Goal: Communication & Community: Answer question/provide support

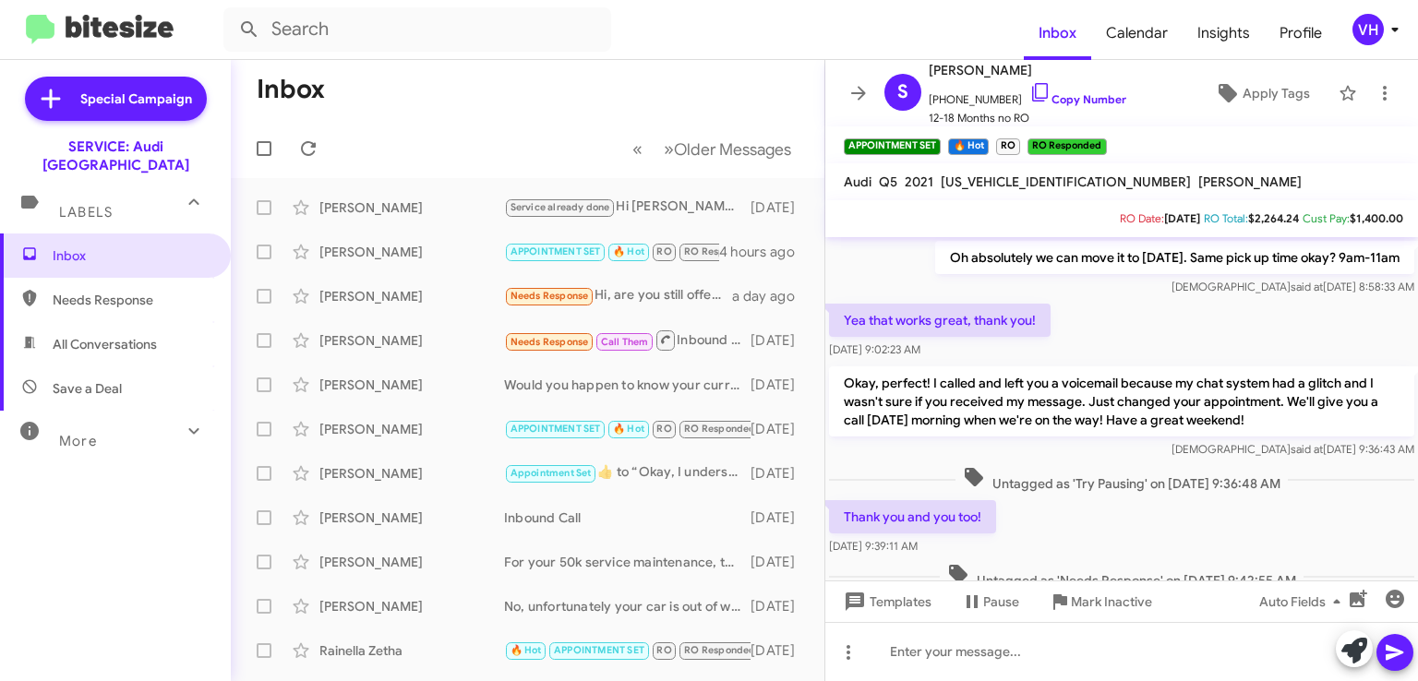
scroll to position [920, 0]
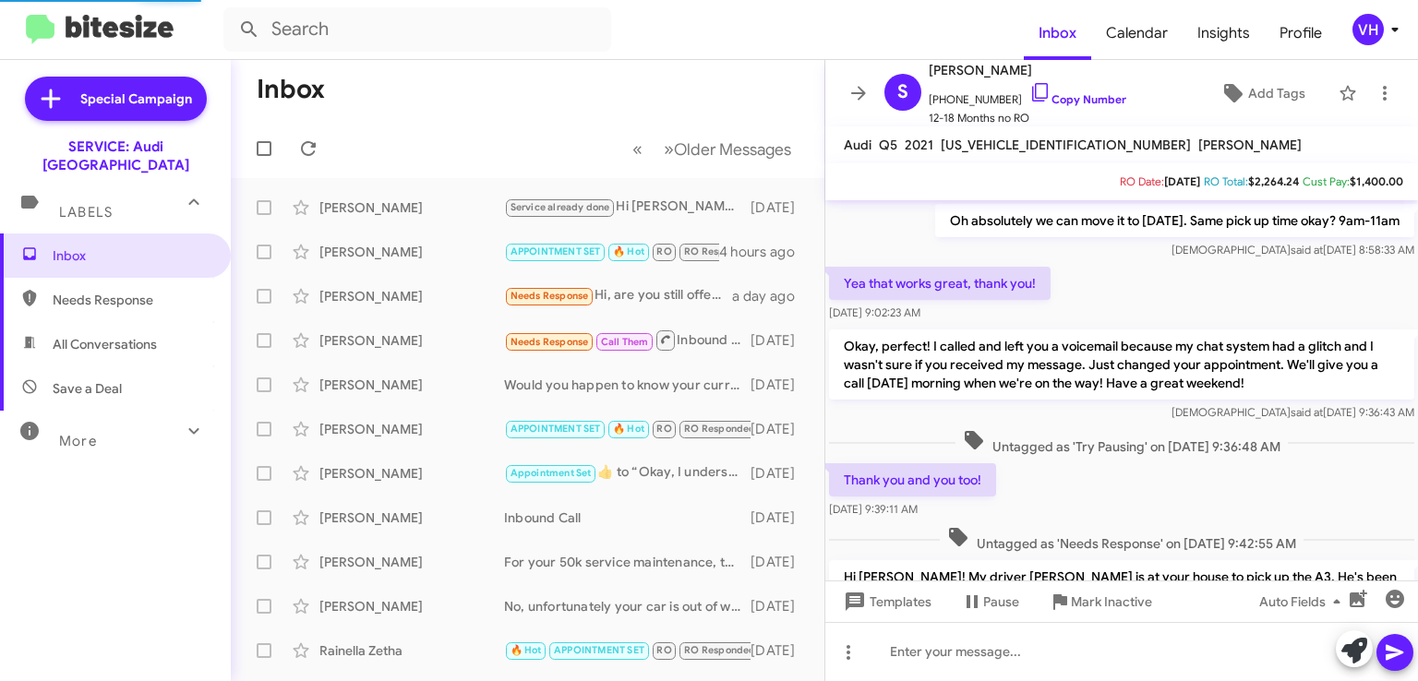
scroll to position [920, 0]
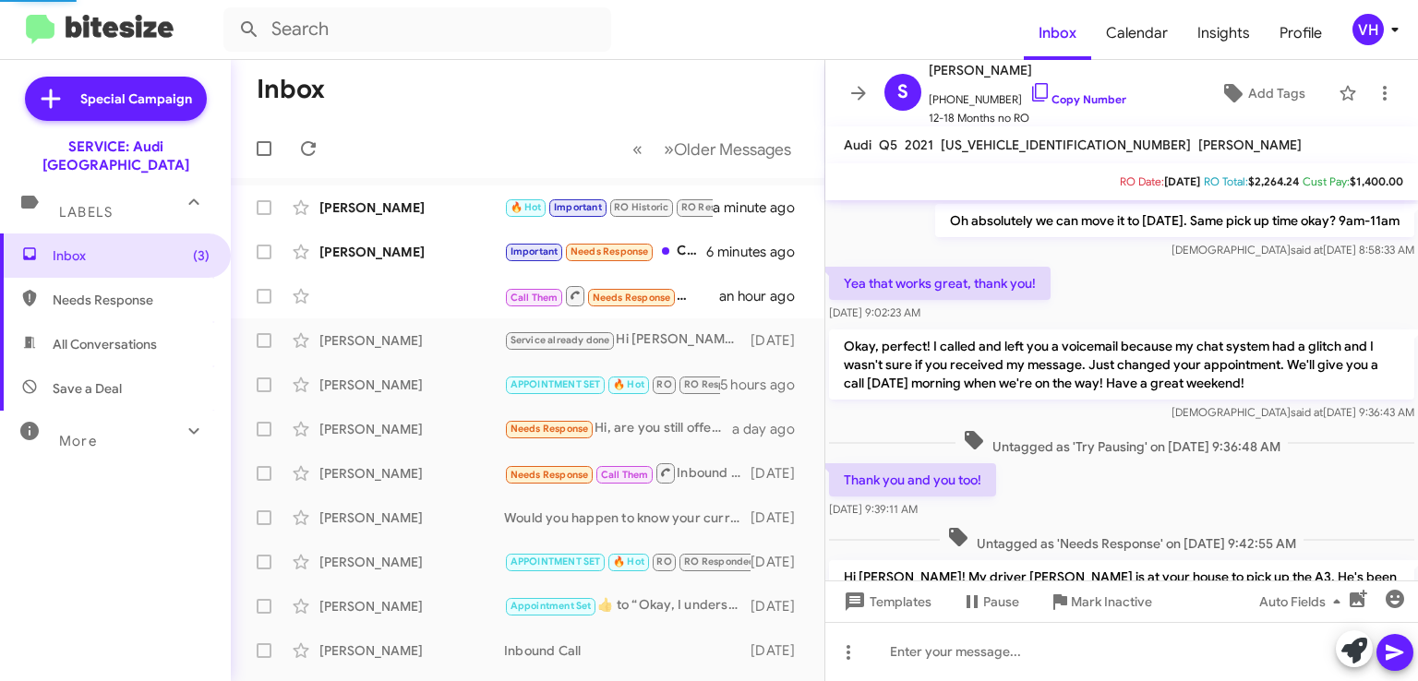
scroll to position [920, 0]
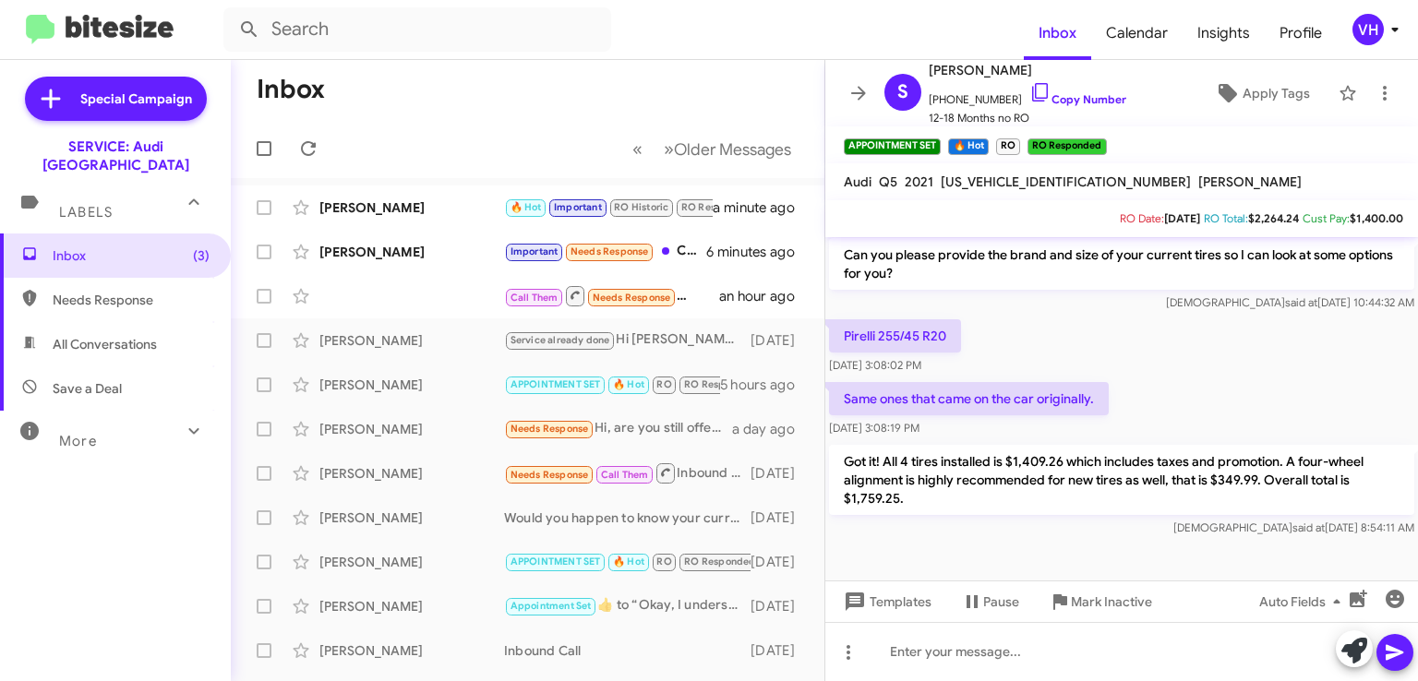
click at [419, 306] on div "Call Them Needs Response Inbound Call an hour ago" at bounding box center [528, 296] width 564 height 37
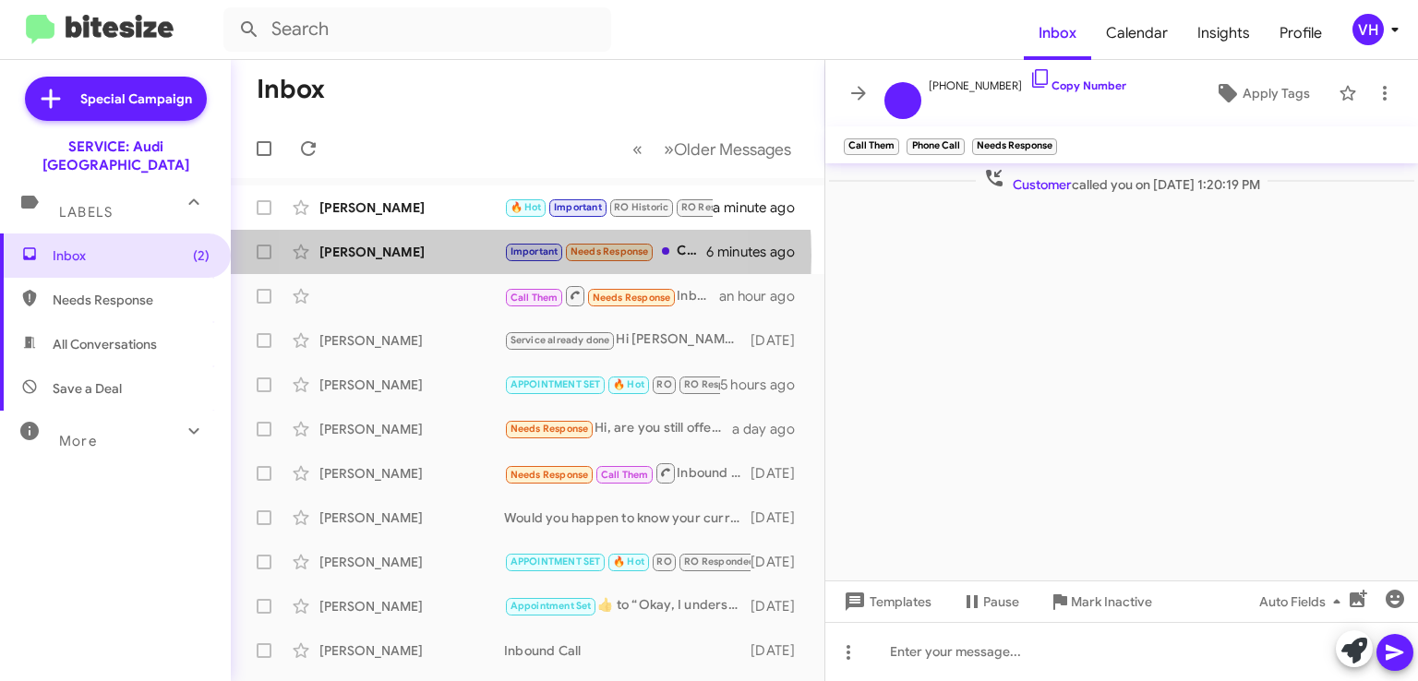
click at [427, 256] on div "[PERSON_NAME]" at bounding box center [411, 252] width 185 height 18
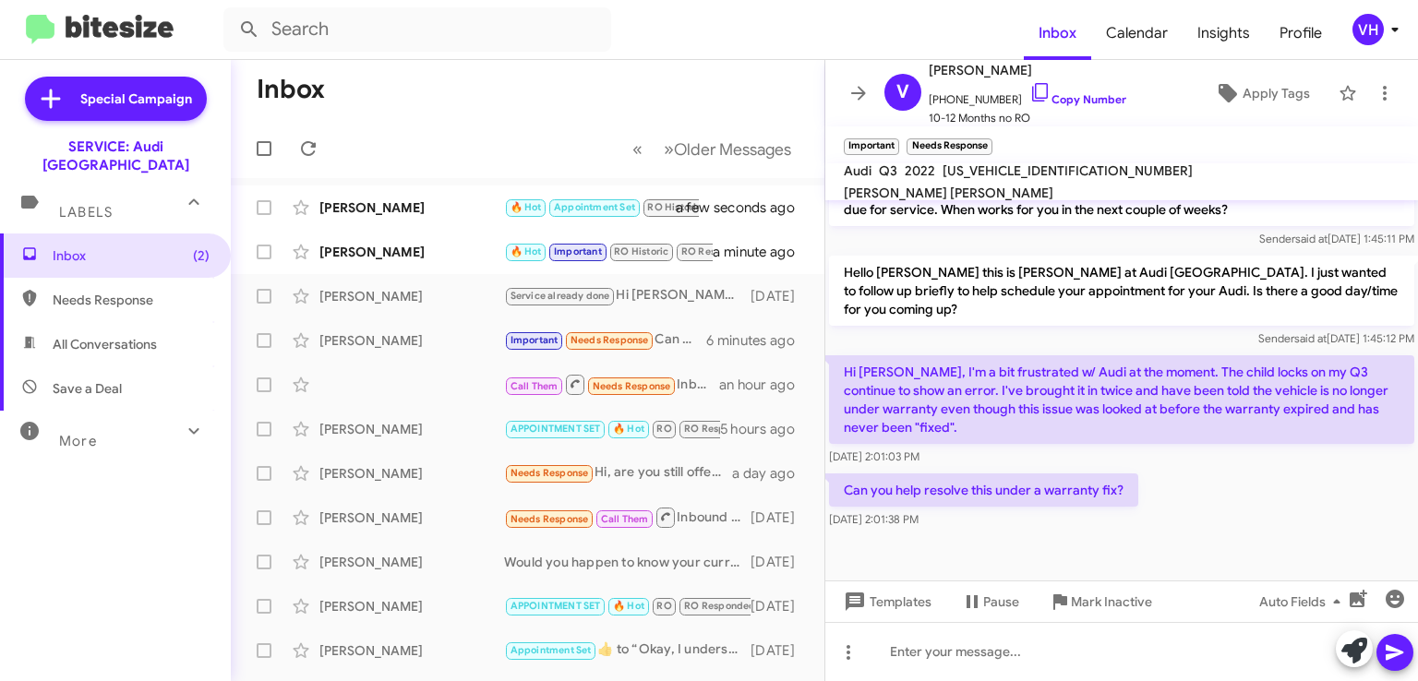
scroll to position [1197, 0]
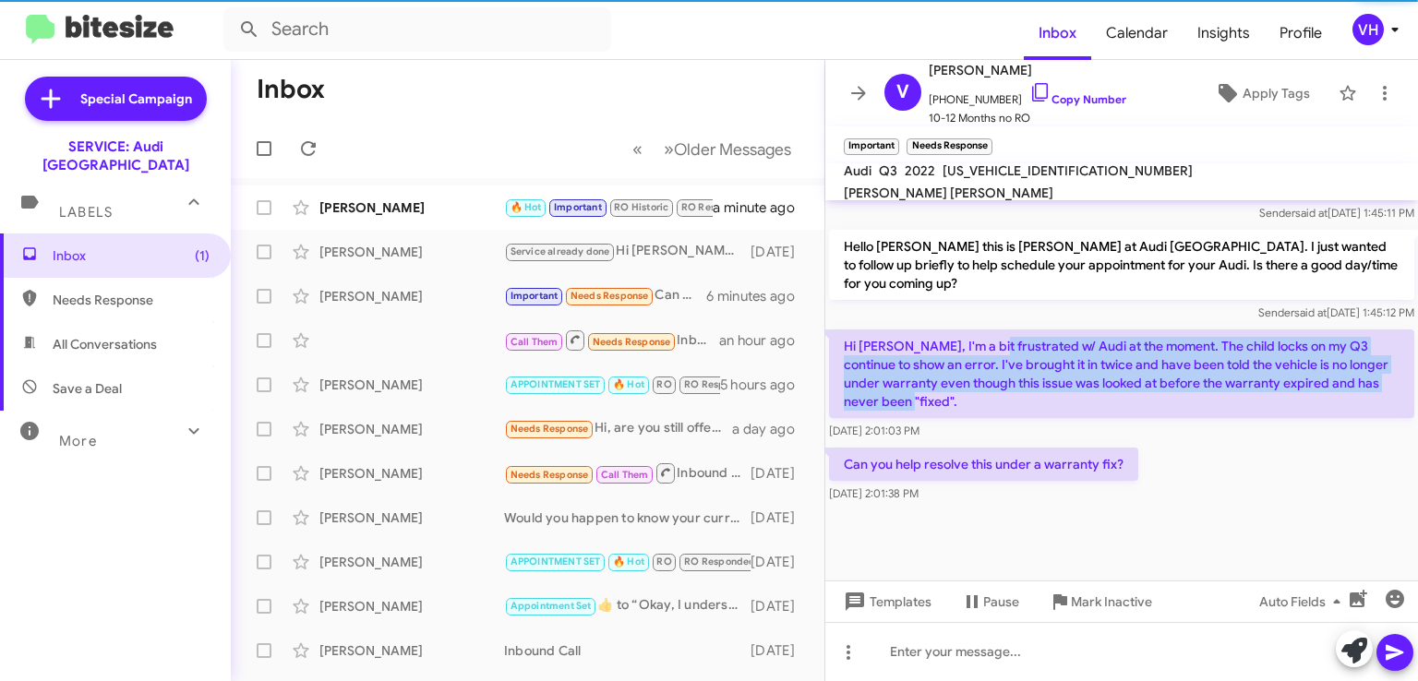
drag, startPoint x: 983, startPoint y: 363, endPoint x: 1160, endPoint y: 431, distance: 189.1
click at [1160, 418] on p "Hi Steve, I'm a bit frustrated w/ Audi at the moment. The child locks on my Q3 …" at bounding box center [1121, 374] width 585 height 89
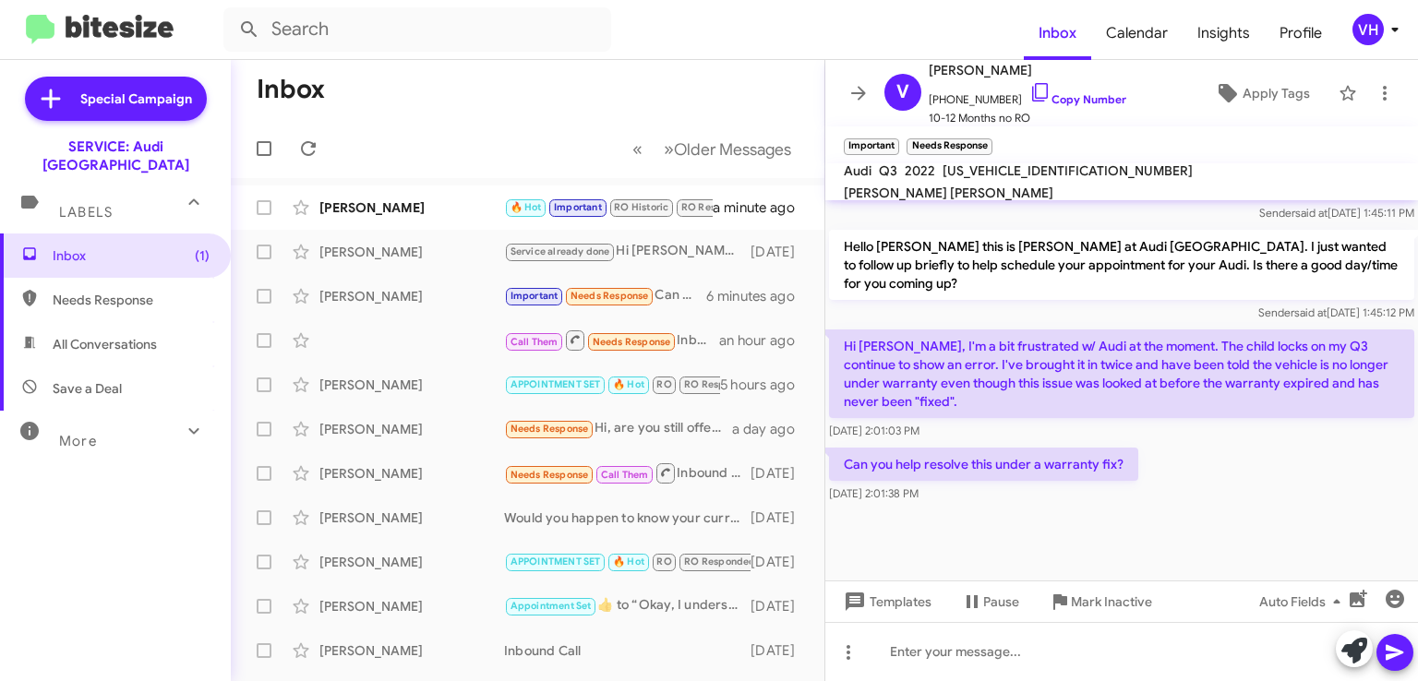
drag, startPoint x: 968, startPoint y: 359, endPoint x: 1064, endPoint y: 442, distance: 127.0
click at [1064, 440] on div "Hi Steve, I'm a bit frustrated w/ Audi at the moment. The child locks on my Q3 …" at bounding box center [1121, 385] width 585 height 111
click at [1064, 440] on div "Aug 12, 2025, 2:01:03 PM" at bounding box center [1121, 431] width 585 height 18
click at [416, 209] on div "Cynthia Hubert" at bounding box center [411, 208] width 185 height 18
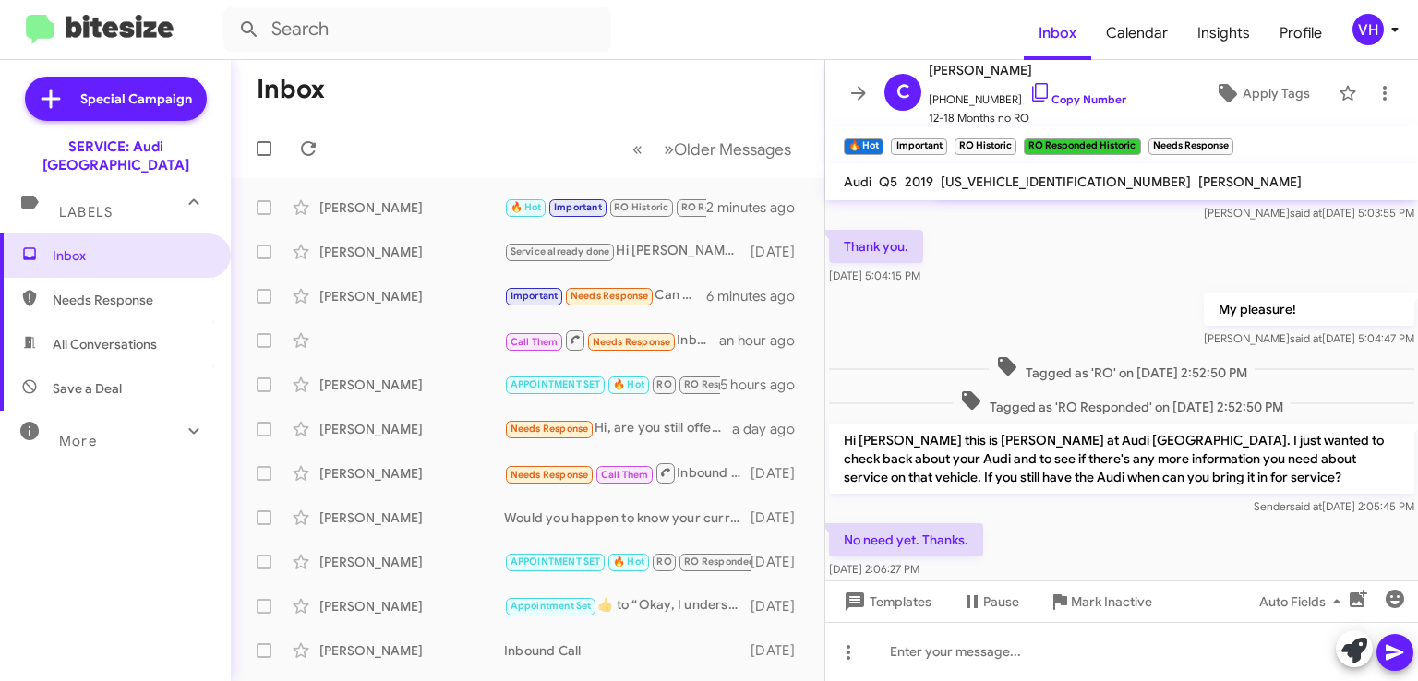
scroll to position [1152, 0]
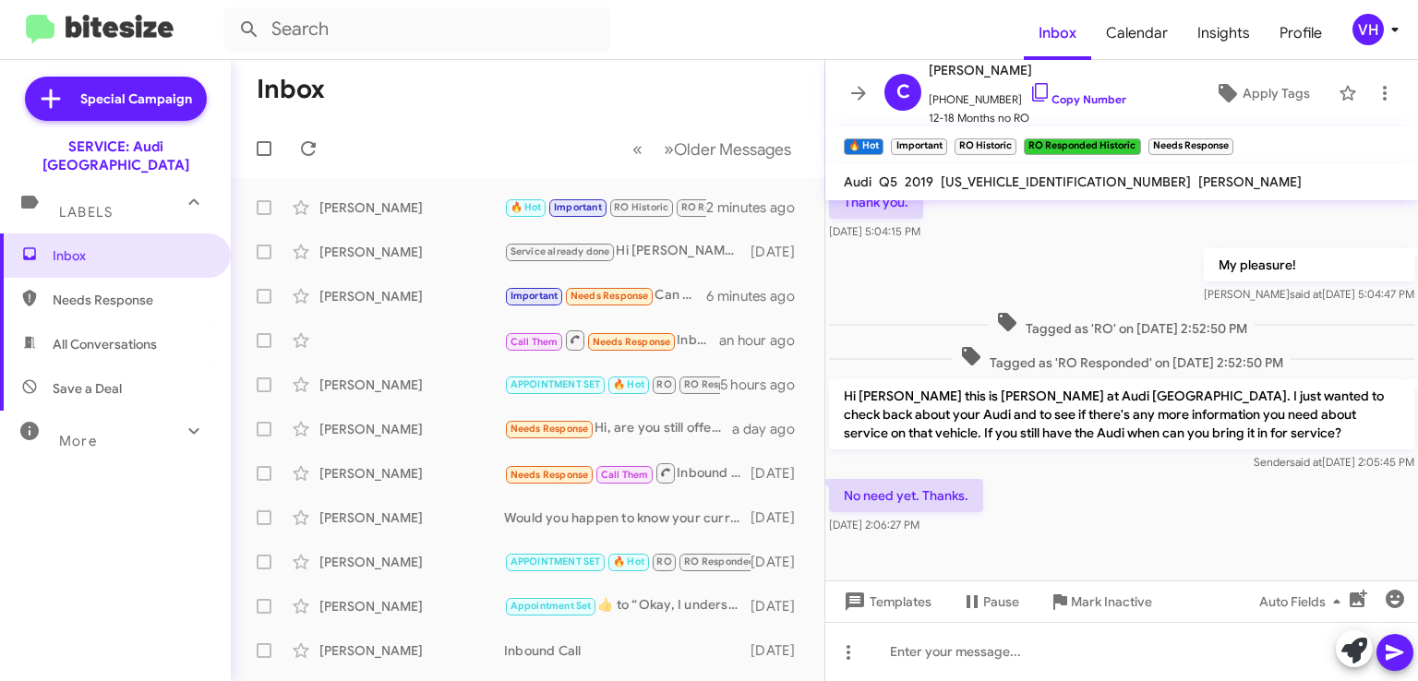
click at [1228, 136] on span "×" at bounding box center [1228, 137] width 11 height 22
click at [1010, 137] on span "×" at bounding box center [1011, 137] width 11 height 22
click at [942, 141] on span "×" at bounding box center [942, 137] width 11 height 22
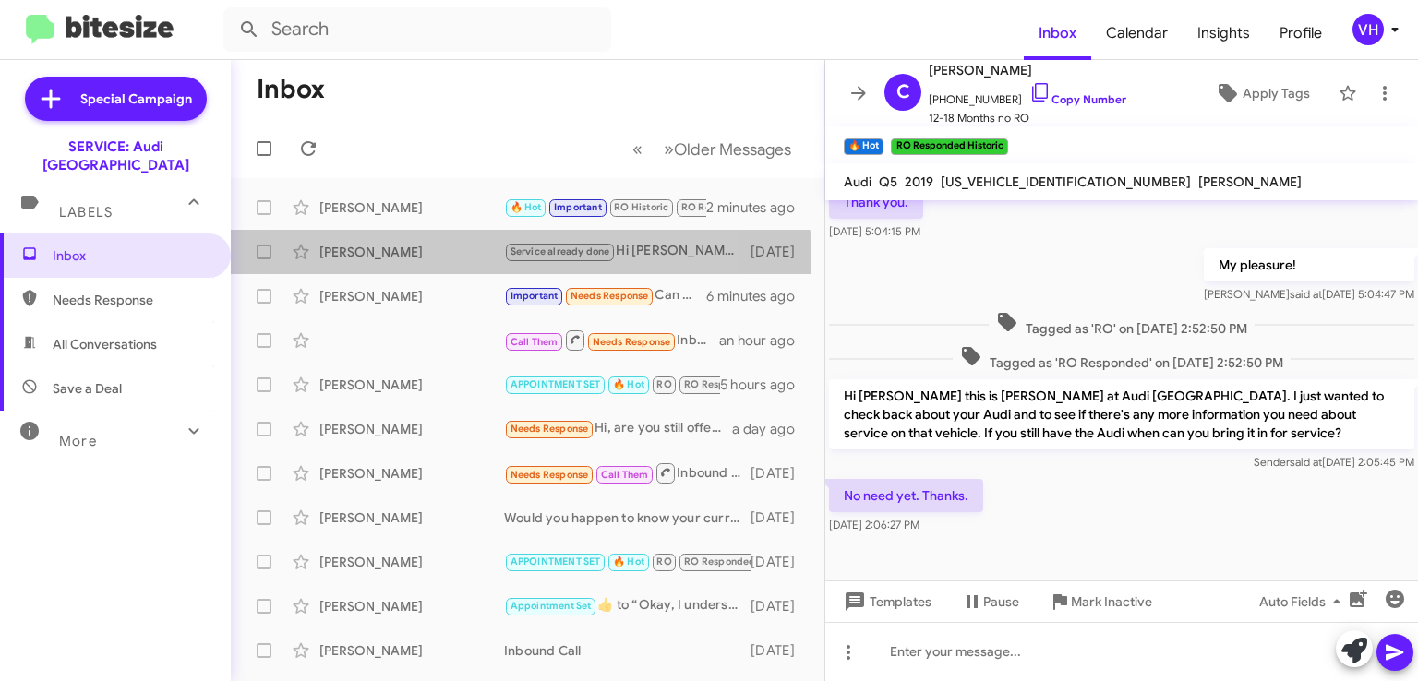
click at [423, 259] on div "[PERSON_NAME]" at bounding box center [411, 252] width 185 height 18
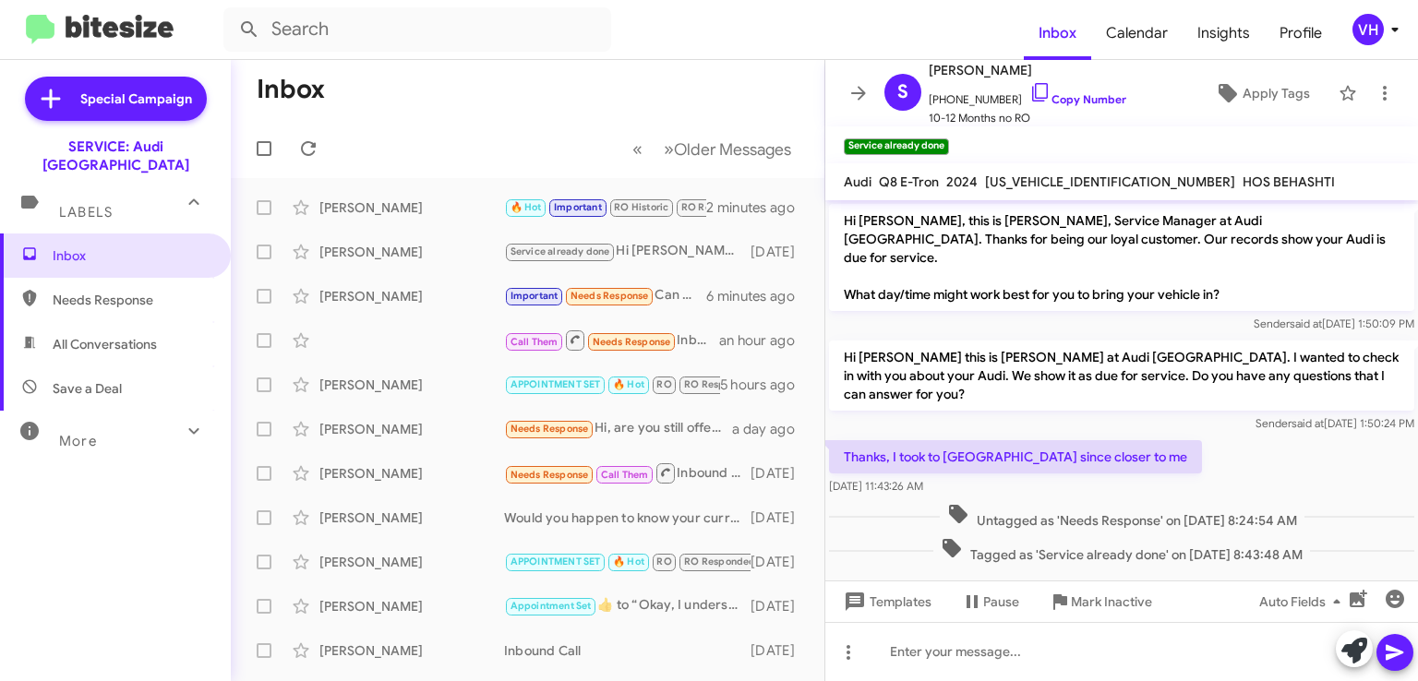
click at [421, 294] on div "[PERSON_NAME]" at bounding box center [411, 296] width 185 height 18
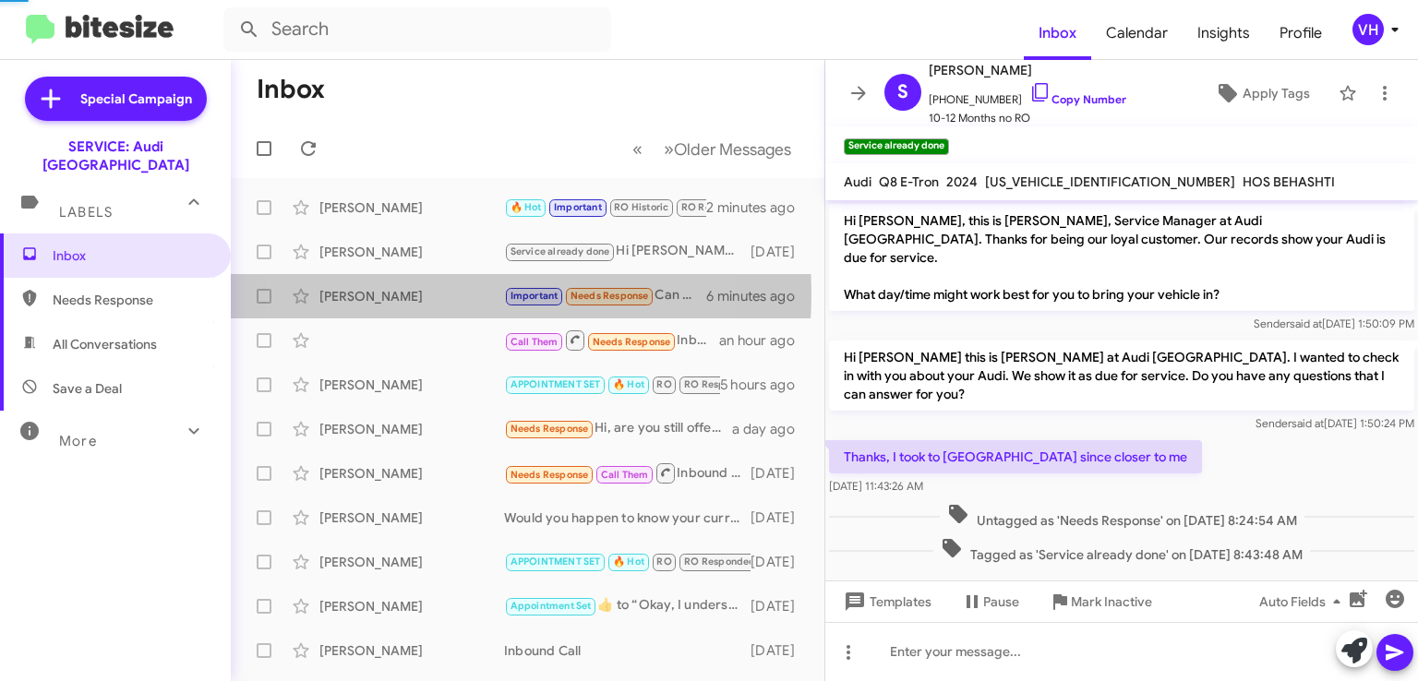
scroll to position [1215, 0]
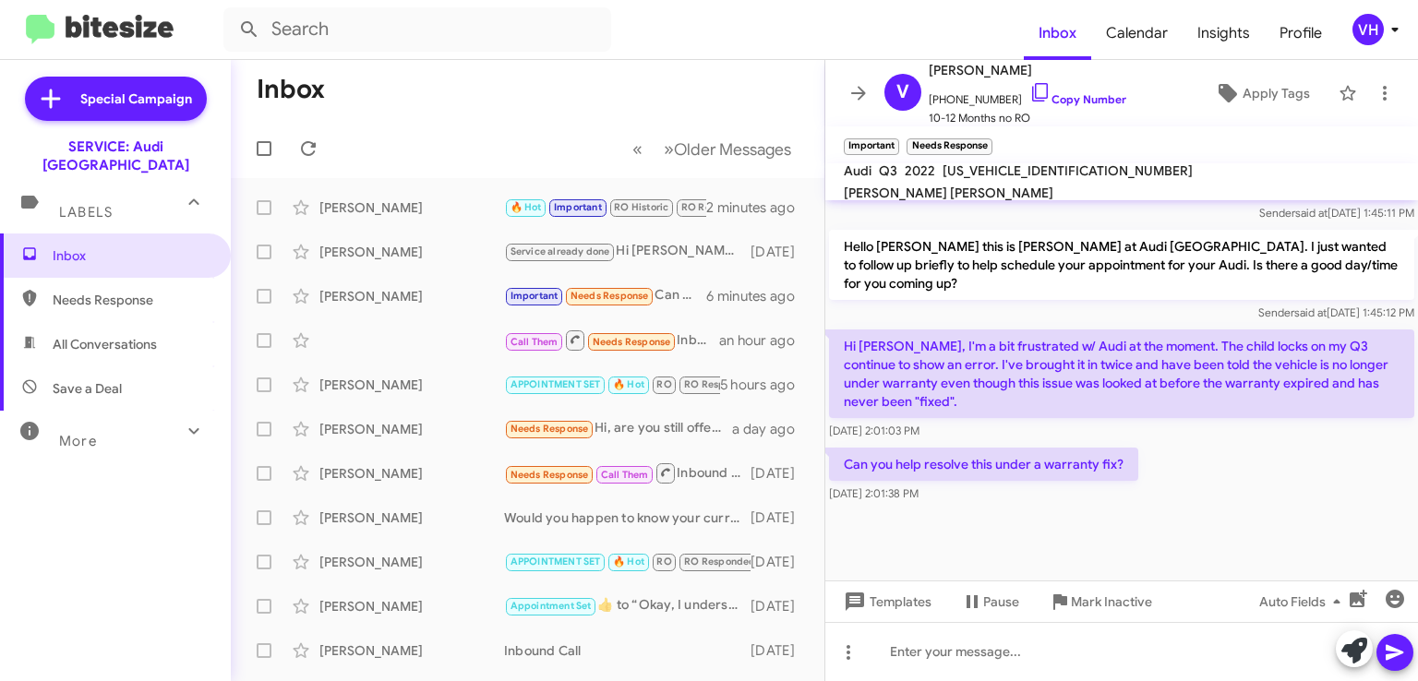
click at [138, 247] on span "Inbox" at bounding box center [131, 256] width 157 height 18
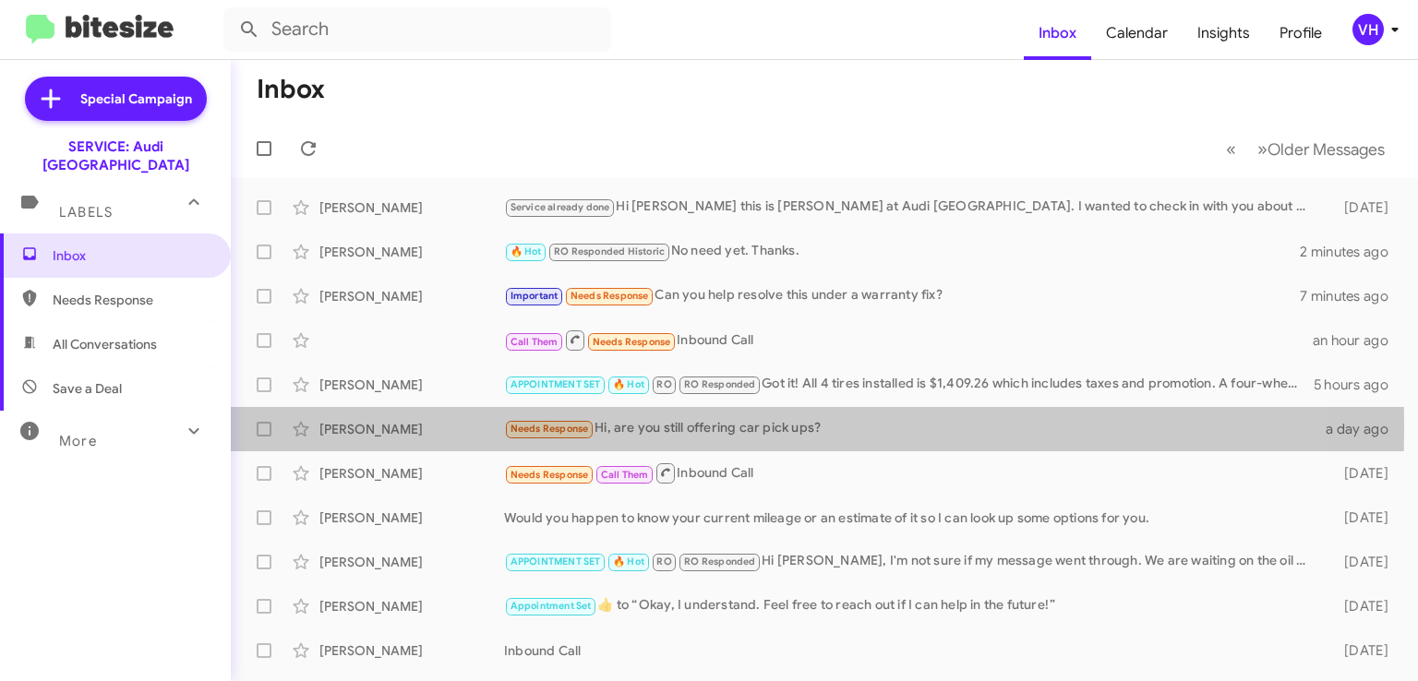
click at [428, 428] on div "[PERSON_NAME]" at bounding box center [411, 429] width 185 height 18
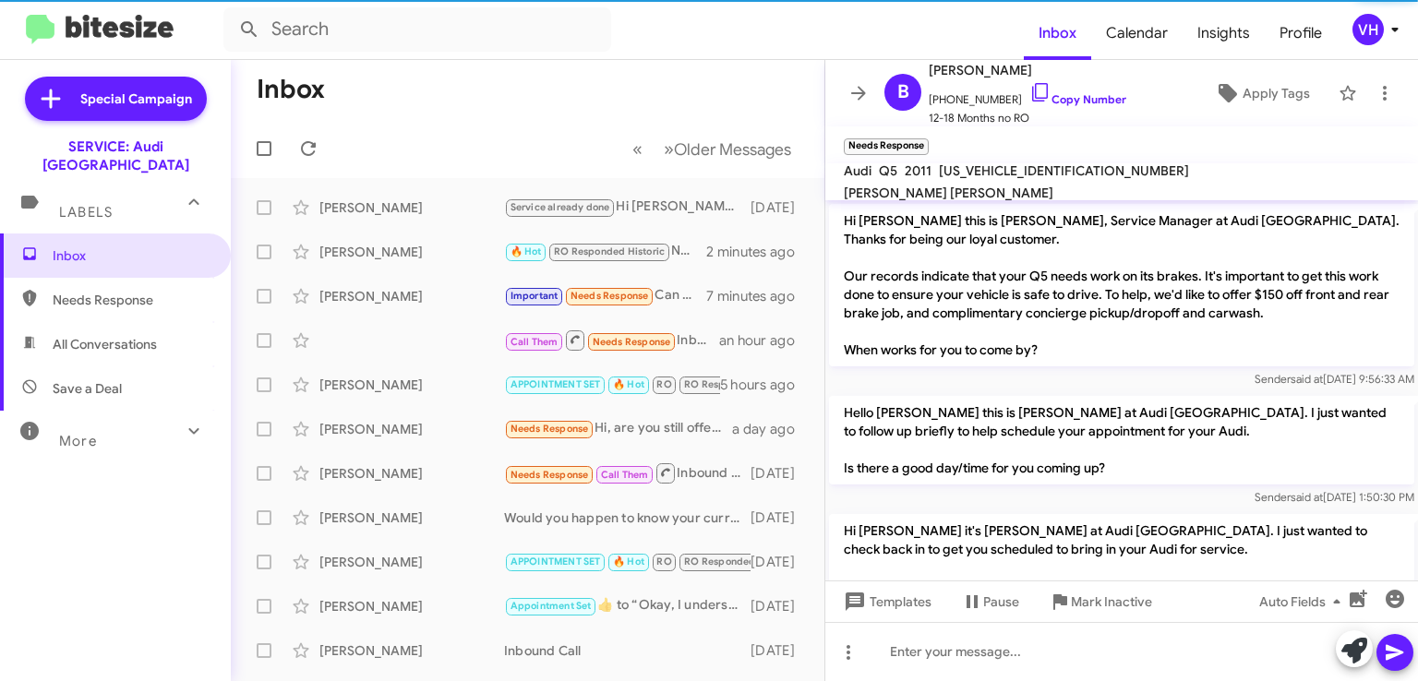
scroll to position [835, 0]
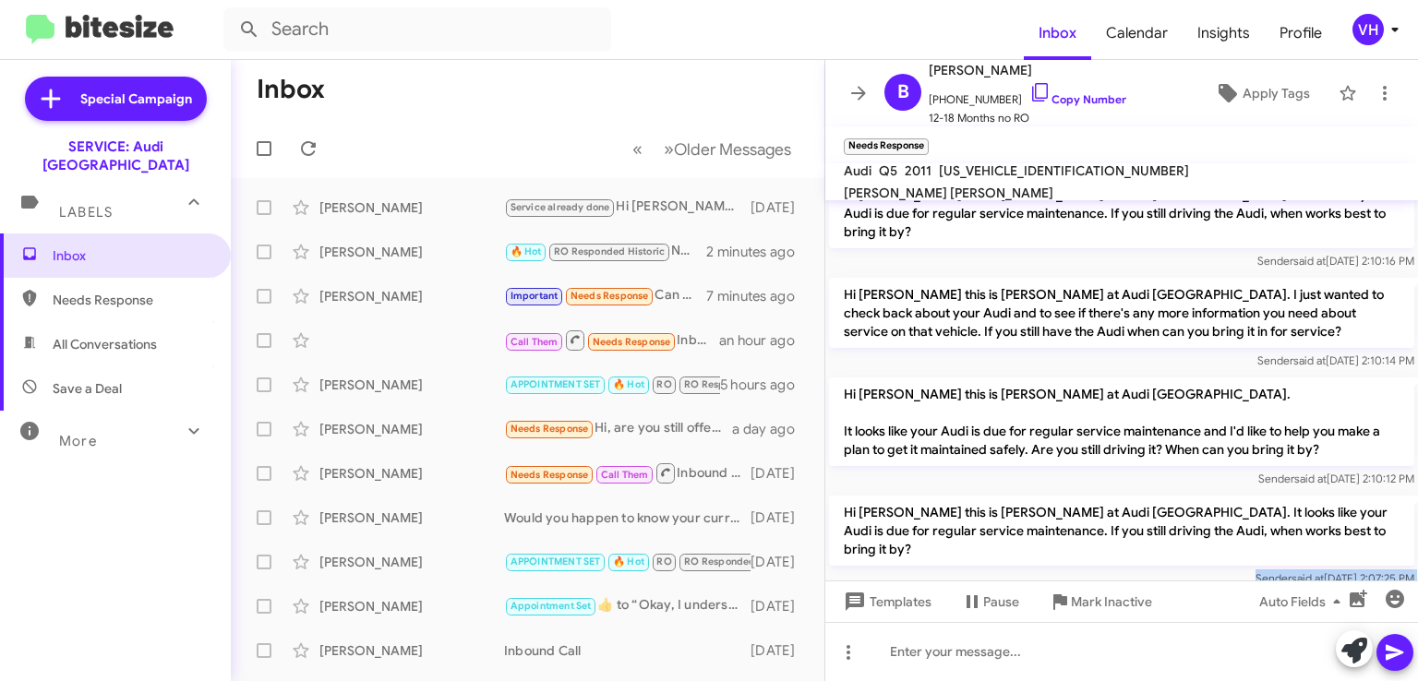
drag, startPoint x: 1089, startPoint y: 528, endPoint x: 953, endPoint y: 488, distance: 141.4
click at [953, 488] on div "Hi Ben this is Alan Ng, Service Manager at Audi Oakland. Thanks for being our l…" at bounding box center [1121, 10] width 593 height 1289
click at [944, 496] on p "Hi [PERSON_NAME] this is [PERSON_NAME] at Audi [GEOGRAPHIC_DATA]. It looks like…" at bounding box center [1121, 531] width 585 height 70
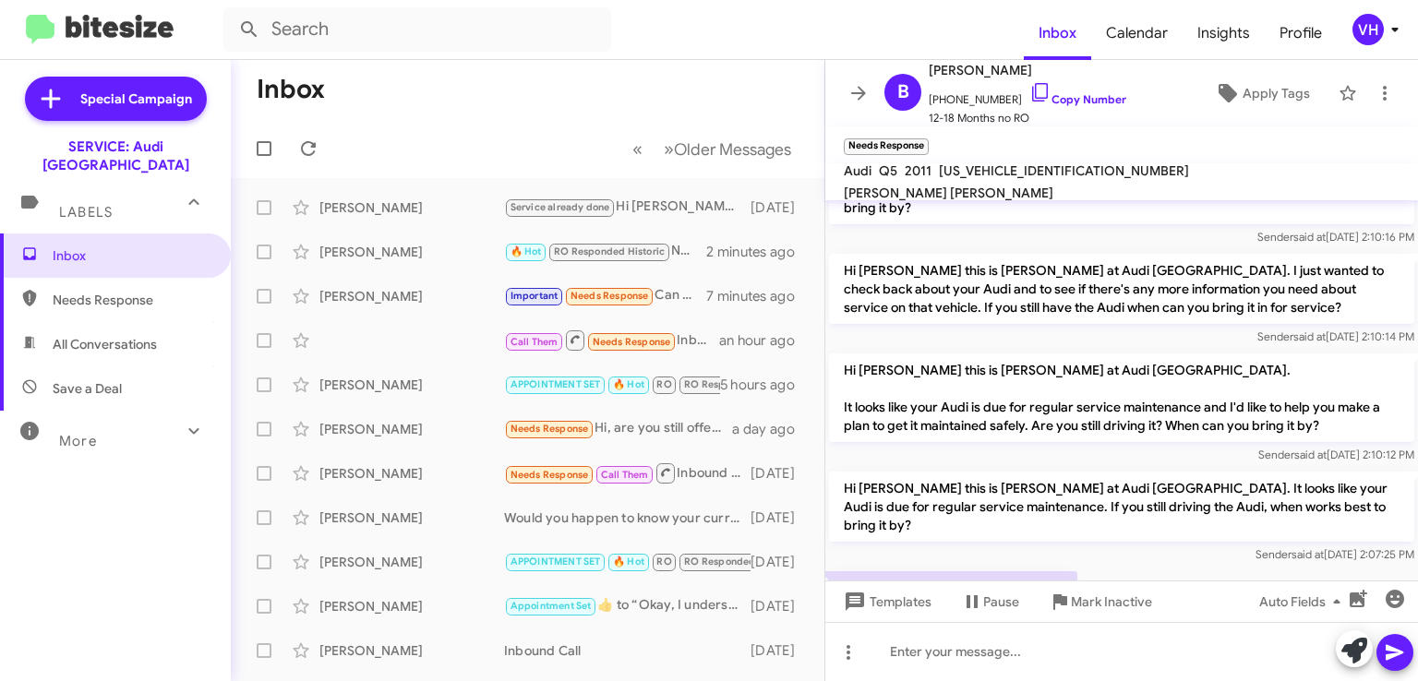
scroll to position [872, 0]
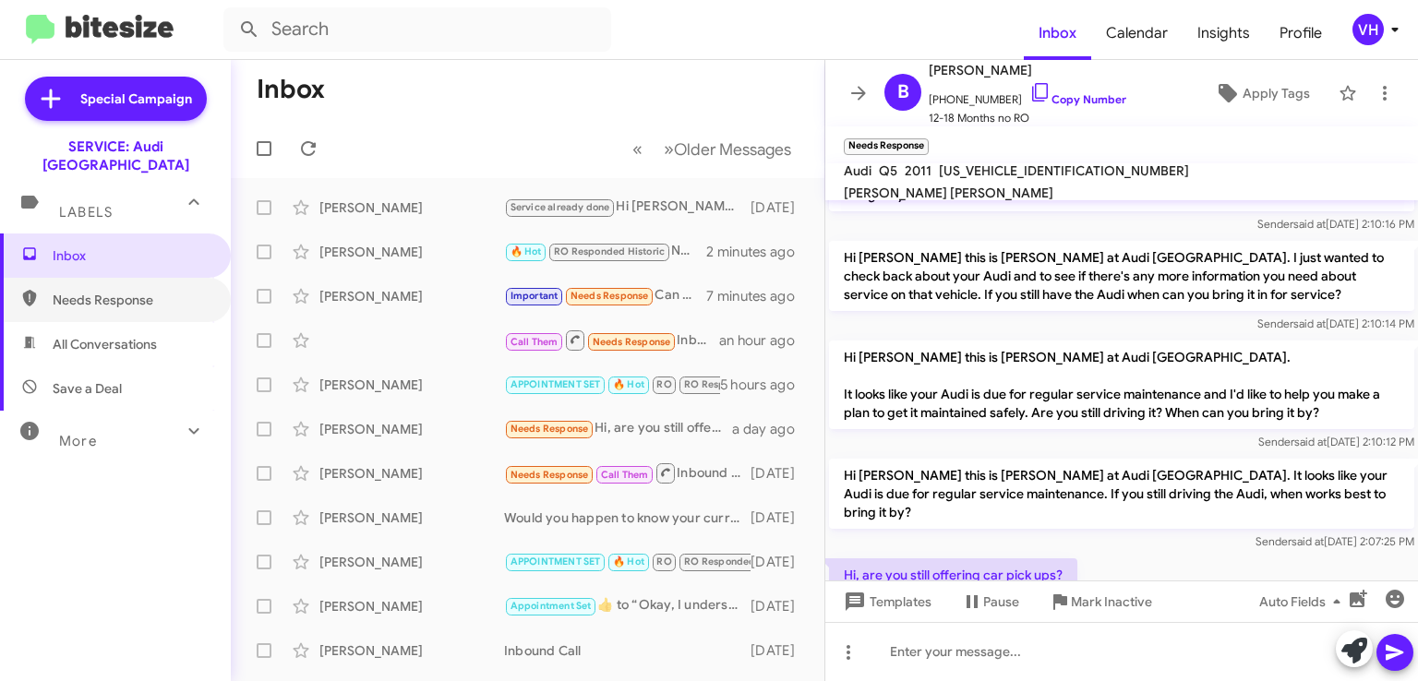
click at [97, 291] on span "Needs Response" at bounding box center [131, 300] width 157 height 18
type input "in:needs-response"
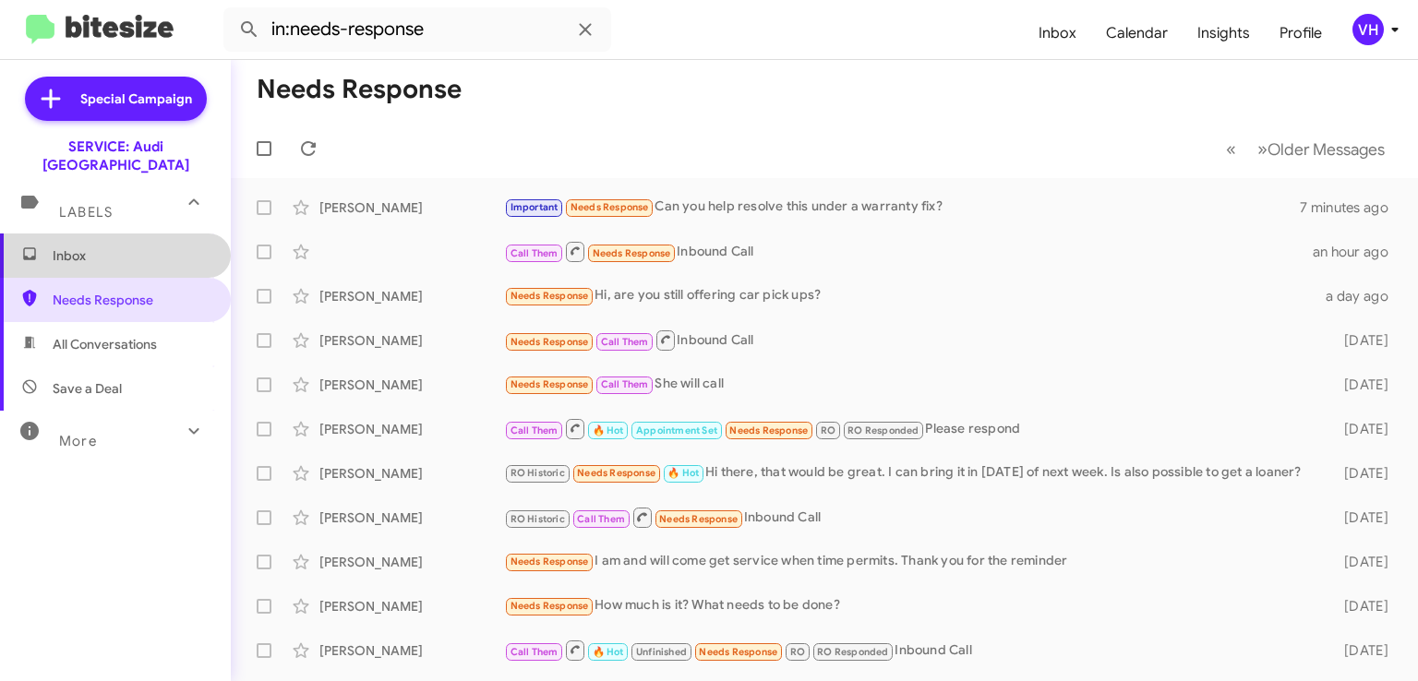
click at [121, 247] on span "Inbox" at bounding box center [115, 256] width 231 height 44
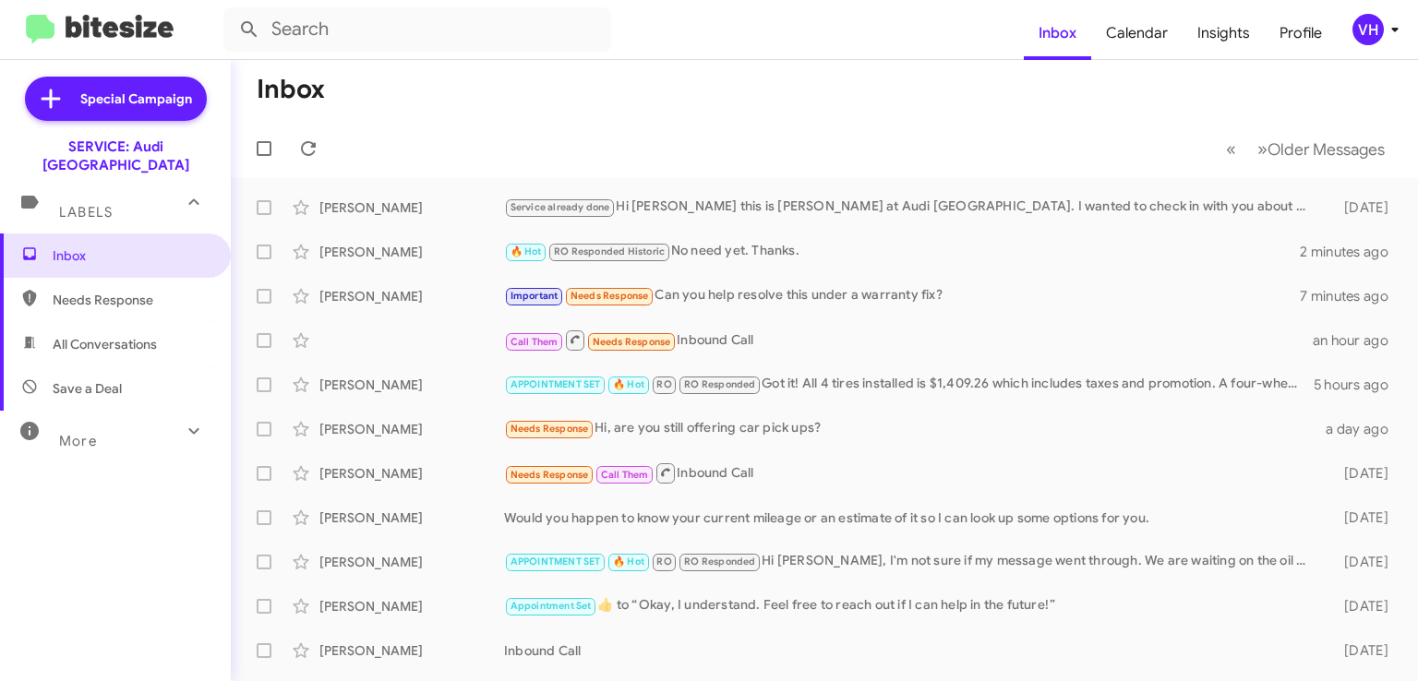
click at [815, 246] on div "🔥 Hot RO Responded Historic No need yet. Thanks." at bounding box center [902, 251] width 796 height 21
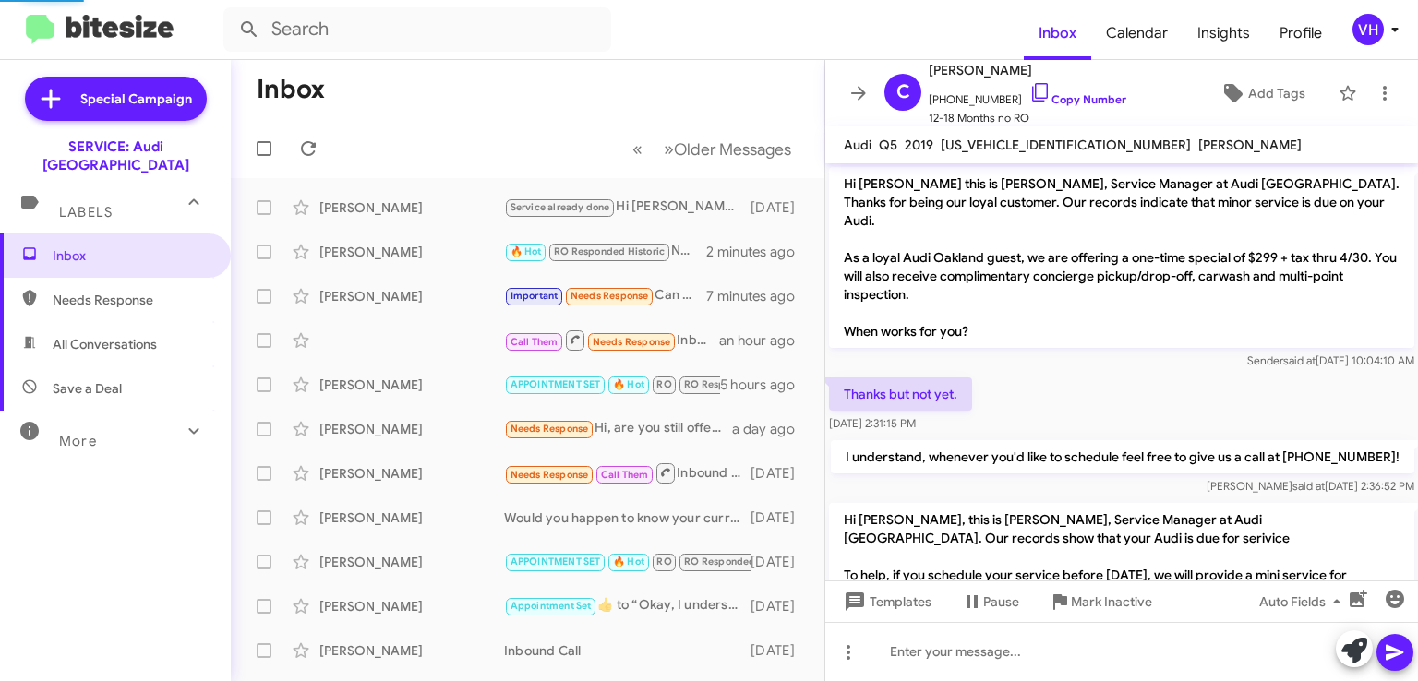
scroll to position [1233, 0]
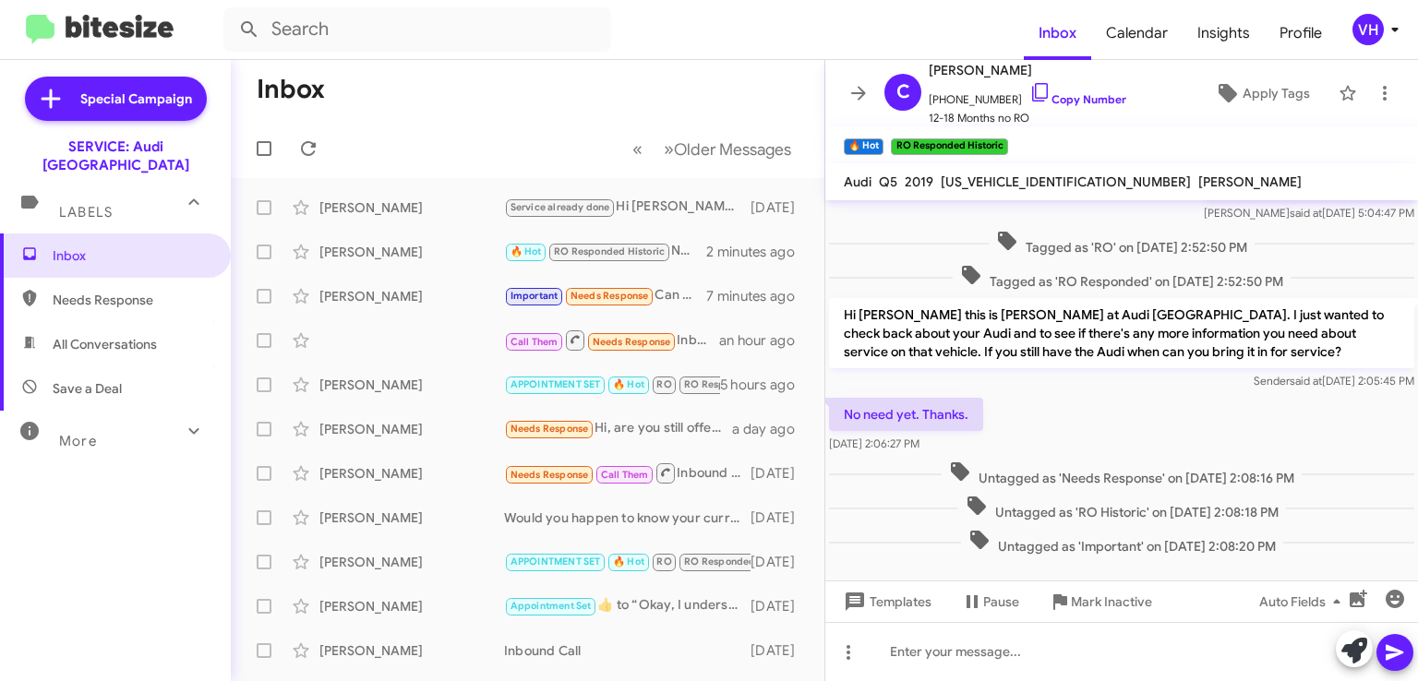
click at [880, 141] on span "×" at bounding box center [878, 137] width 11 height 22
click at [403, 261] on div "Cynthia Hubert 🔥 Hot RO Responded Historic No need yet. Thanks. 2 minutes ago" at bounding box center [528, 252] width 564 height 37
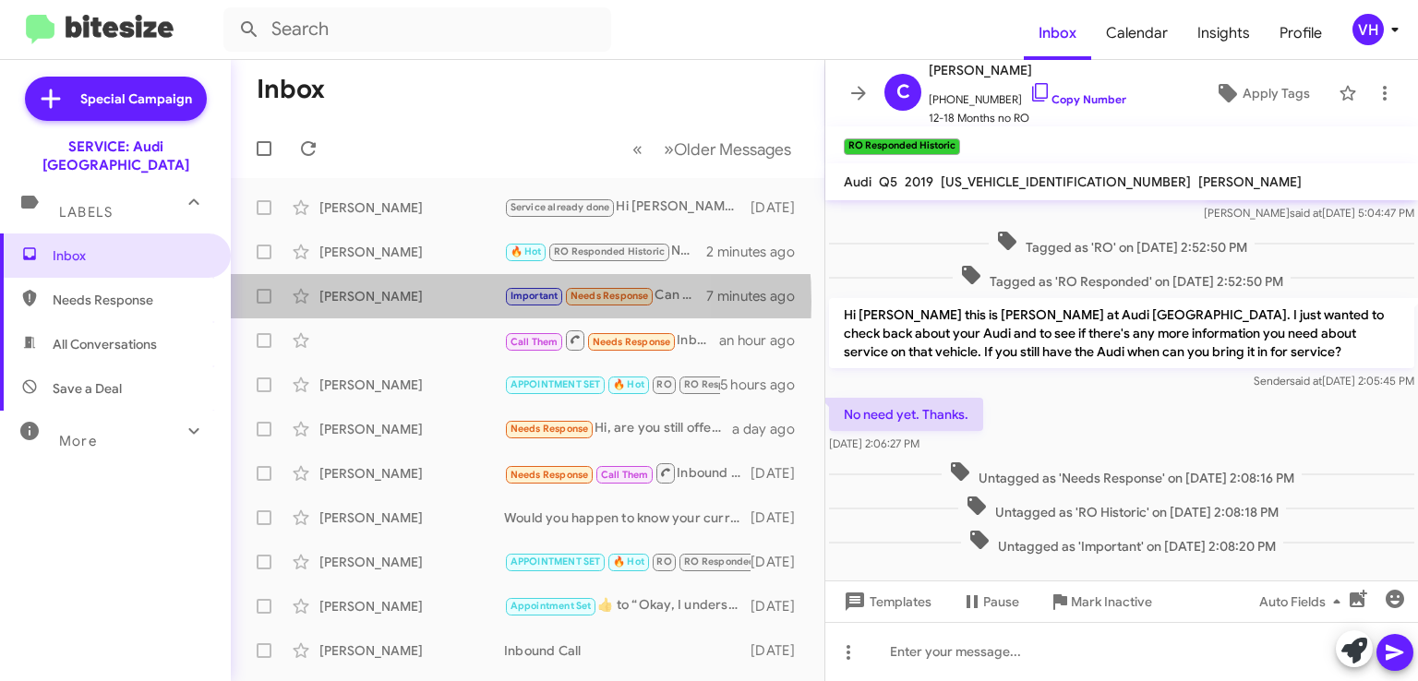
click at [409, 302] on div "[PERSON_NAME]" at bounding box center [411, 296] width 185 height 18
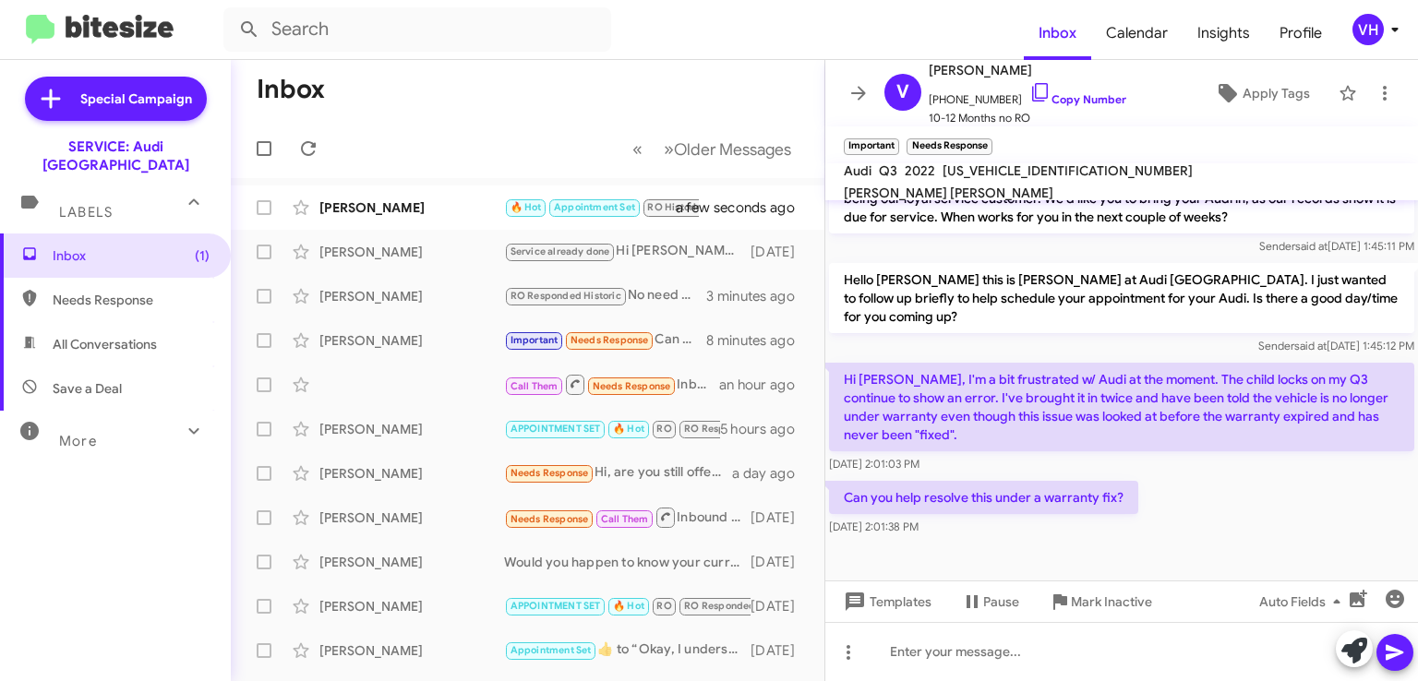
scroll to position [1215, 0]
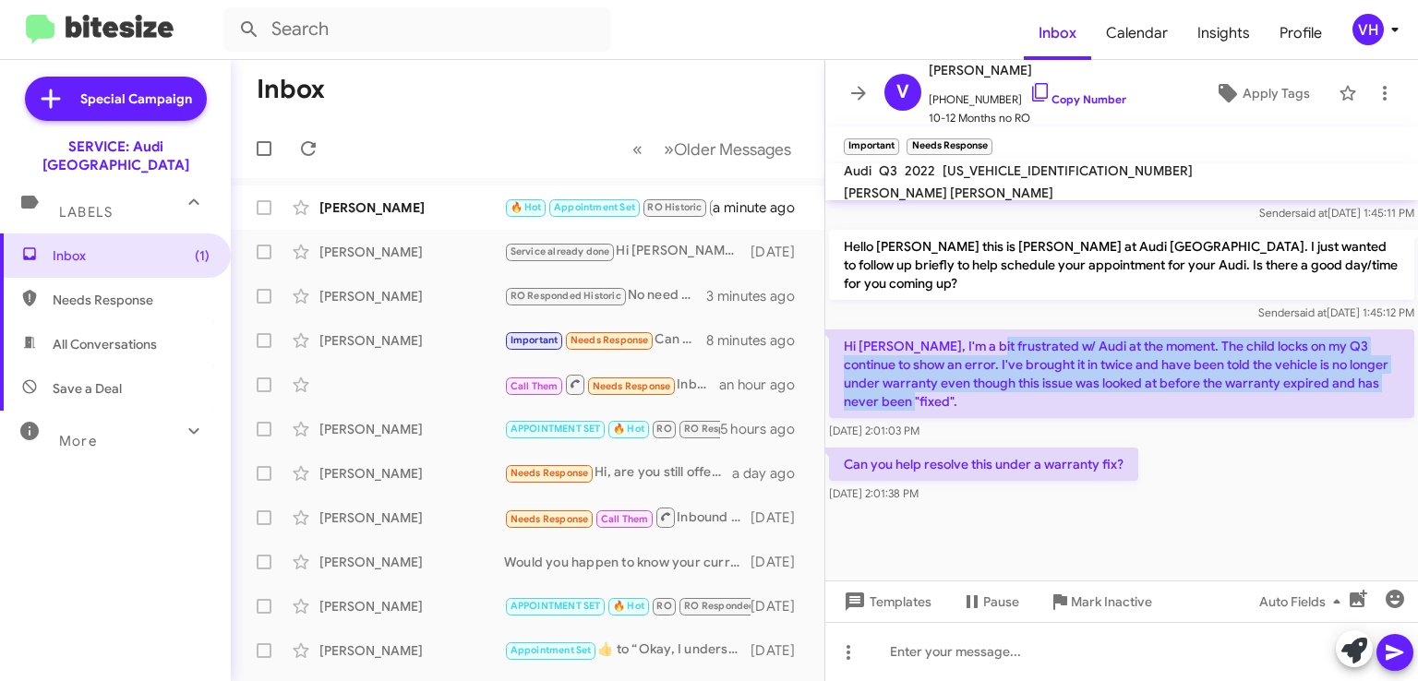
drag, startPoint x: 974, startPoint y: 352, endPoint x: 1055, endPoint y: 415, distance: 102.7
click at [1055, 415] on p "Hi Steve, I'm a bit frustrated w/ Audi at the moment. The child locks on my Q3 …" at bounding box center [1121, 374] width 585 height 89
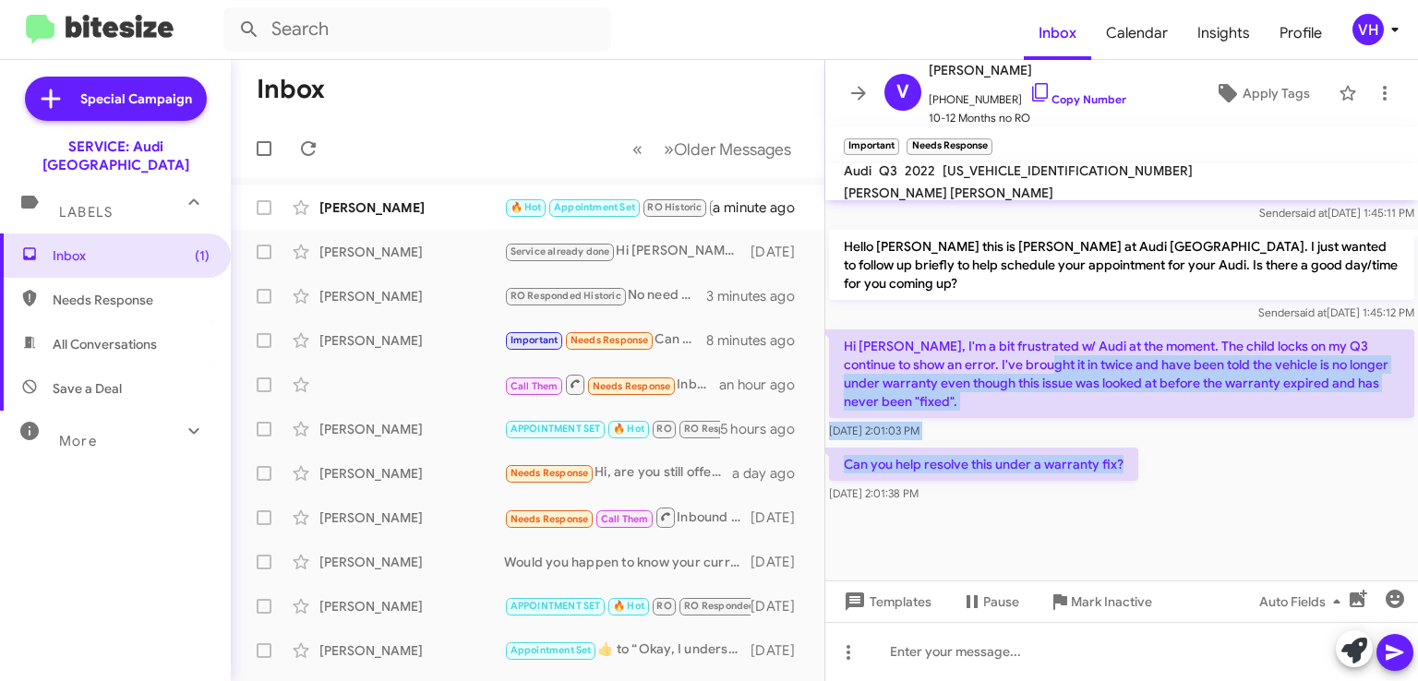
drag, startPoint x: 1019, startPoint y: 360, endPoint x: 1167, endPoint y: 477, distance: 188.6
click at [1157, 452] on div "Can you help resolve this under a warranty fix? Aug 12, 2025, 2:01:38 PM" at bounding box center [1121, 475] width 593 height 63
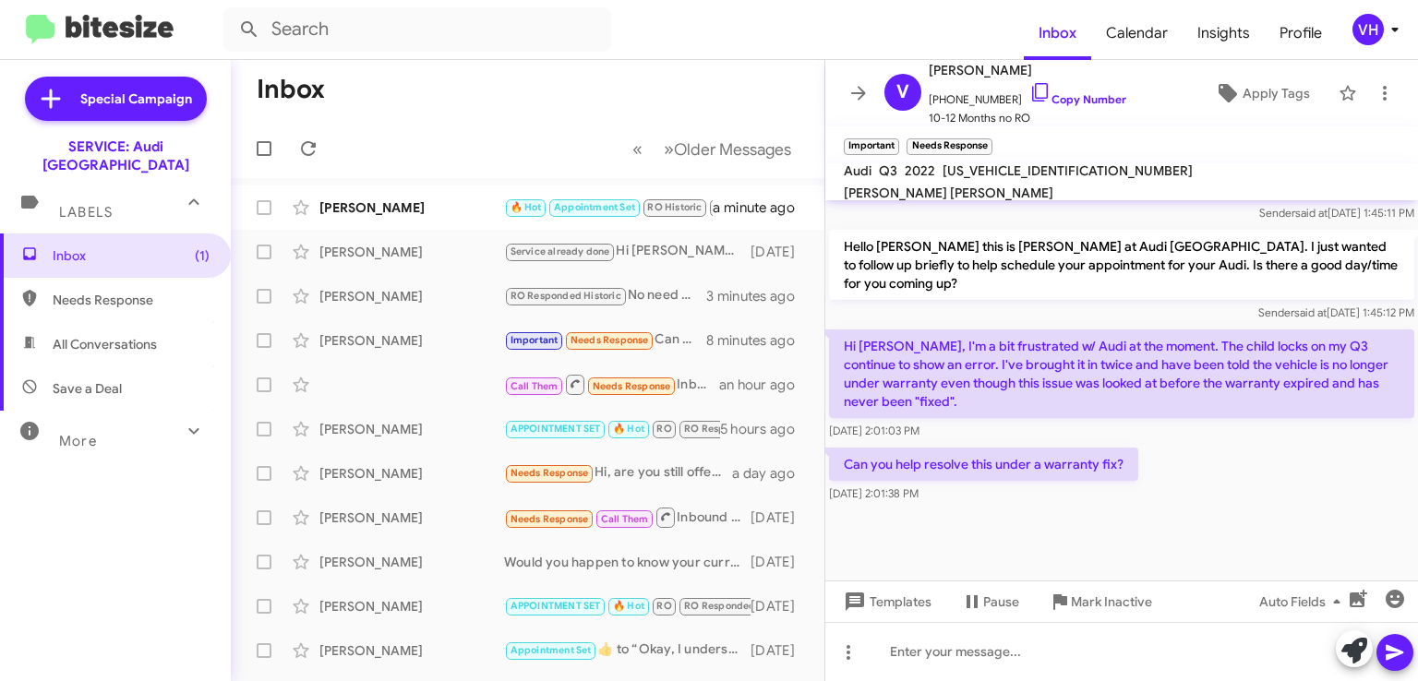
click at [1001, 179] on span "WA1AUCF35N1032644" at bounding box center [1068, 170] width 250 height 17
copy span "WA1AUCF35N1032644"
click at [1077, 257] on p "Hello Vicente this is Steven Bainbridge at Audi Oakland. I just wanted to follo…" at bounding box center [1121, 265] width 585 height 70
drag, startPoint x: 1015, startPoint y: 435, endPoint x: 1174, endPoint y: 433, distance: 159.7
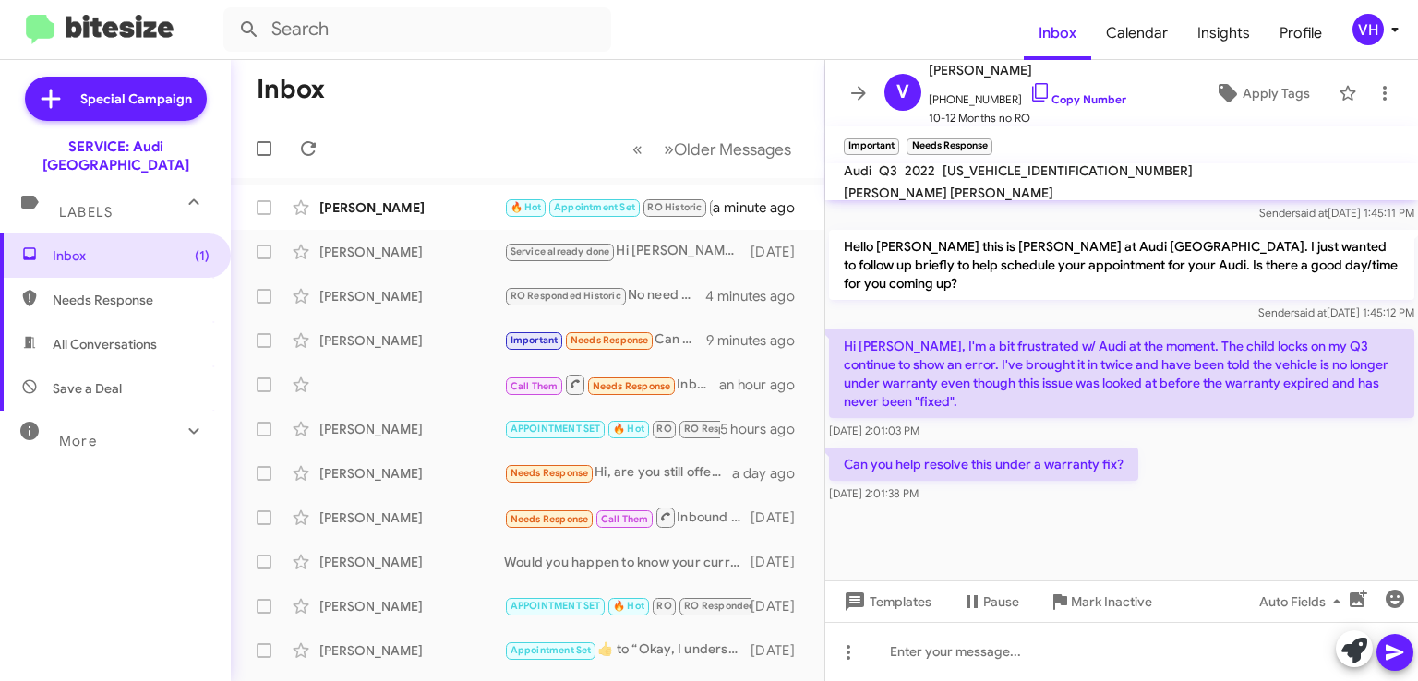
click at [1175, 463] on div "Can you help resolve this under a warranty fix? Aug 12, 2025, 2:01:38 PM" at bounding box center [1121, 475] width 593 height 63
click at [984, 179] on span "WA1AUCF35N1032644" at bounding box center [1068, 170] width 250 height 17
click at [985, 179] on span "WA1AUCF35N1032644" at bounding box center [1068, 170] width 250 height 17
copy span "WA1AUCF35N1032644"
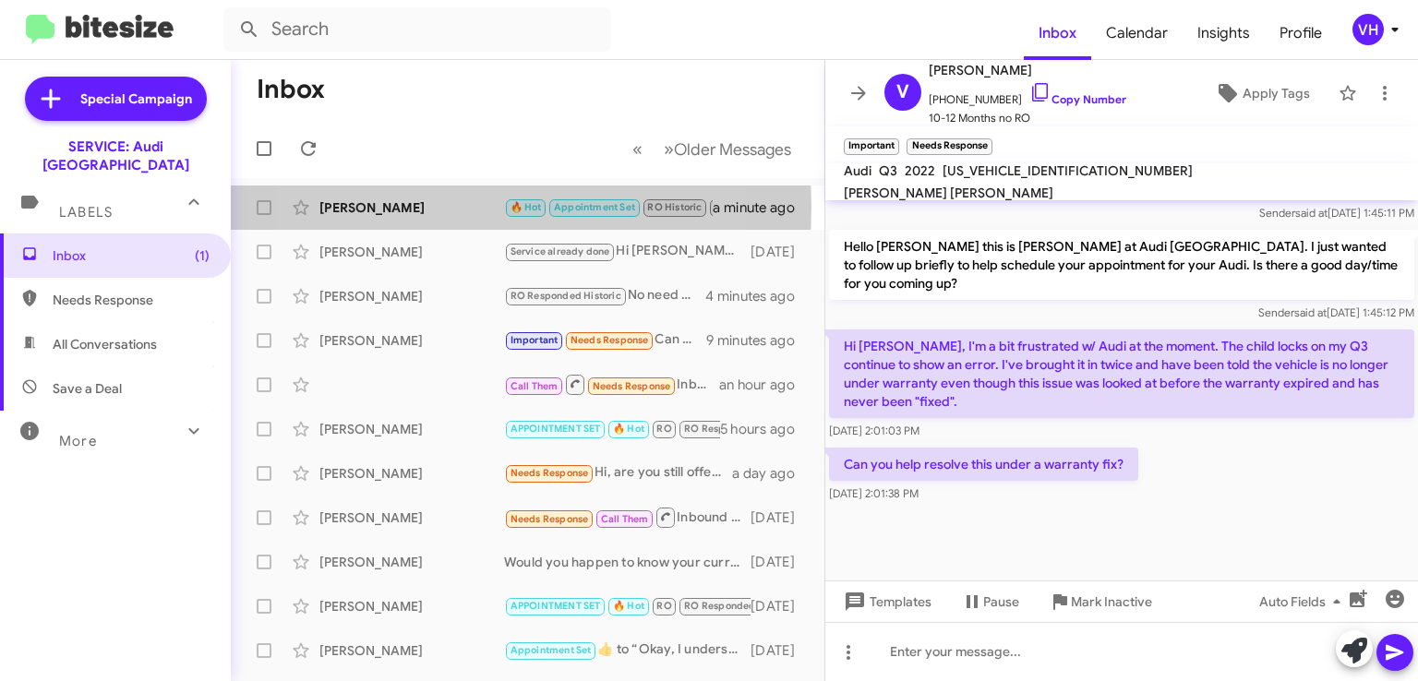
click at [427, 207] on div "[PERSON_NAME]" at bounding box center [411, 208] width 185 height 18
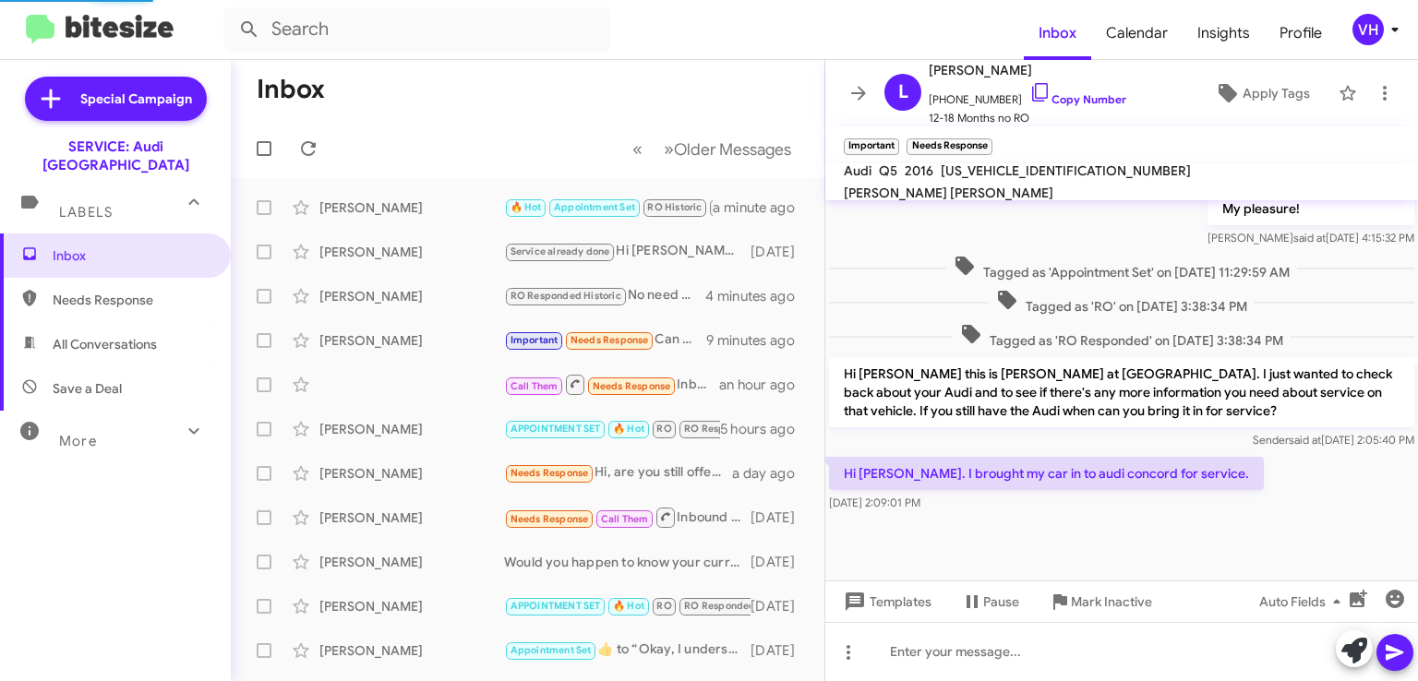
scroll to position [664, 0]
click at [395, 338] on div "[PERSON_NAME]" at bounding box center [411, 340] width 185 height 18
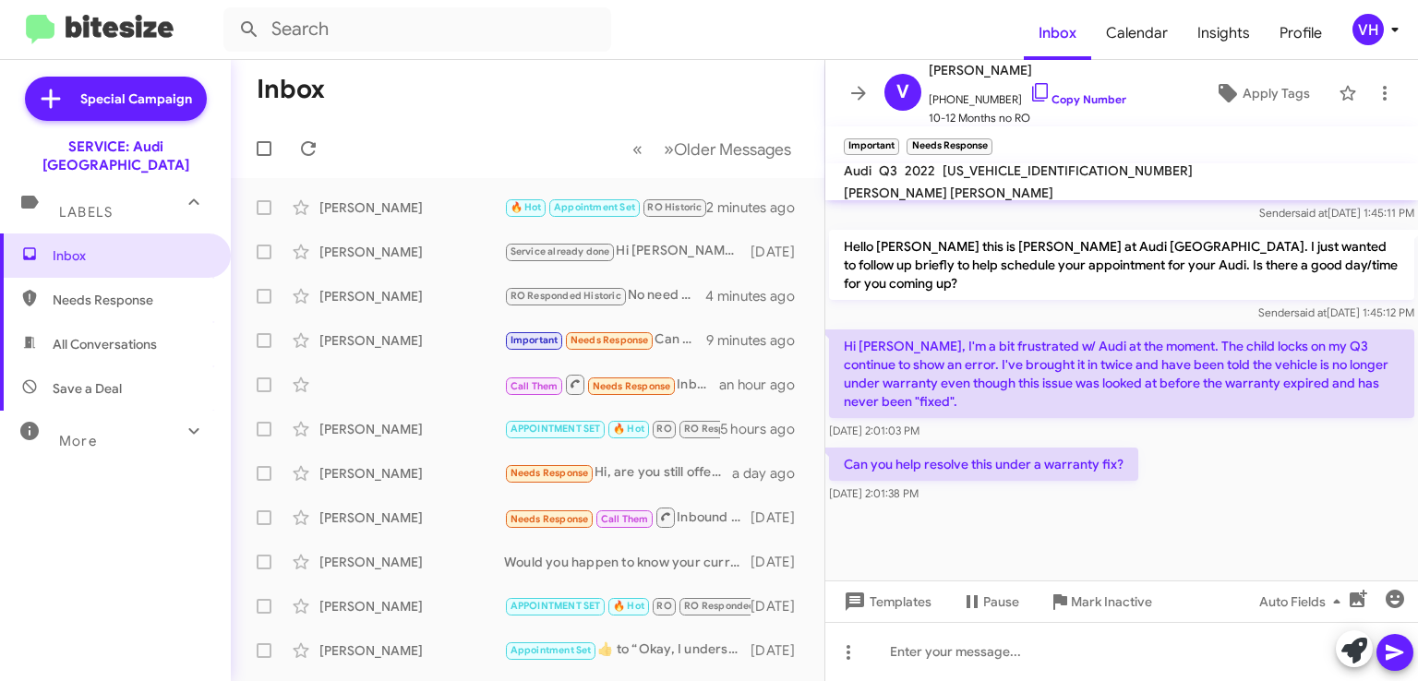
scroll to position [1163, 0]
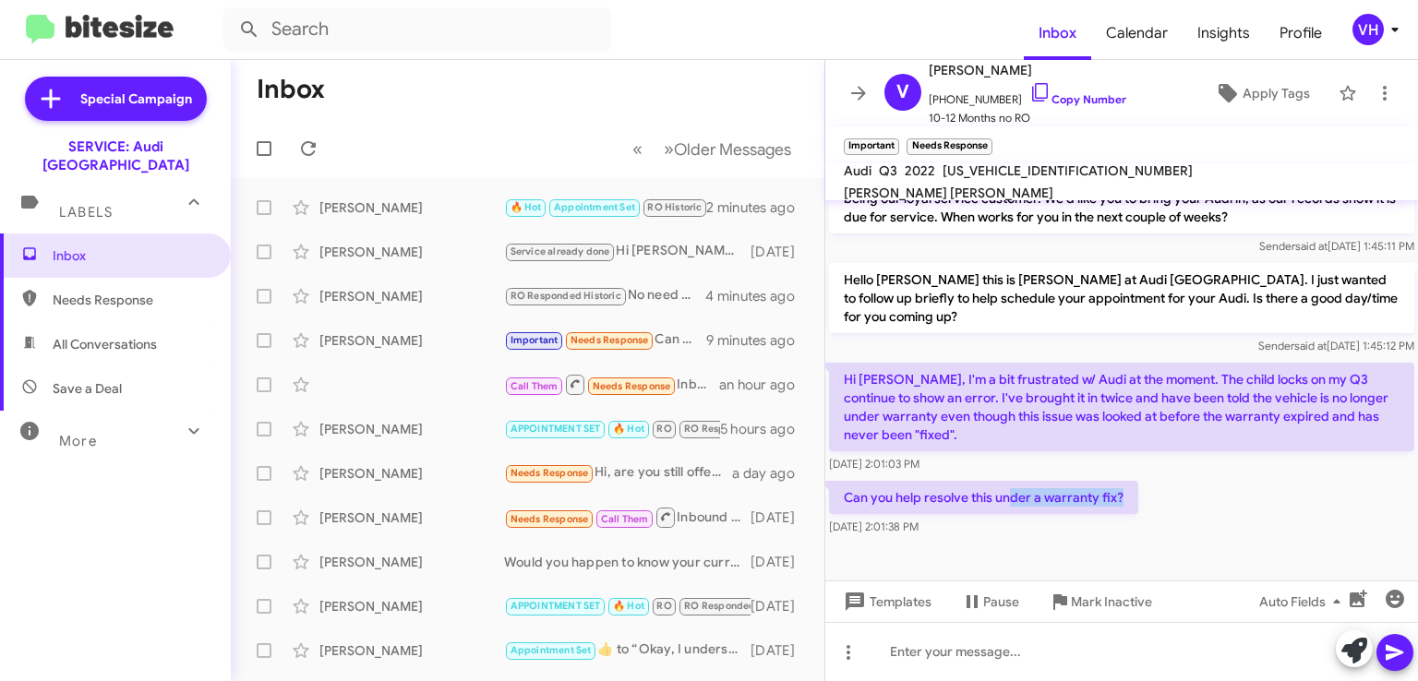
drag, startPoint x: 1082, startPoint y: 505, endPoint x: 1159, endPoint y: 503, distance: 76.7
click at [1159, 503] on div "Can you help resolve this under a warranty fix? Aug 12, 2025, 2:01:38 PM" at bounding box center [1121, 508] width 593 height 63
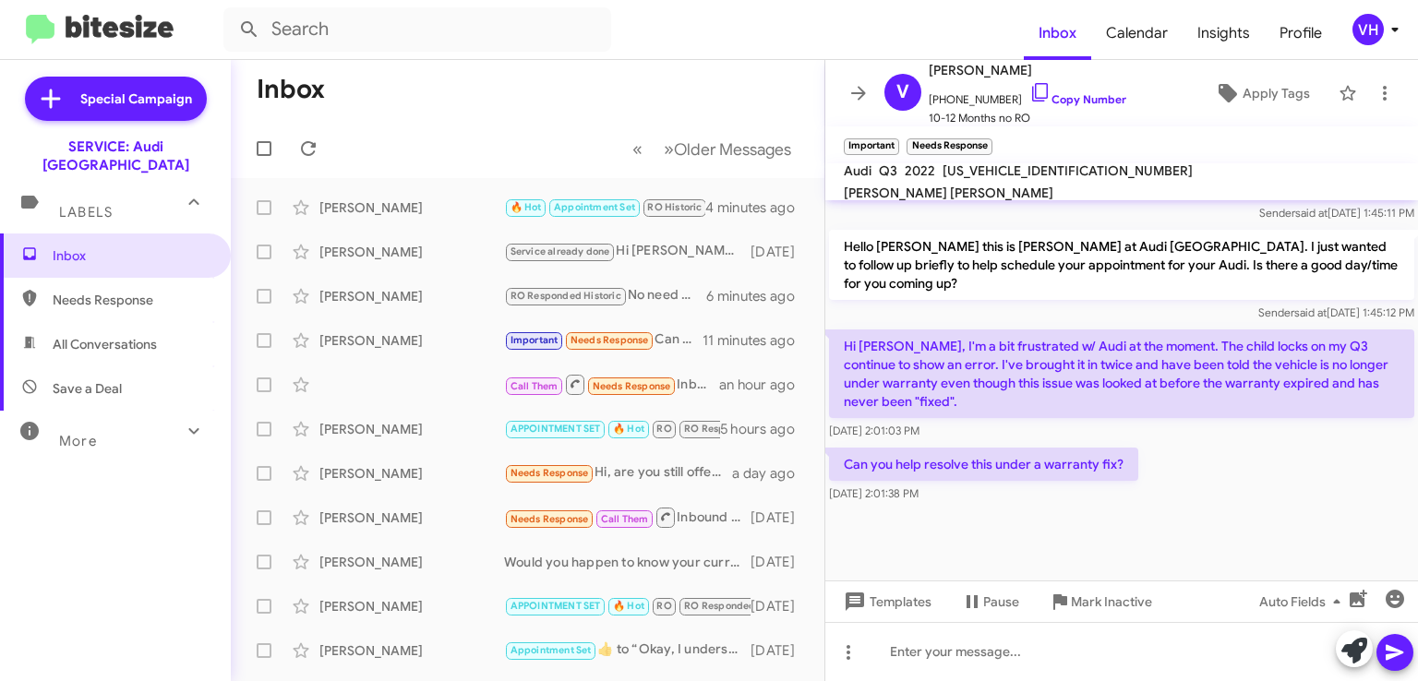
scroll to position [1215, 0]
click at [164, 540] on div "Inbox Needs Response All Conversations Save a Deal More Important 🔥 Hot Appoint…" at bounding box center [115, 438] width 231 height 409
click at [126, 247] on span "Inbox" at bounding box center [131, 256] width 157 height 18
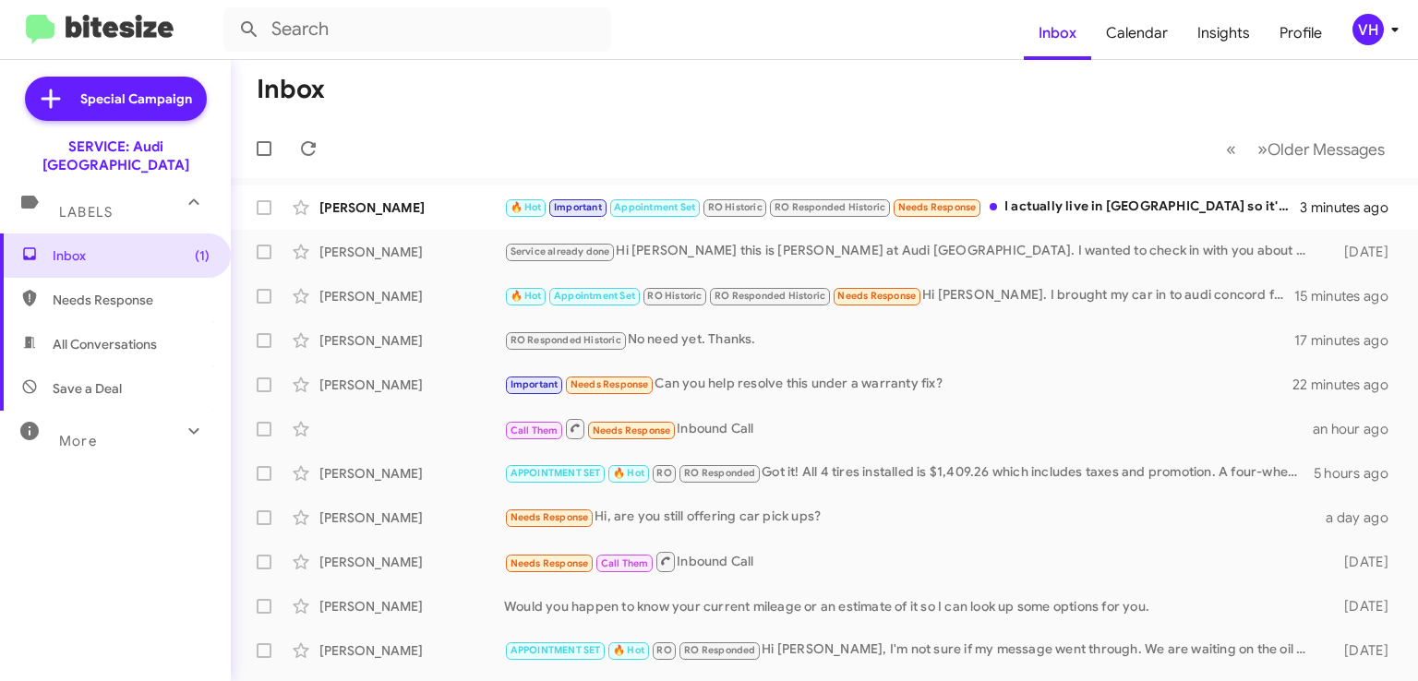
click at [1192, 214] on div "🔥 Hot Important Appointment Set RO Historic RO Responded Historic Needs Respons…" at bounding box center [902, 207] width 796 height 21
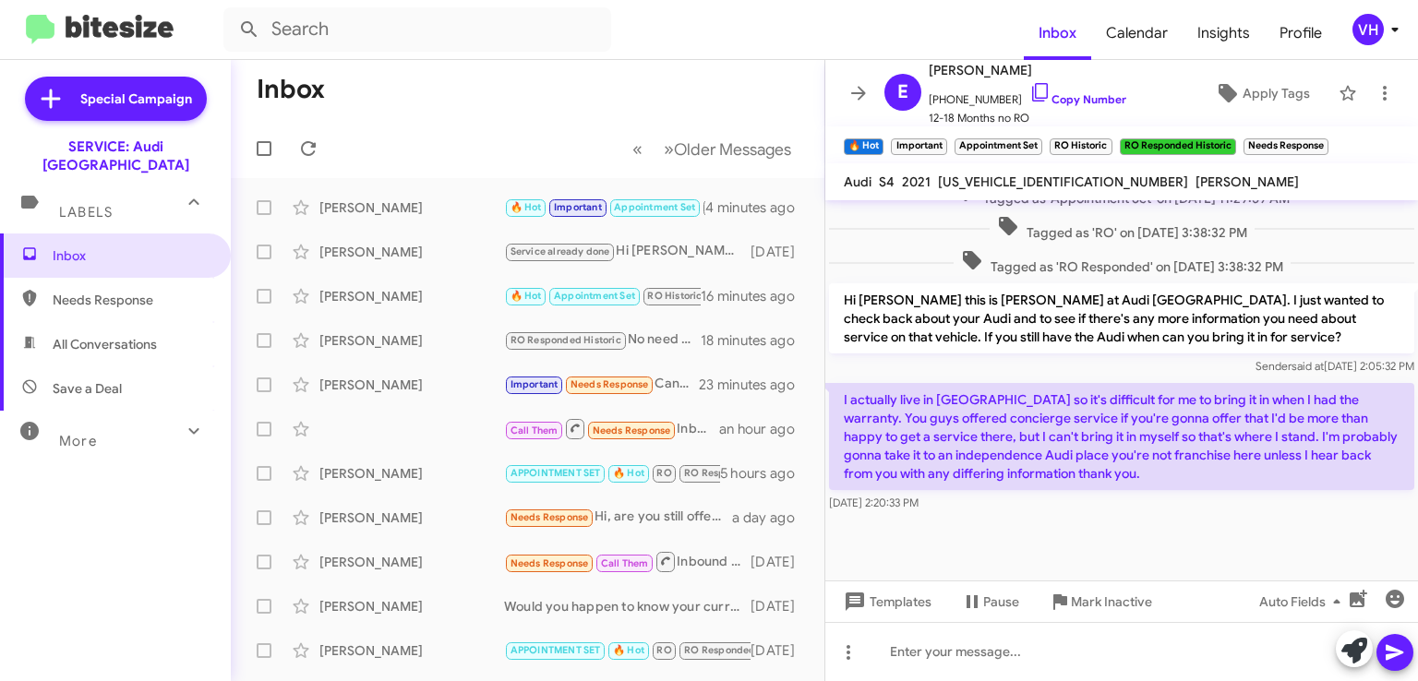
scroll to position [775, 0]
click at [1001, 185] on span "WAUB4AF48MA035654" at bounding box center [1063, 182] width 250 height 17
copy span "WAUB4AF48MA035654"
click at [884, 229] on div "Tagged as 'RO' on Jul 22, 2024 - 3:38:32 PM" at bounding box center [1121, 228] width 585 height 27
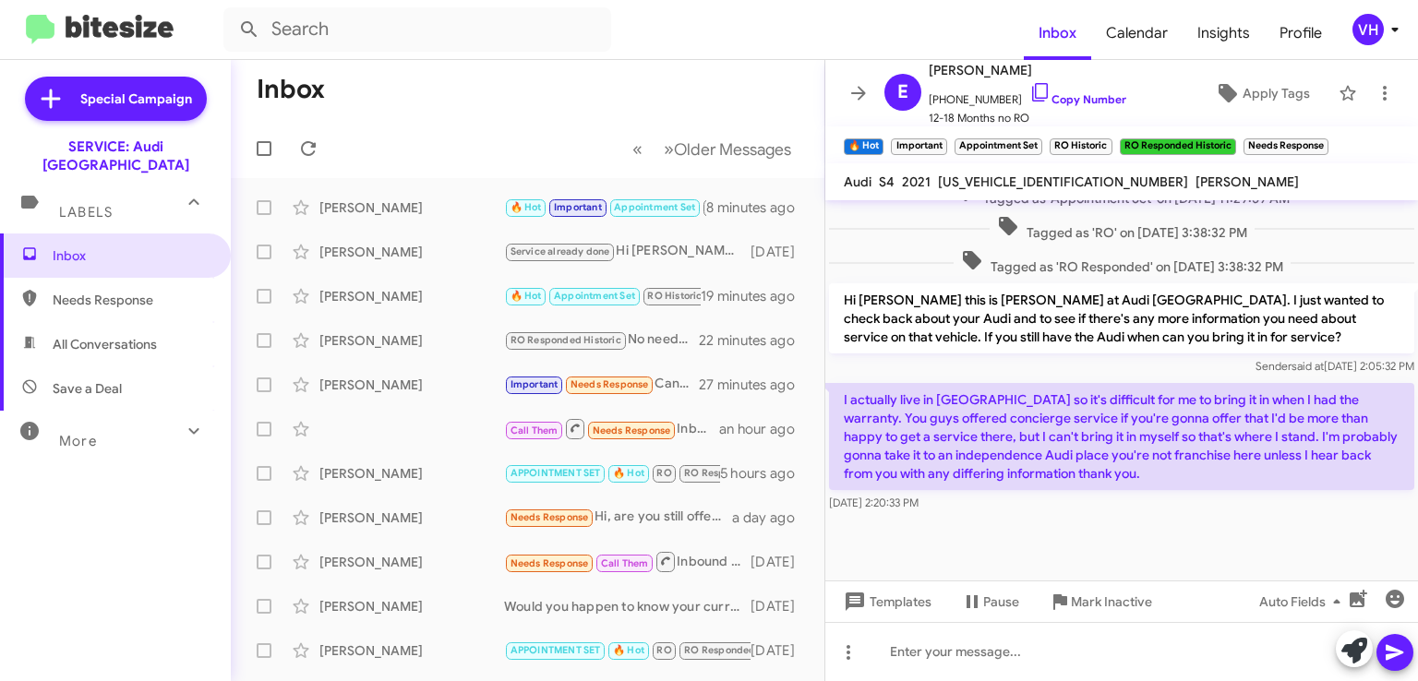
click at [1339, 534] on div at bounding box center [1121, 548] width 593 height 65
click at [130, 291] on span "Needs Response" at bounding box center [131, 300] width 157 height 18
type input "in:needs-response"
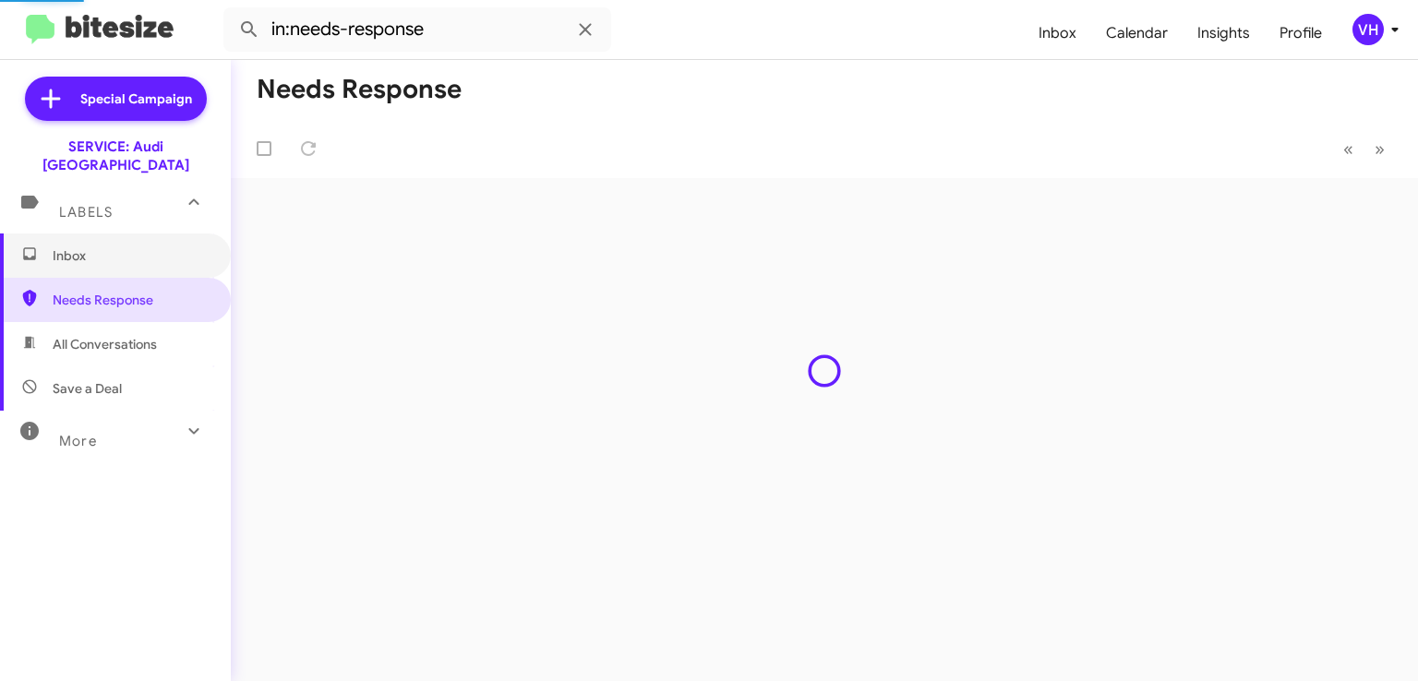
click at [141, 247] on span "Inbox" at bounding box center [131, 256] width 157 height 18
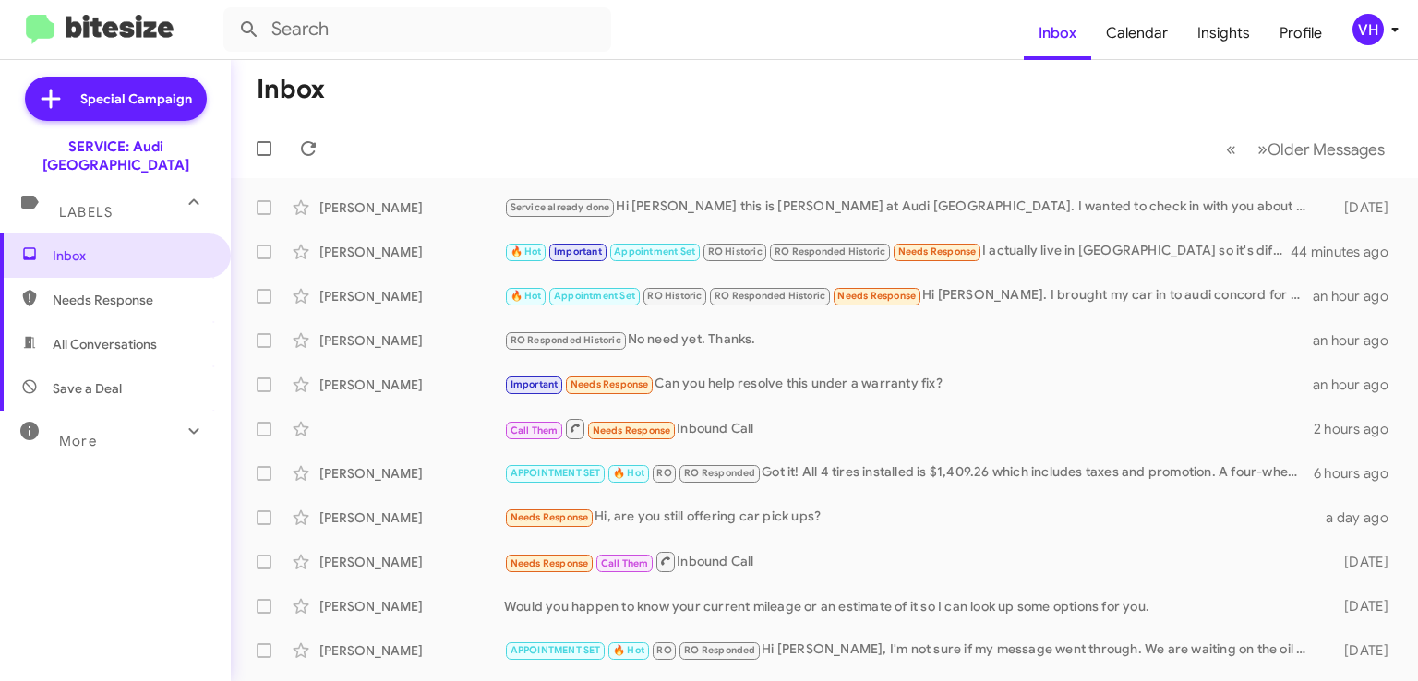
click at [376, 260] on div "Evan Disick 🔥 Hot Important Appointment Set RO Historic RO Responded Historic N…" at bounding box center [825, 252] width 1158 height 37
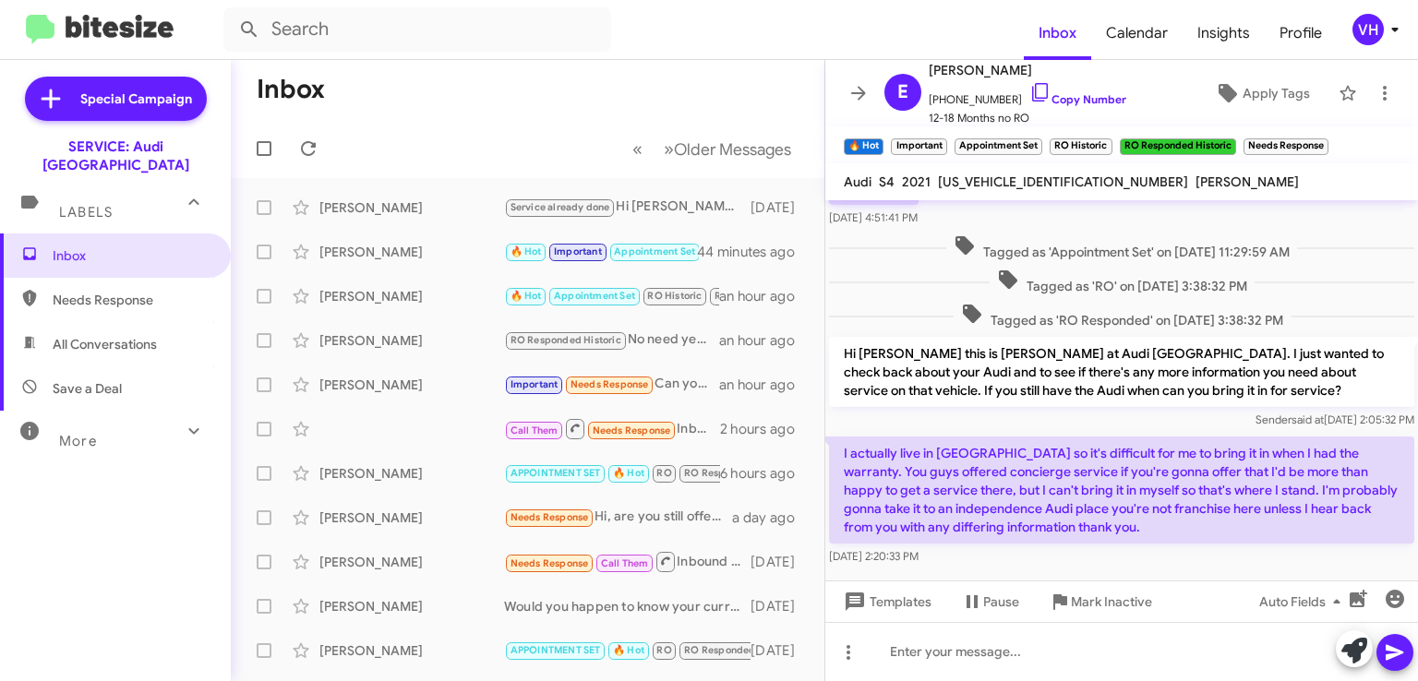
scroll to position [775, 0]
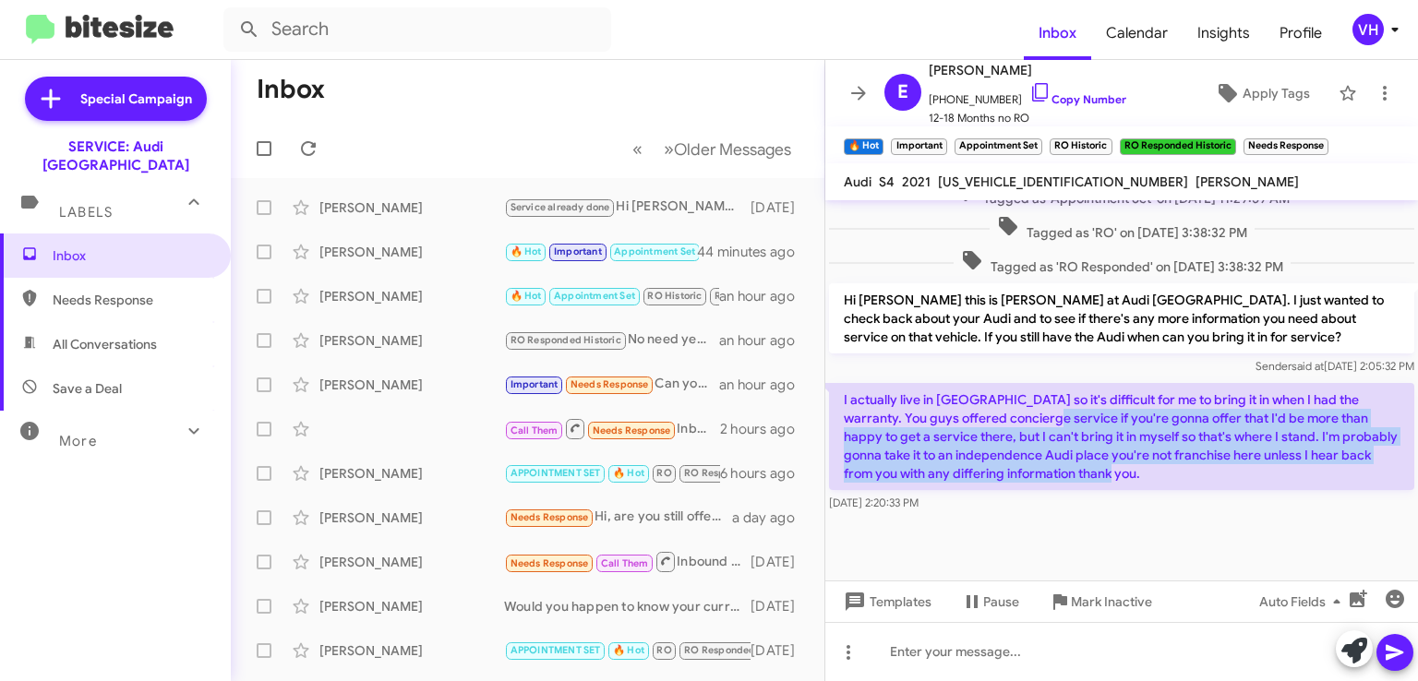
drag, startPoint x: 1030, startPoint y: 415, endPoint x: 1145, endPoint y: 474, distance: 128.8
click at [1145, 474] on p "I actually live in Walnut Creek so it's difficult for me to bring it in when I …" at bounding box center [1121, 436] width 585 height 107
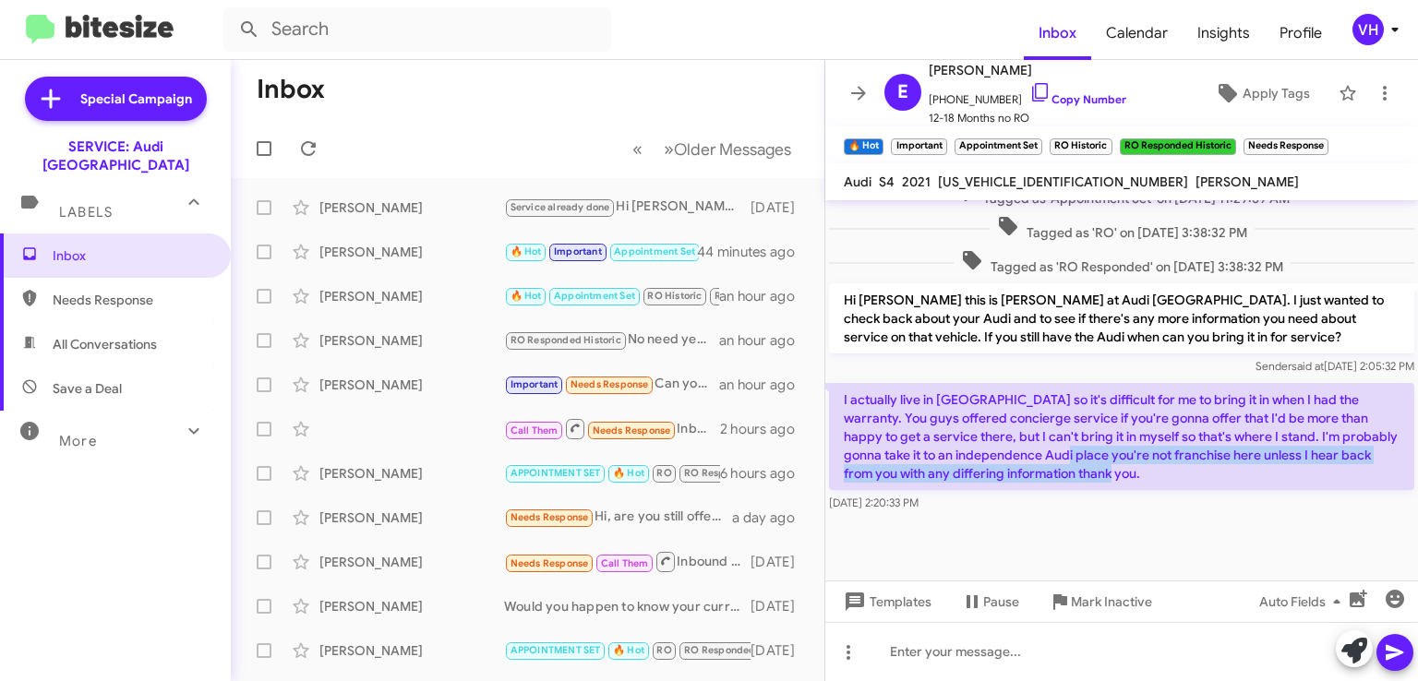
drag, startPoint x: 1116, startPoint y: 477, endPoint x: 1051, endPoint y: 458, distance: 68.4
click at [1052, 459] on p "I actually live in Walnut Creek so it's difficult for me to bring it in when I …" at bounding box center [1121, 436] width 585 height 107
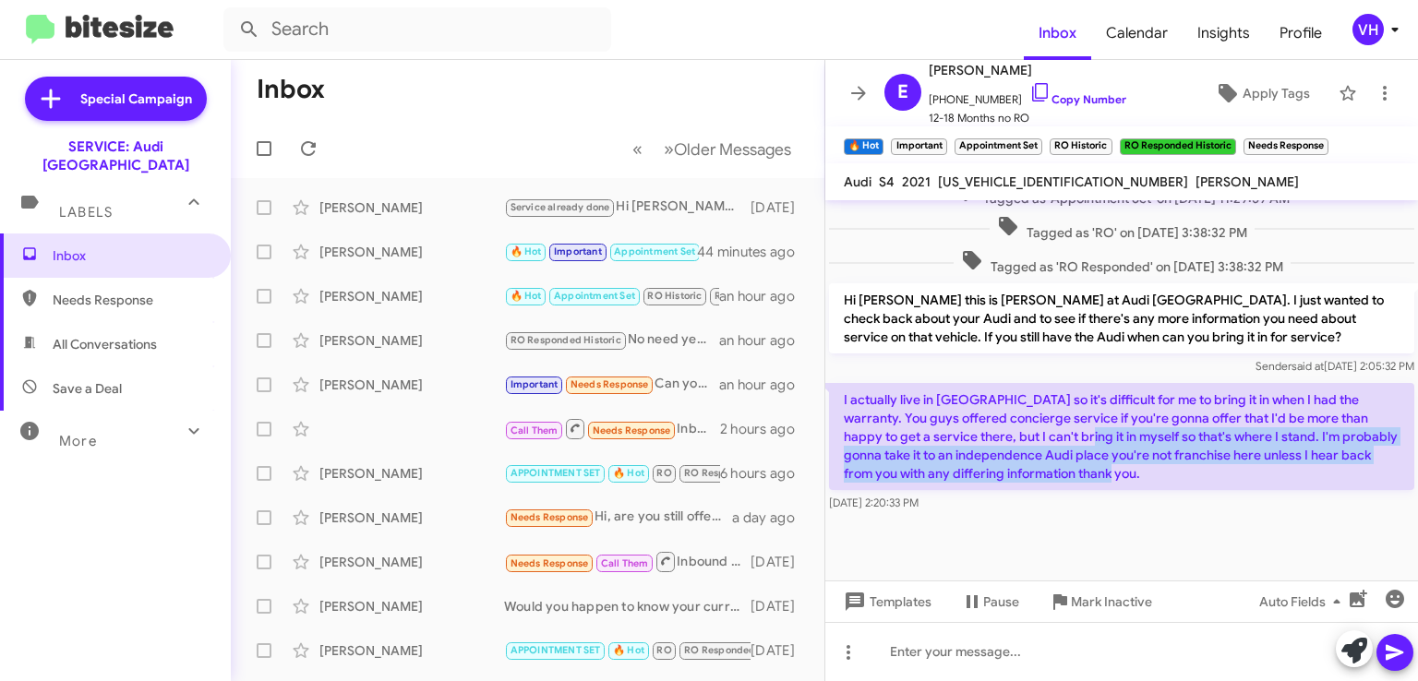
drag, startPoint x: 1040, startPoint y: 427, endPoint x: 1129, endPoint y: 472, distance: 100.3
click at [1129, 472] on p "I actually live in Walnut Creek so it's difficult for me to bring it in when I …" at bounding box center [1121, 436] width 585 height 107
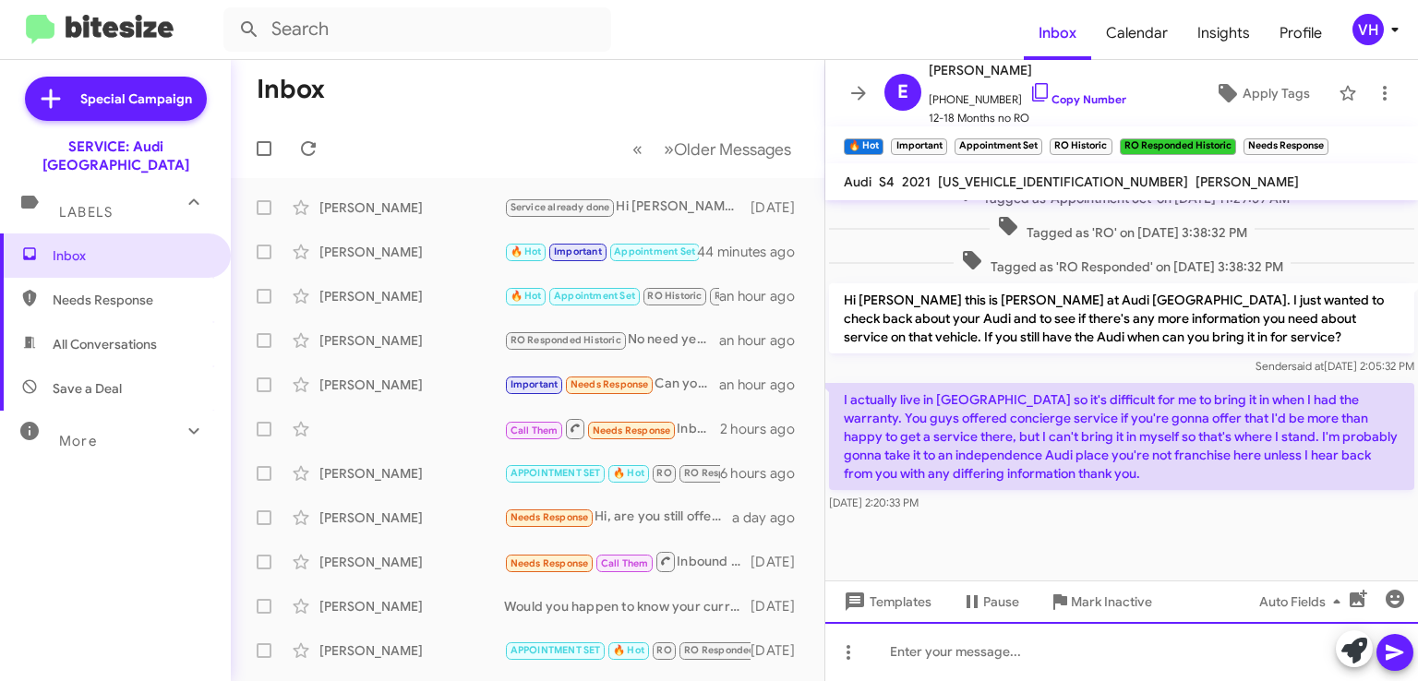
click at [1064, 657] on div at bounding box center [1121, 651] width 593 height 59
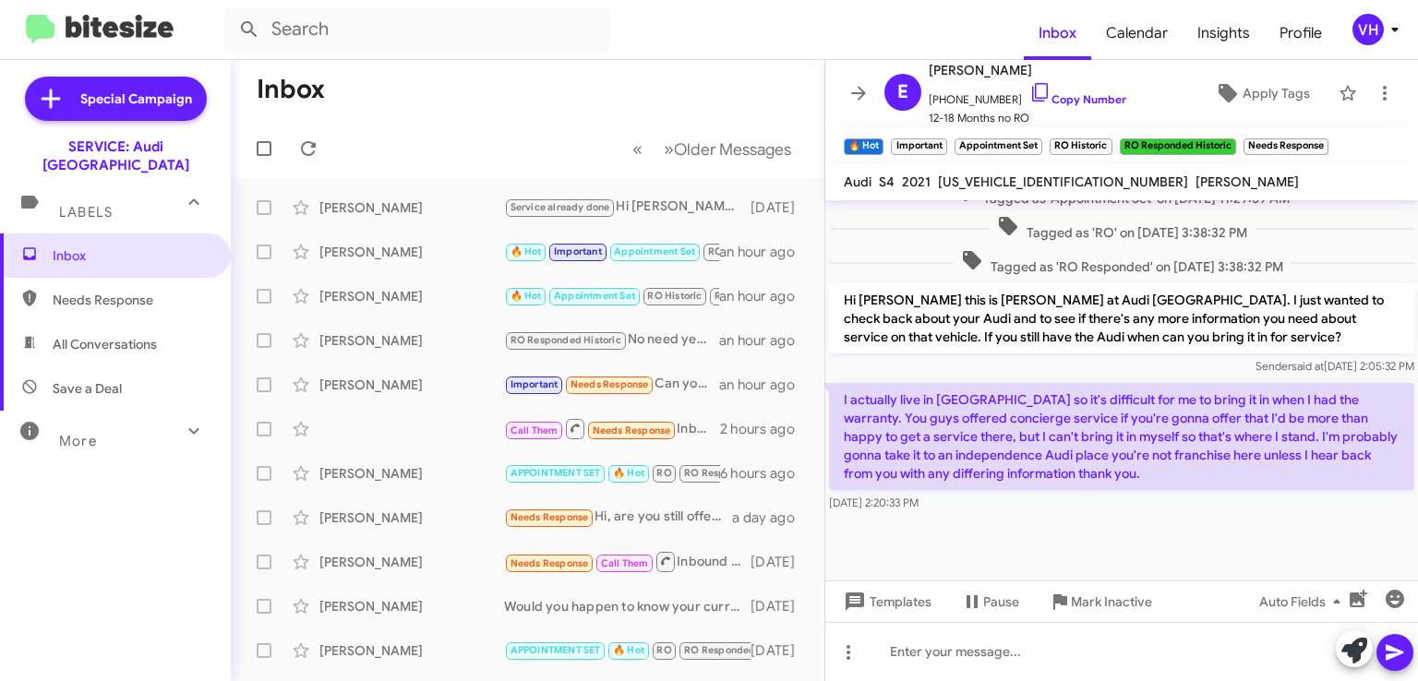
click at [1043, 182] on span "WAUB4AF48MA035654" at bounding box center [1063, 182] width 250 height 17
copy span "WAUB4AF48MA035654"
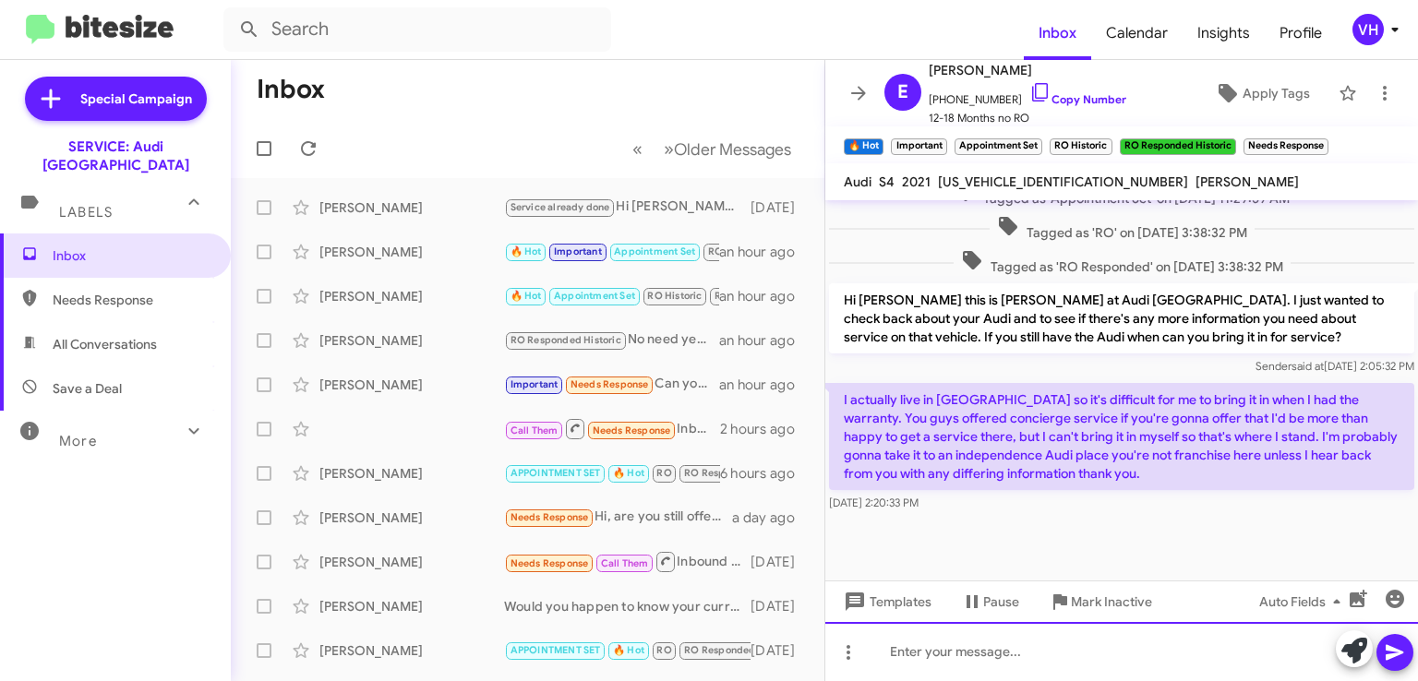
click at [934, 651] on div at bounding box center [1121, 651] width 593 height 59
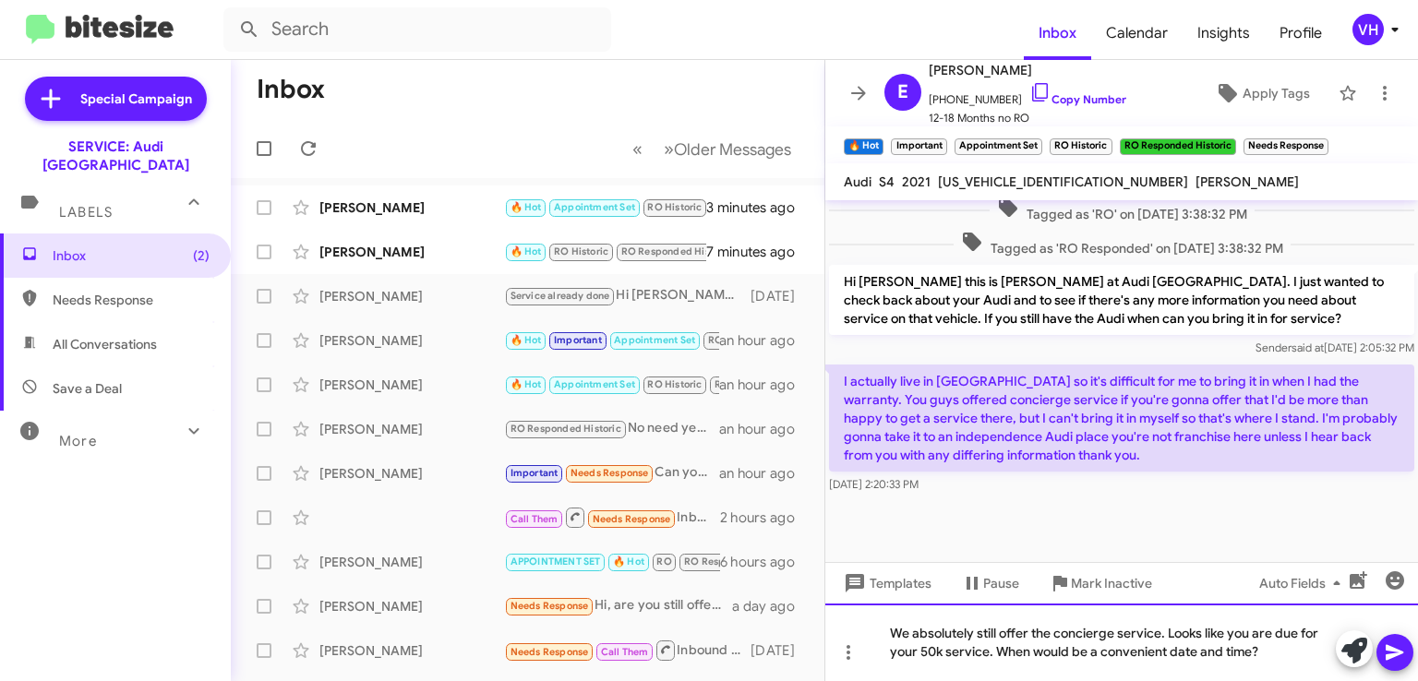
click at [997, 647] on div "We absolutely still offer the concierge service. Looks like you are due for you…" at bounding box center [1121, 643] width 593 height 78
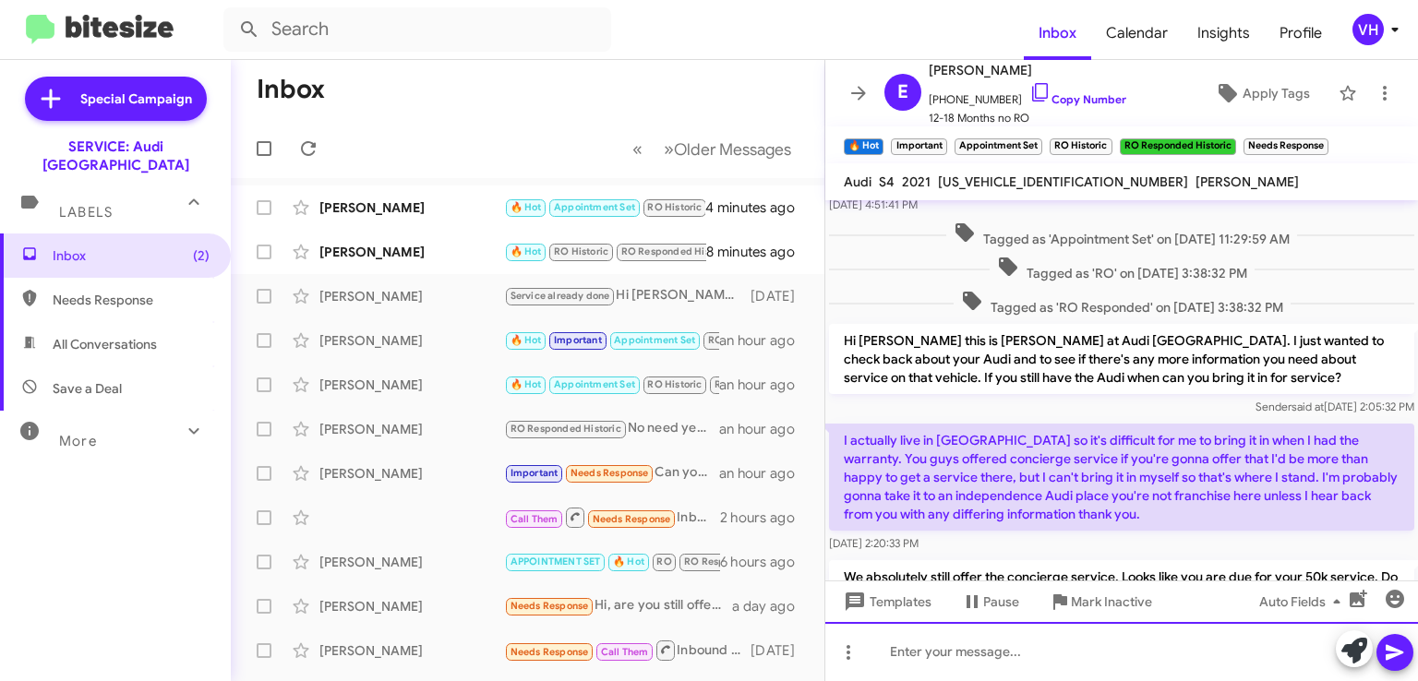
scroll to position [860, 0]
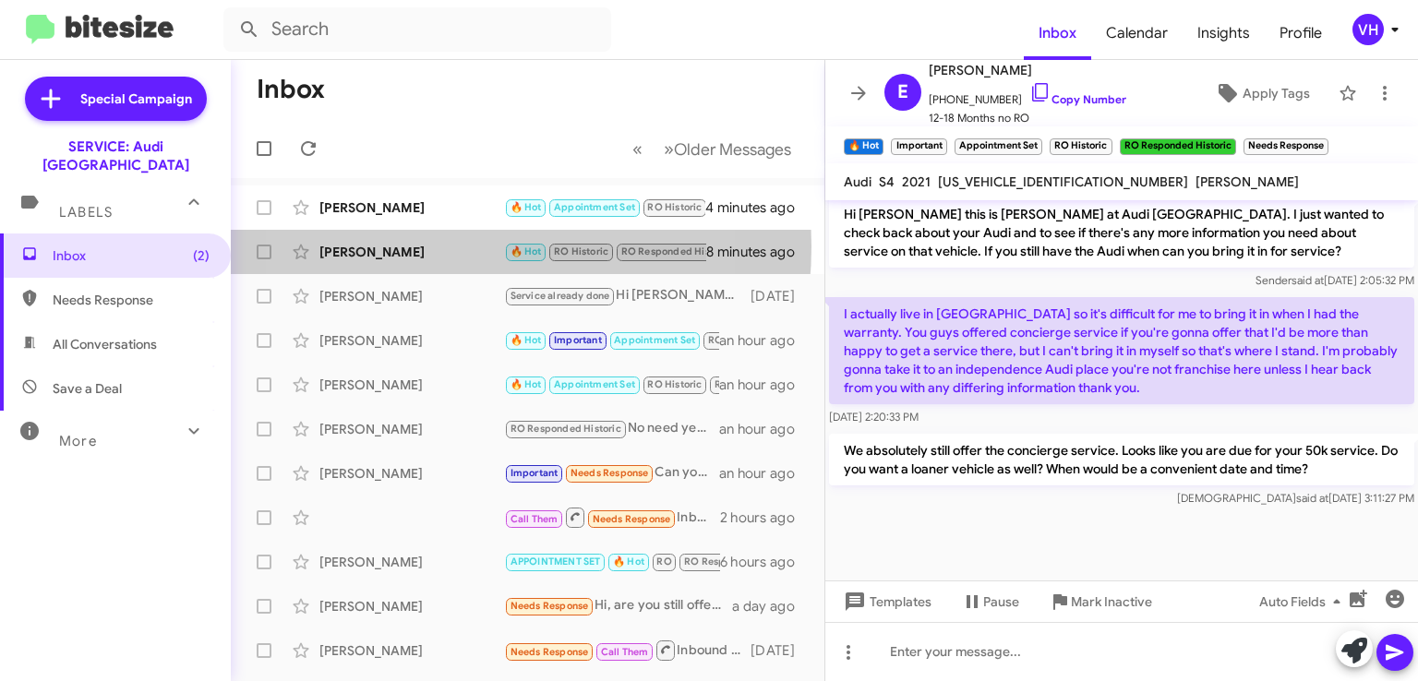
click at [421, 247] on div "Lynne Harrington" at bounding box center [411, 252] width 185 height 18
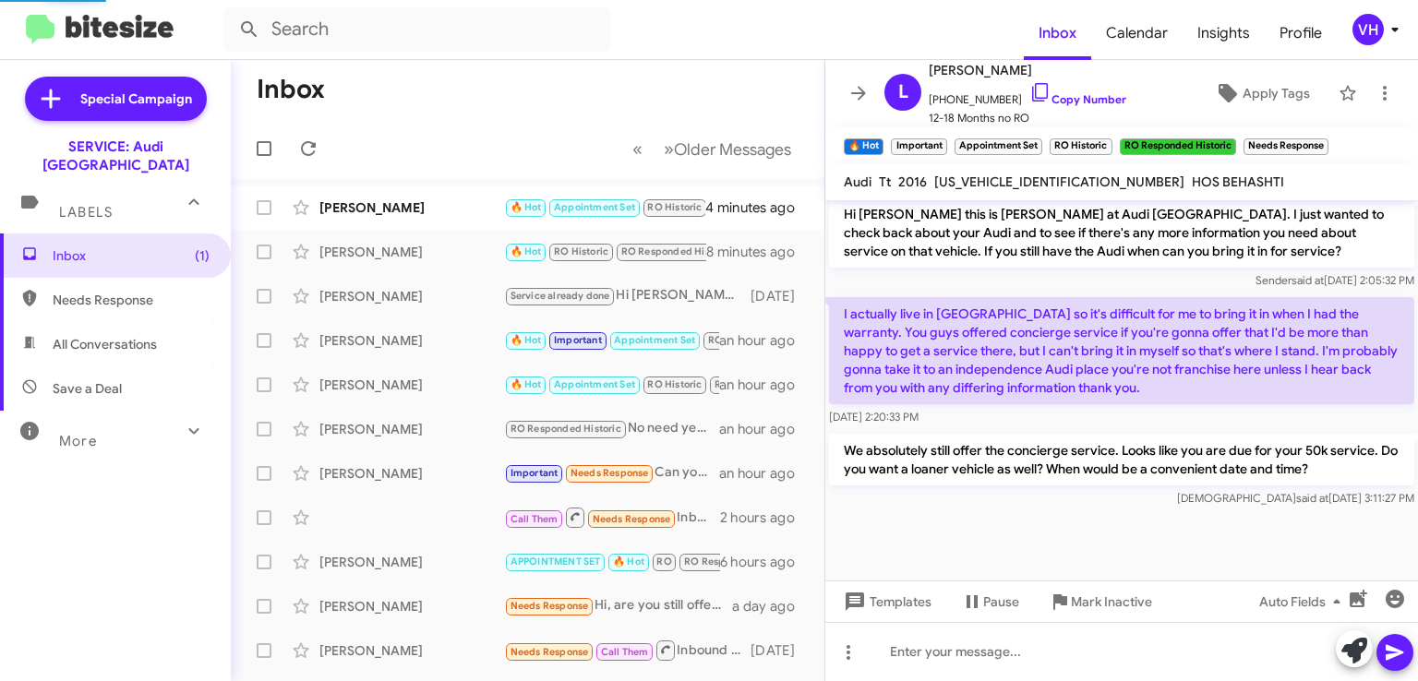
scroll to position [539, 0]
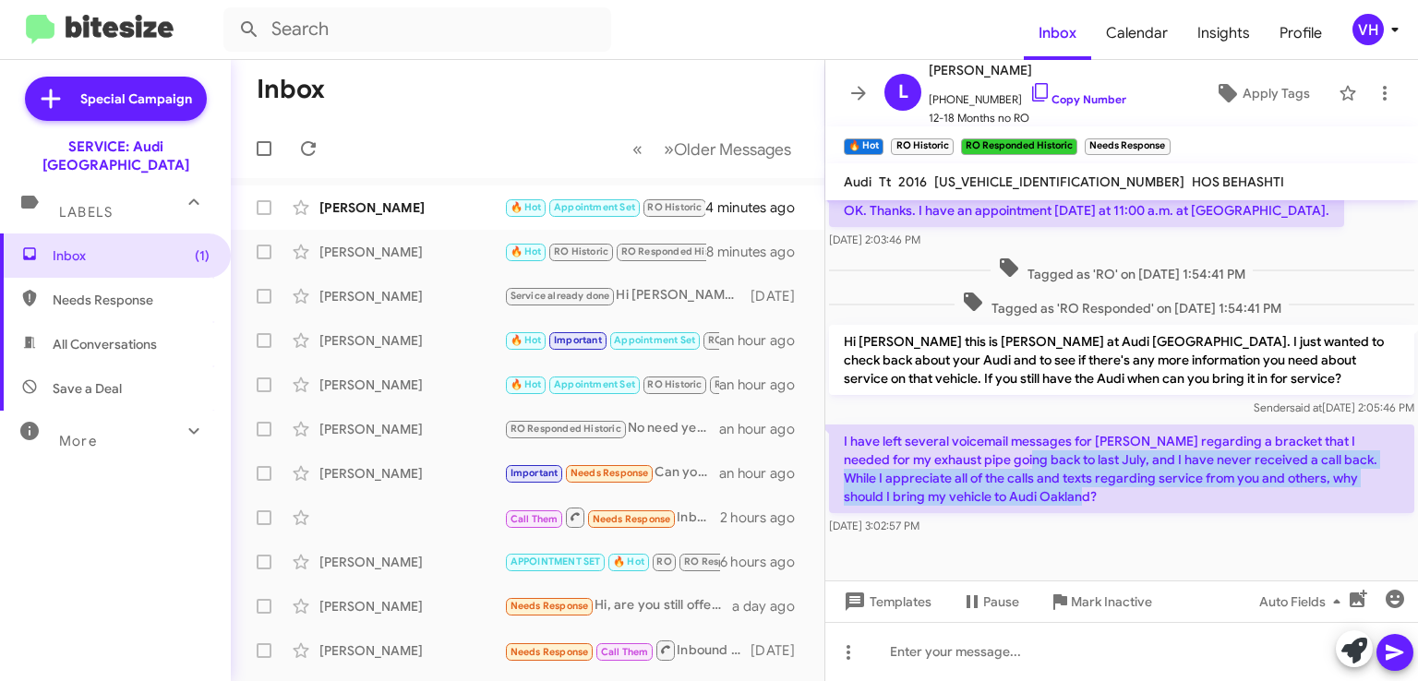
drag, startPoint x: 1177, startPoint y: 499, endPoint x: 975, endPoint y: 444, distance: 209.6
click at [994, 451] on p "I have left several voicemail messages for Ho Behashti regarding a bracket that…" at bounding box center [1121, 469] width 585 height 89
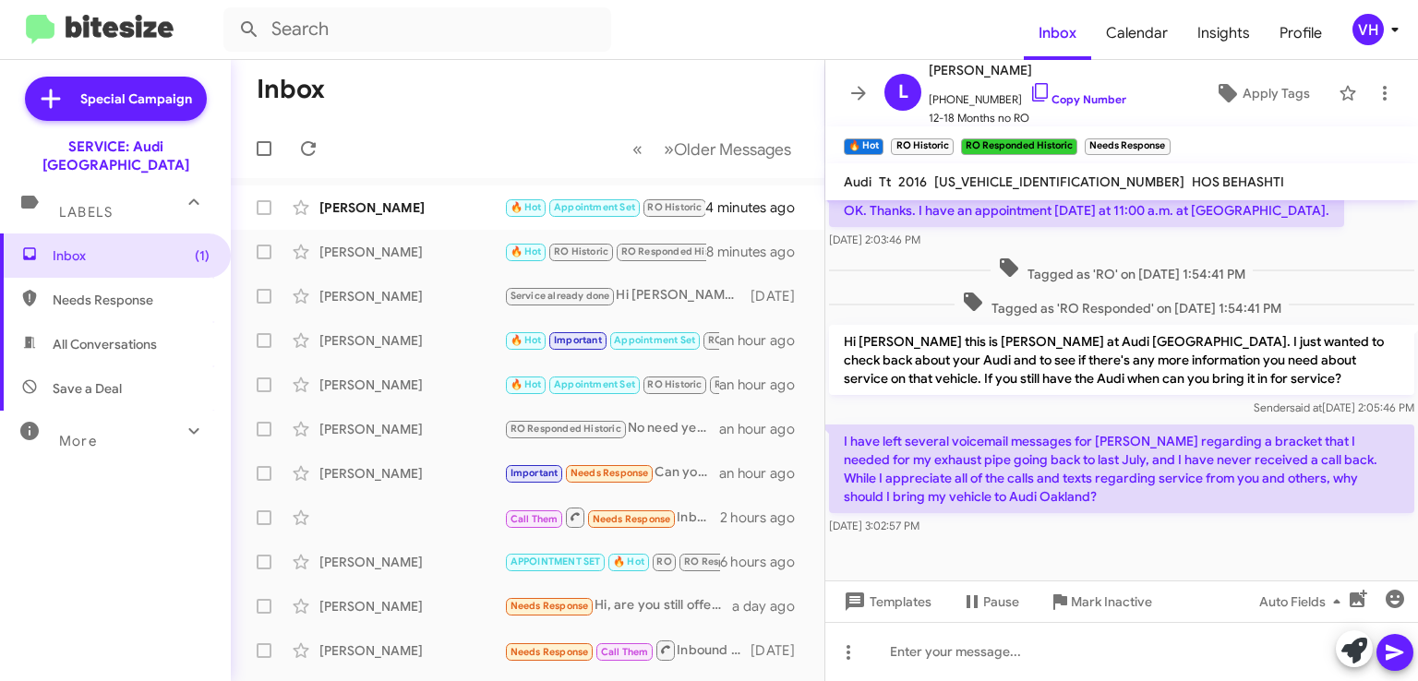
click at [966, 440] on p "I have left several voicemail messages for Ho Behashti regarding a bracket that…" at bounding box center [1121, 469] width 585 height 89
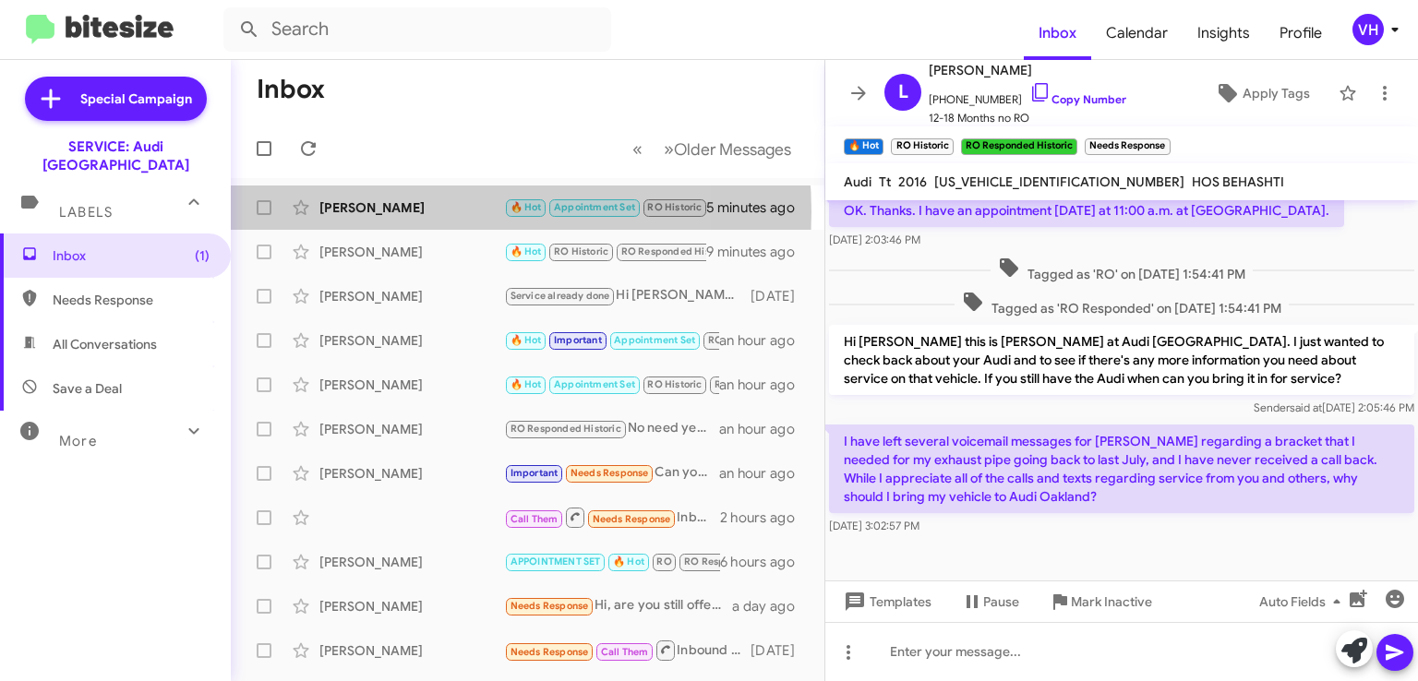
click at [409, 211] on div "[PERSON_NAME]" at bounding box center [411, 208] width 185 height 18
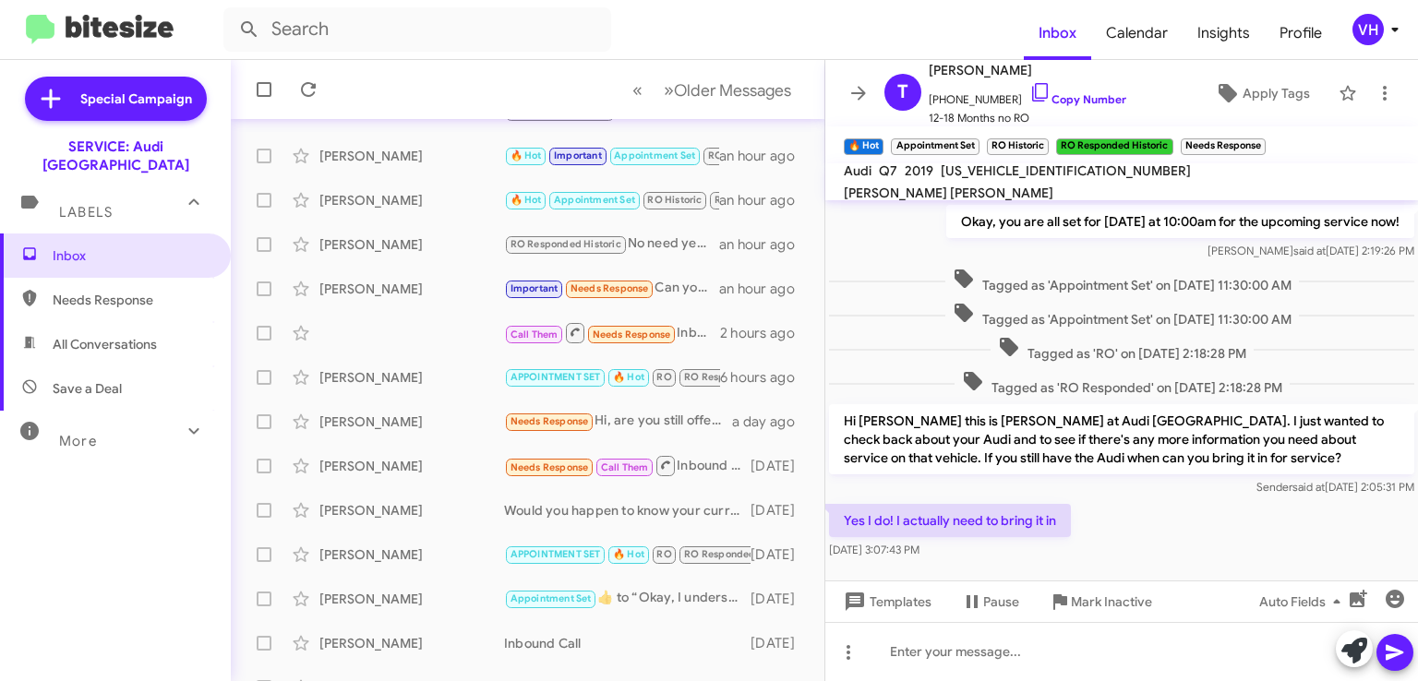
scroll to position [2279, 0]
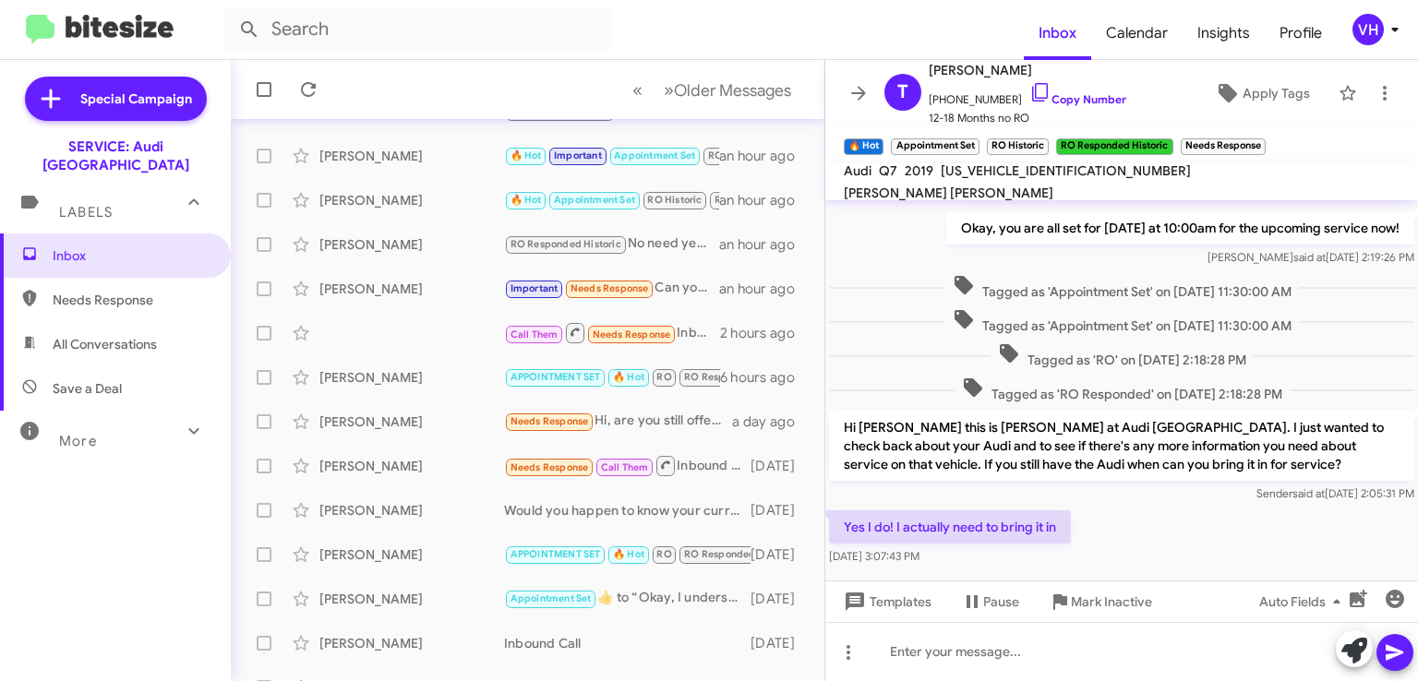
click at [1041, 178] on span "[US_VEHICLE_IDENTIFICATION_NUMBER]" at bounding box center [1066, 170] width 250 height 17
copy span "[US_VEHICLE_IDENTIFICATION_NUMBER]"
click at [938, 466] on p "Hi [PERSON_NAME] this is [PERSON_NAME] at Audi [GEOGRAPHIC_DATA]. I just wanted…" at bounding box center [1121, 446] width 585 height 70
click at [1002, 179] on span "[US_VEHICLE_IDENTIFICATION_NUMBER]" at bounding box center [1066, 170] width 250 height 17
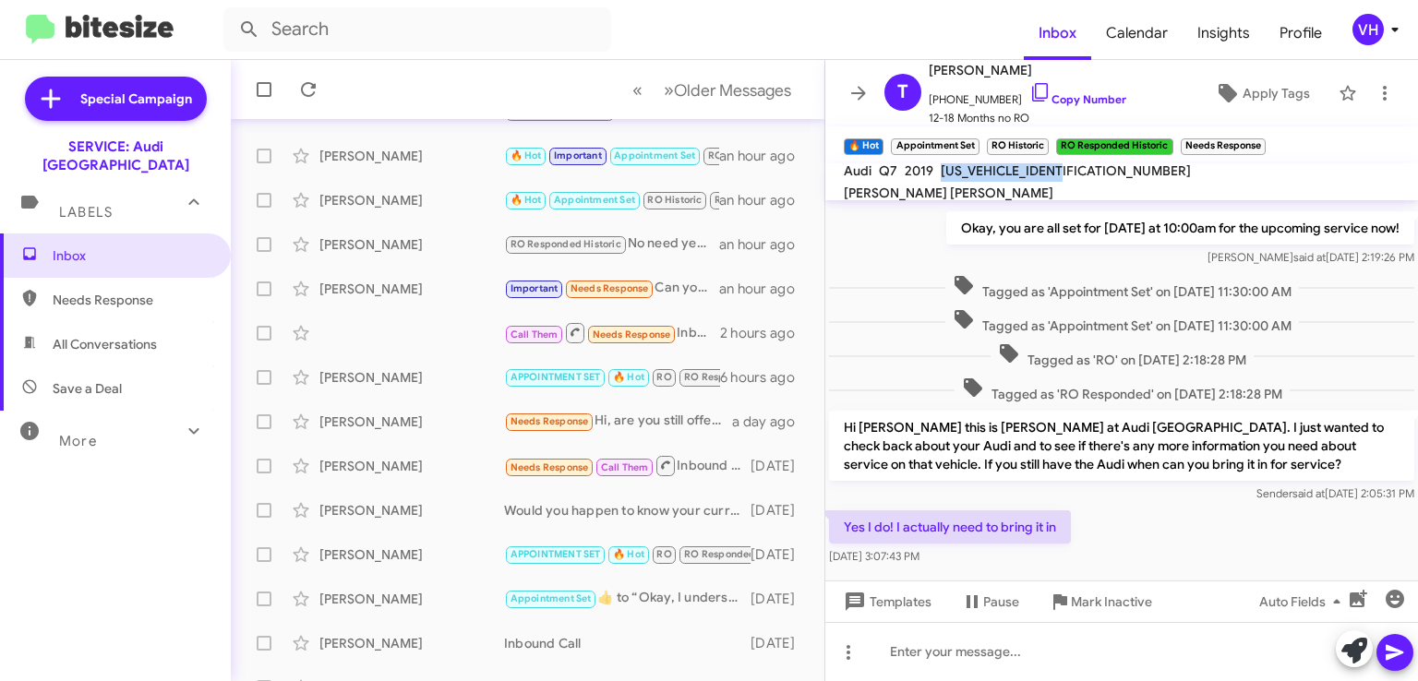
click at [1002, 179] on span "[US_VEHICLE_IDENTIFICATION_NUMBER]" at bounding box center [1066, 170] width 250 height 17
copy span "[US_VEHICLE_IDENTIFICATION_NUMBER]"
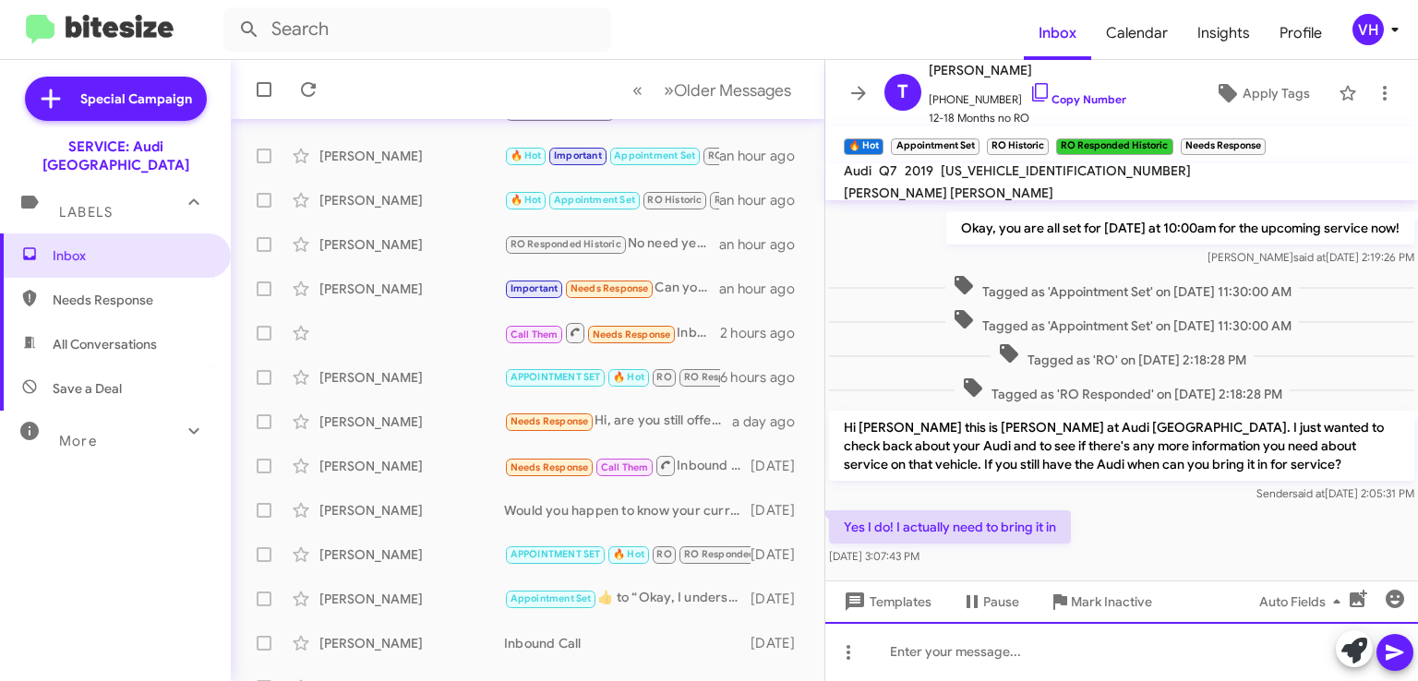
click at [945, 637] on div at bounding box center [1121, 651] width 593 height 59
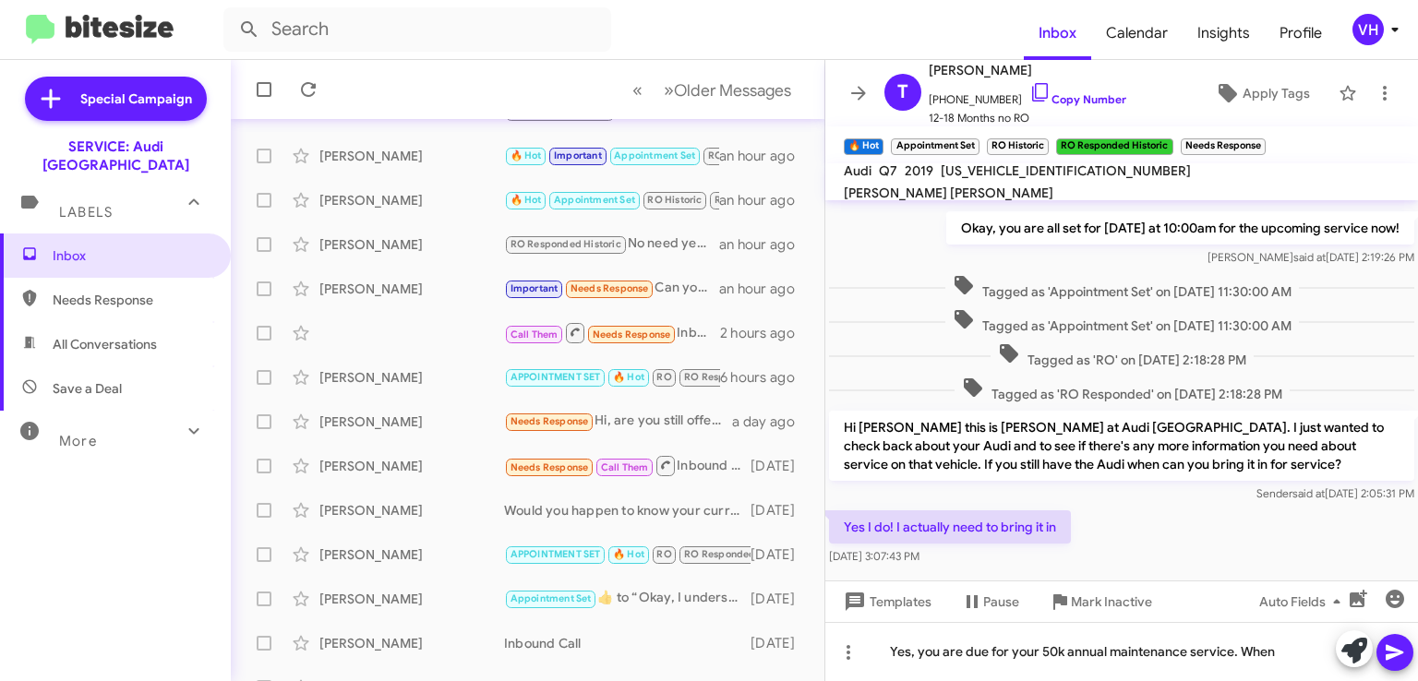
click at [1330, 516] on div "Yes I do! I actually need to bring it in Aug 12, 2025, 3:07:43 PM" at bounding box center [1121, 538] width 593 height 63
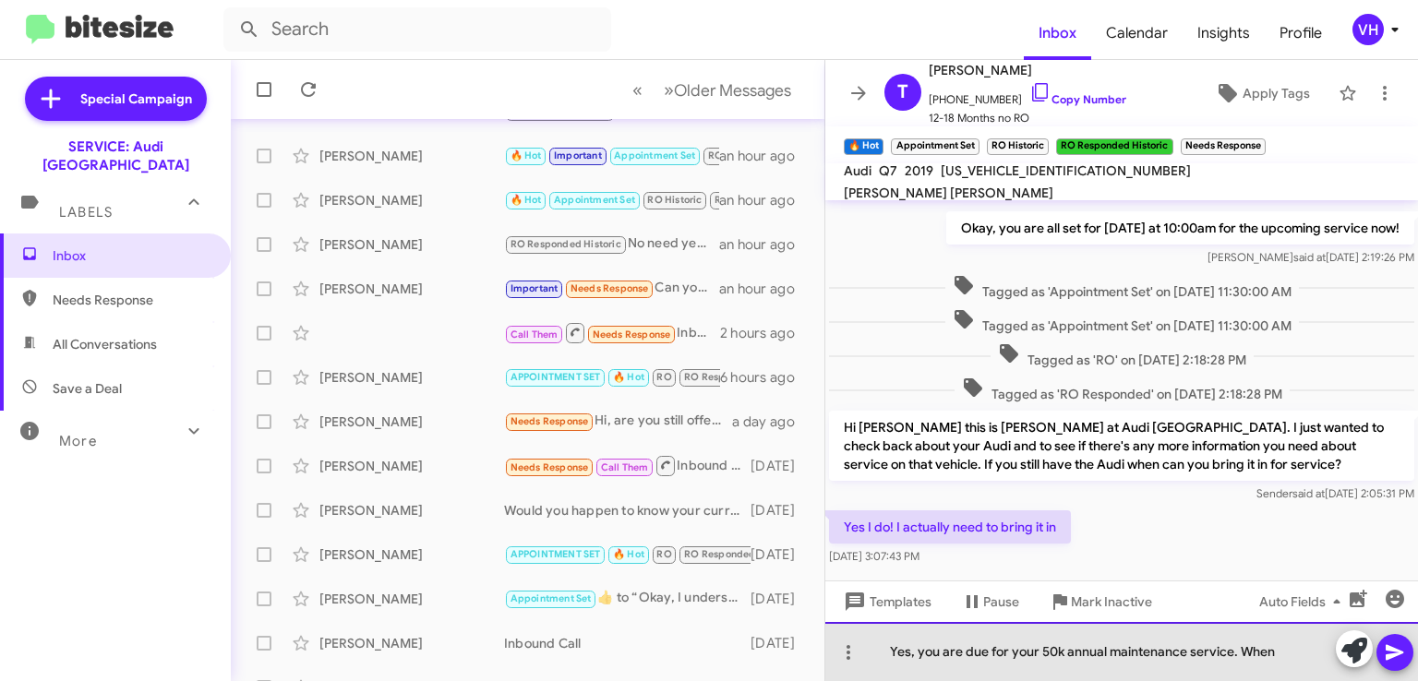
click at [1274, 651] on div "Yes, you are due for your 50k annual maintenance service. When" at bounding box center [1121, 651] width 593 height 59
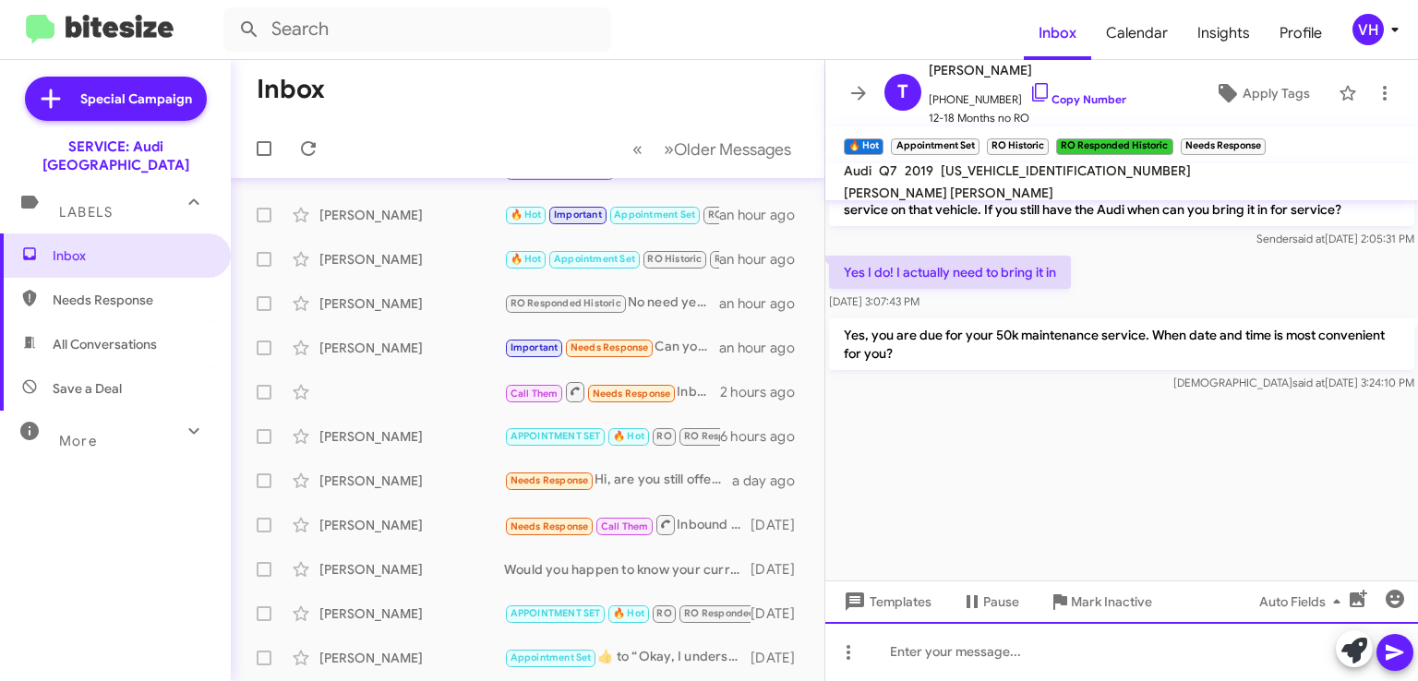
scroll to position [0, 0]
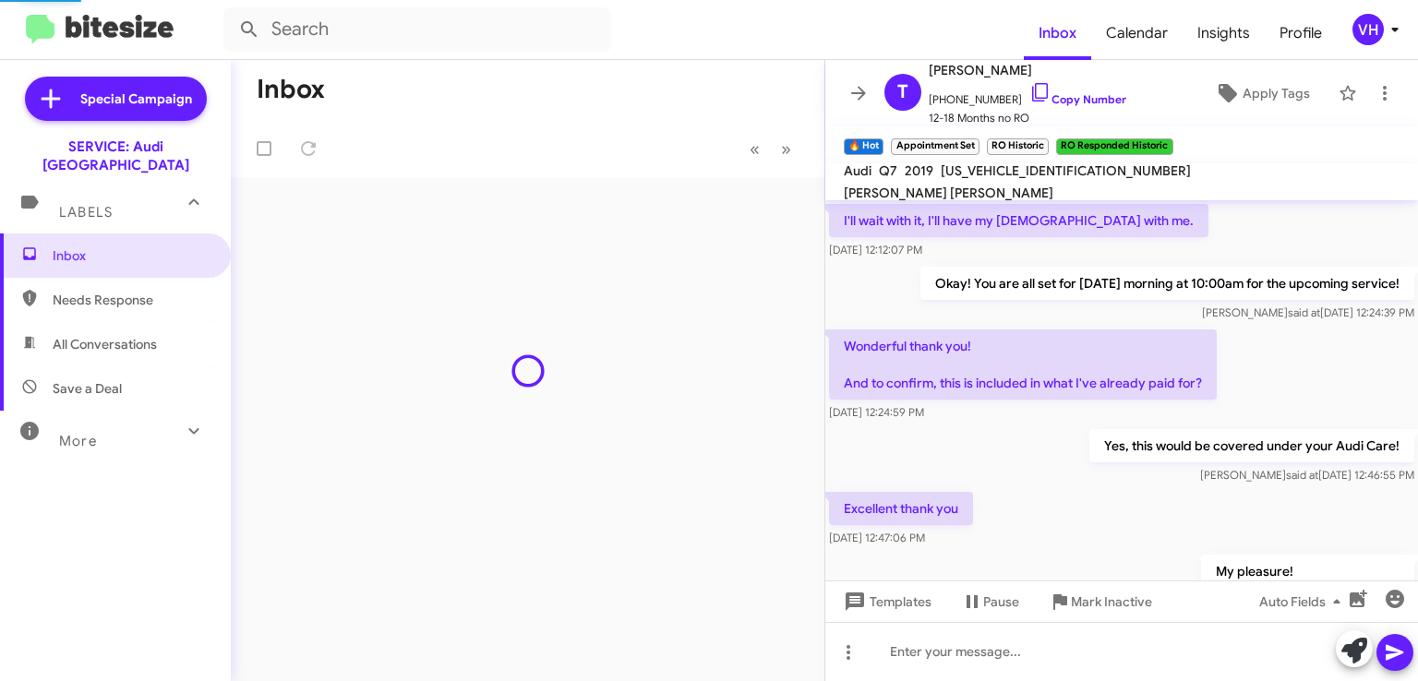
scroll to position [966, 0]
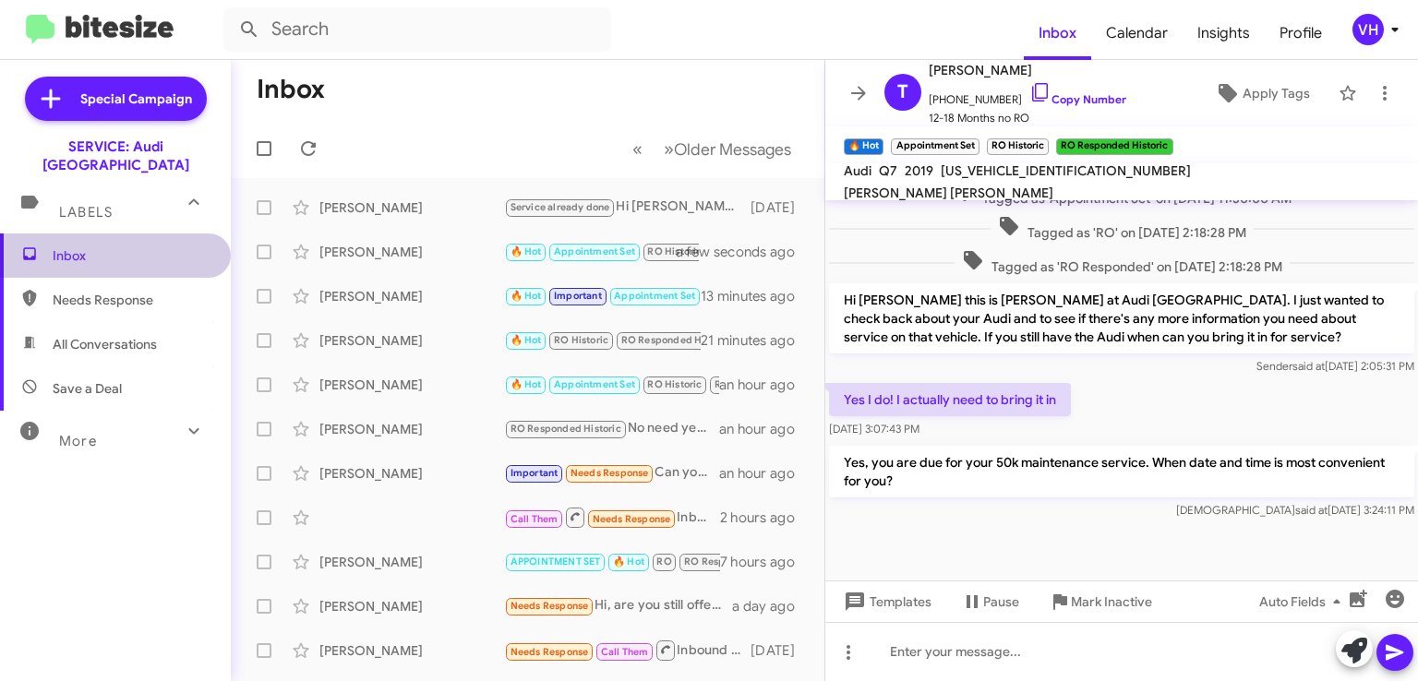
click at [116, 247] on span "Inbox" at bounding box center [115, 256] width 231 height 44
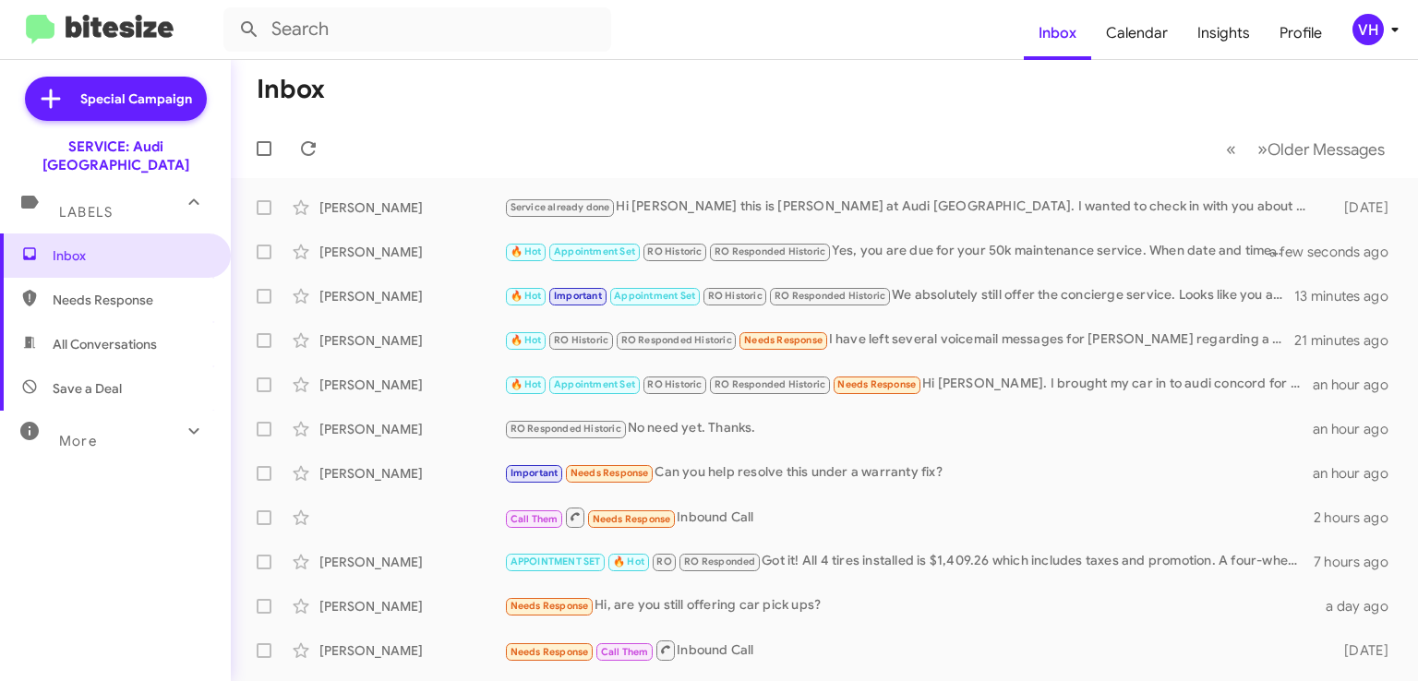
click at [939, 353] on div "Lynne Harrington 🔥 Hot RO Historic RO Responded Historic Needs Response I have …" at bounding box center [825, 340] width 1158 height 37
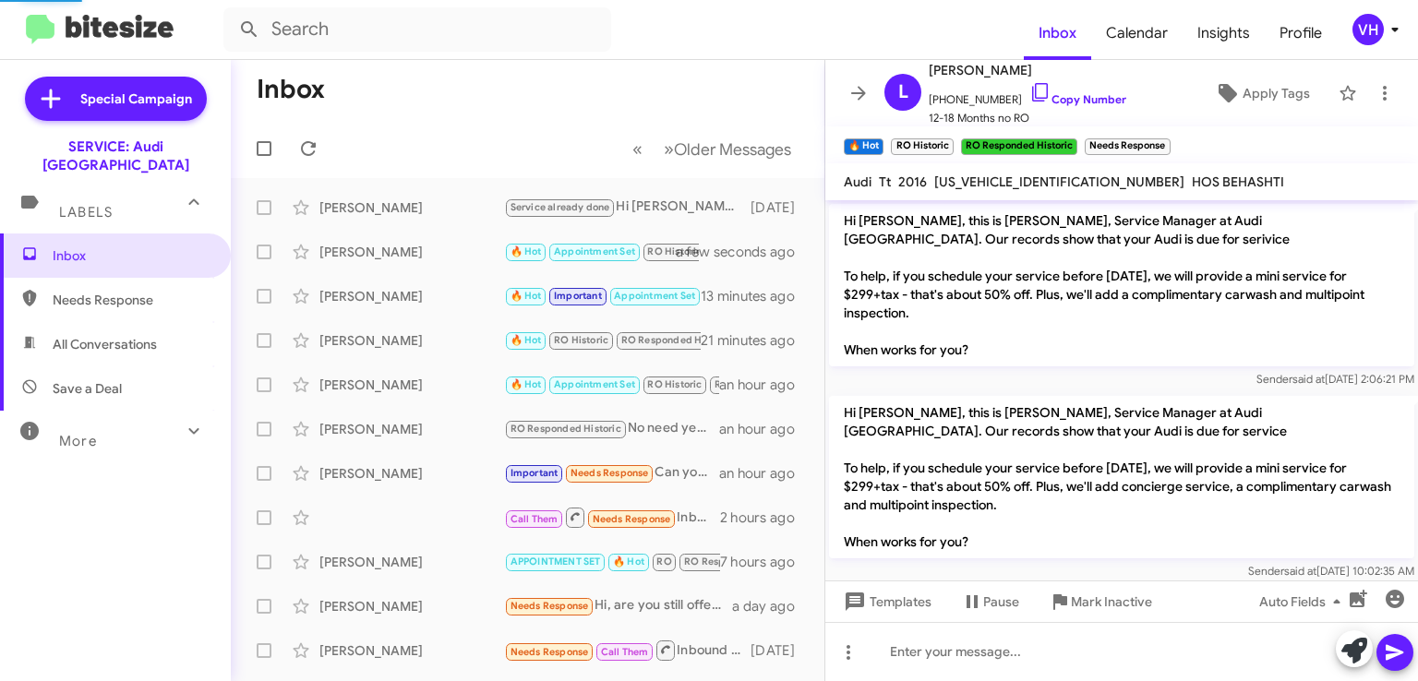
scroll to position [502, 0]
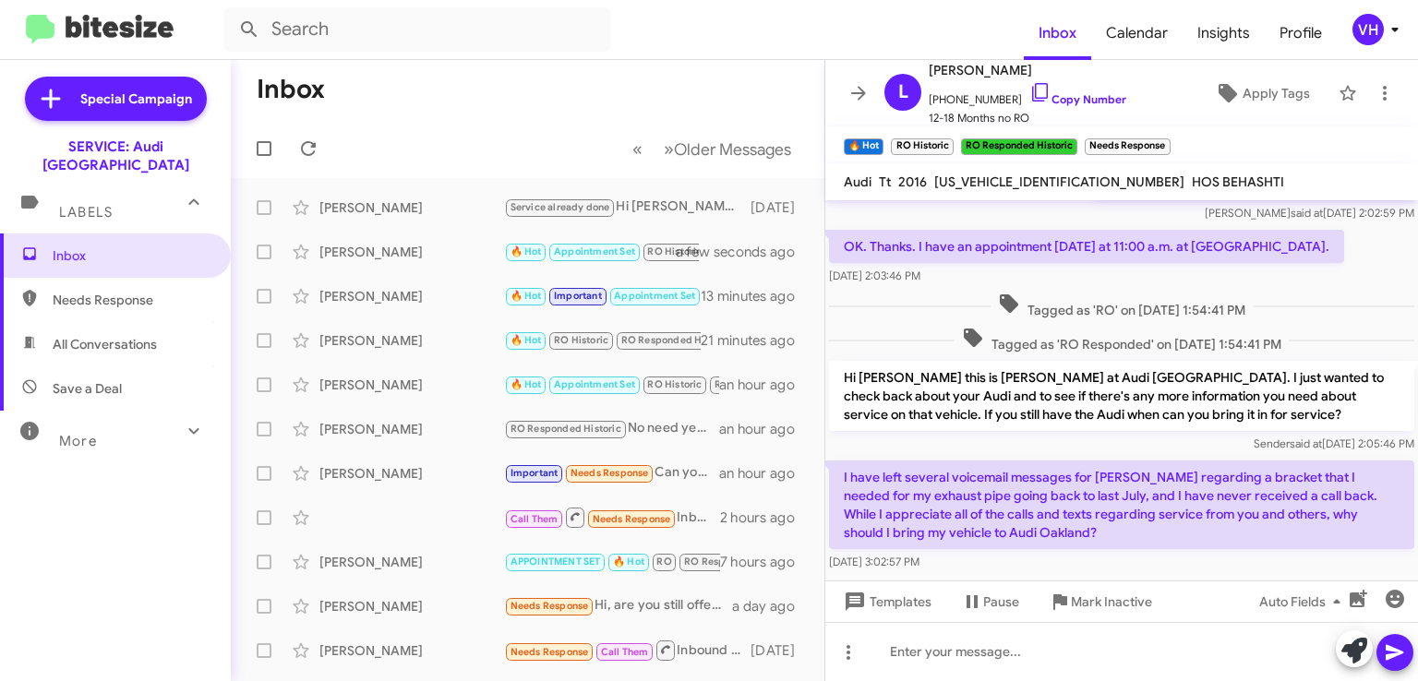
click at [1167, 140] on span "×" at bounding box center [1166, 137] width 11 height 22
click at [1081, 535] on p "I have left several voicemail messages for Ho Behashti regarding a bracket that…" at bounding box center [1121, 505] width 585 height 89
click at [896, 607] on span "Templates" at bounding box center [885, 601] width 91 height 33
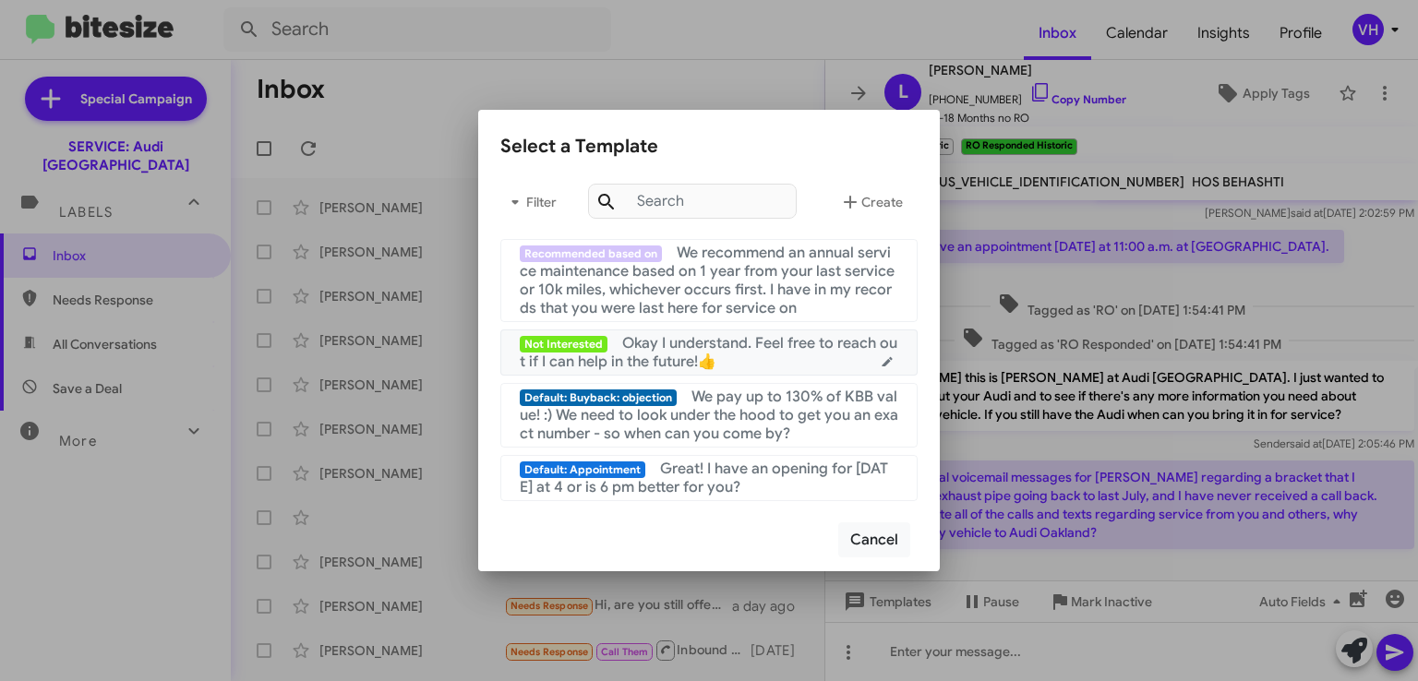
click at [814, 344] on span "Okay I understand. Feel free to reach out if I can help in the future!👍" at bounding box center [709, 352] width 378 height 37
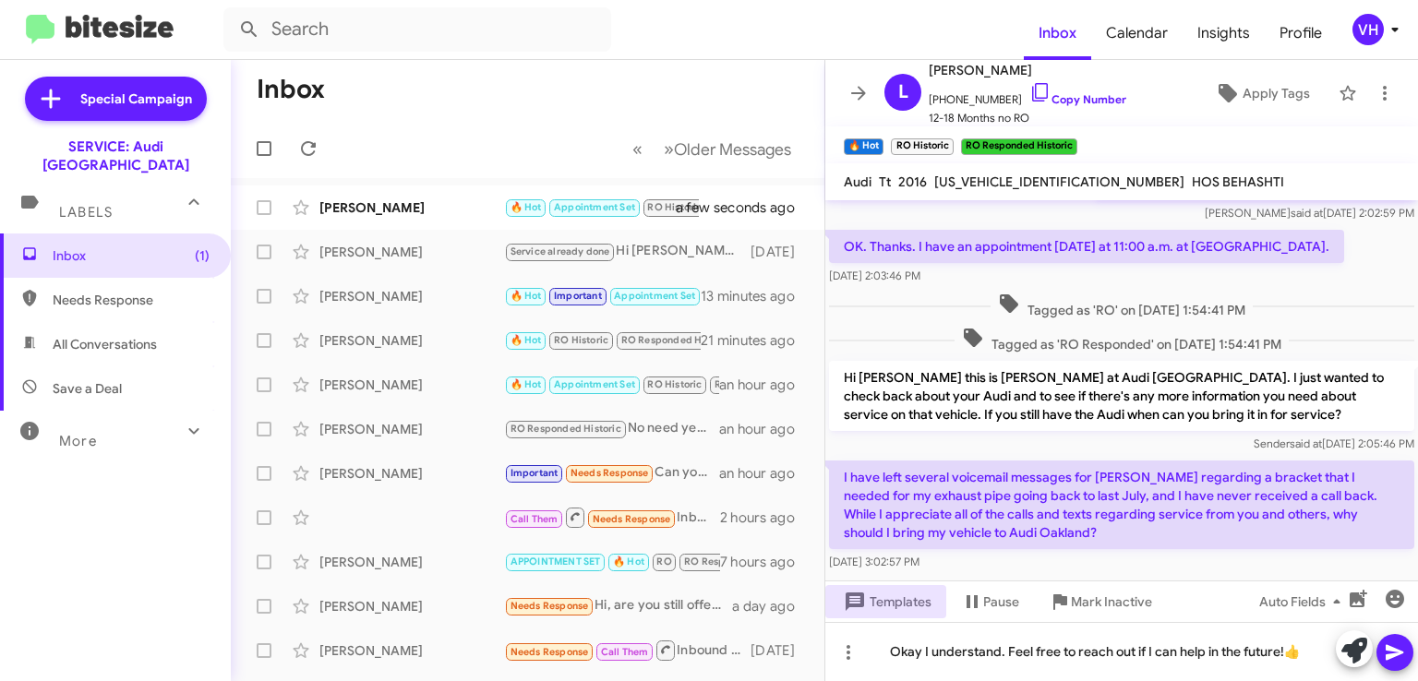
click at [1397, 656] on icon at bounding box center [1395, 653] width 22 height 22
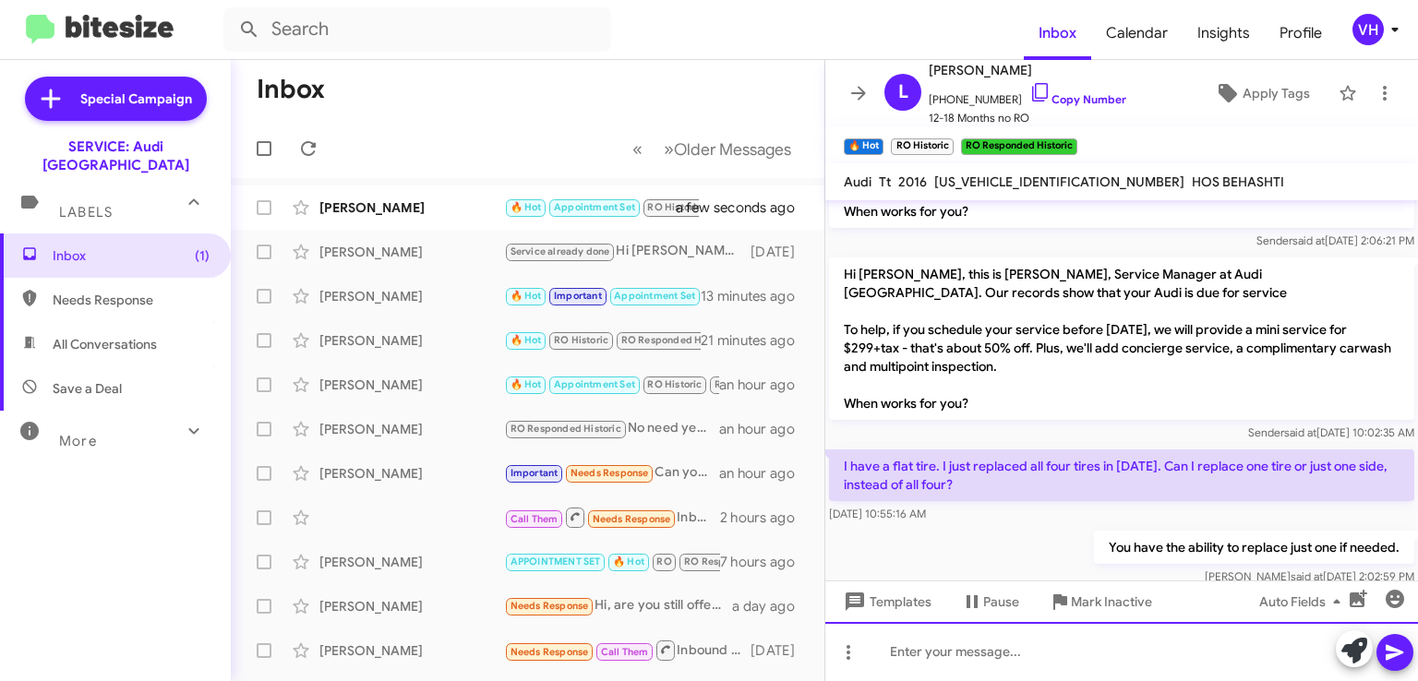
scroll to position [0, 0]
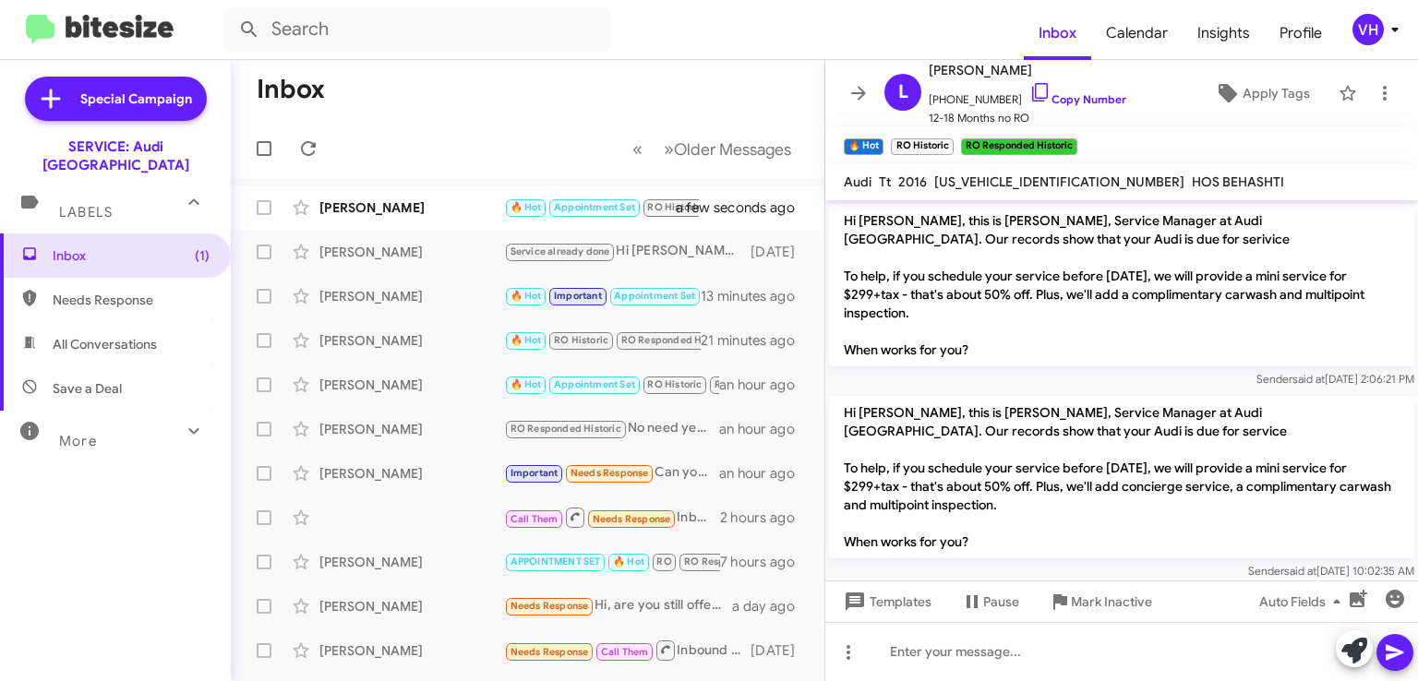
click at [1075, 138] on span "×" at bounding box center [1072, 137] width 11 height 22
click at [947, 139] on span "×" at bounding box center [949, 137] width 11 height 22
click at [877, 138] on span "×" at bounding box center [878, 137] width 11 height 22
click at [1219, 88] on icon at bounding box center [1228, 93] width 18 height 18
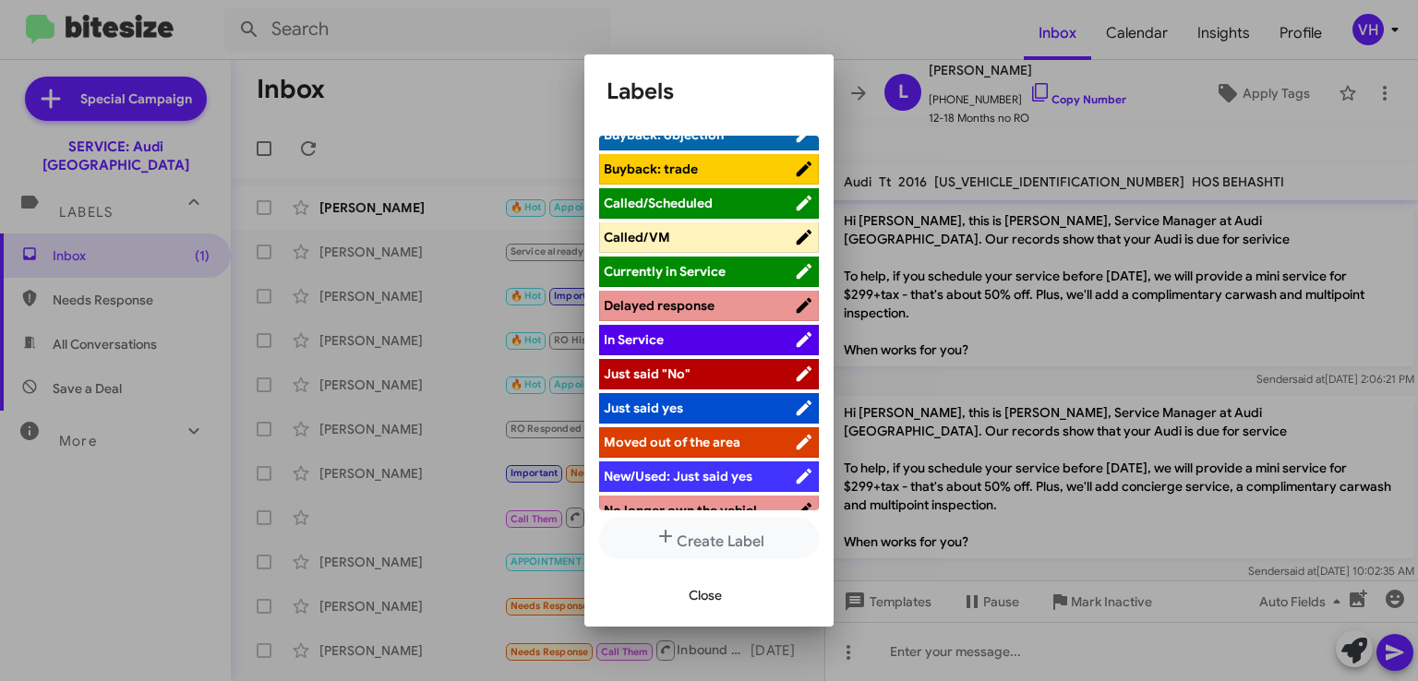
scroll to position [231, 0]
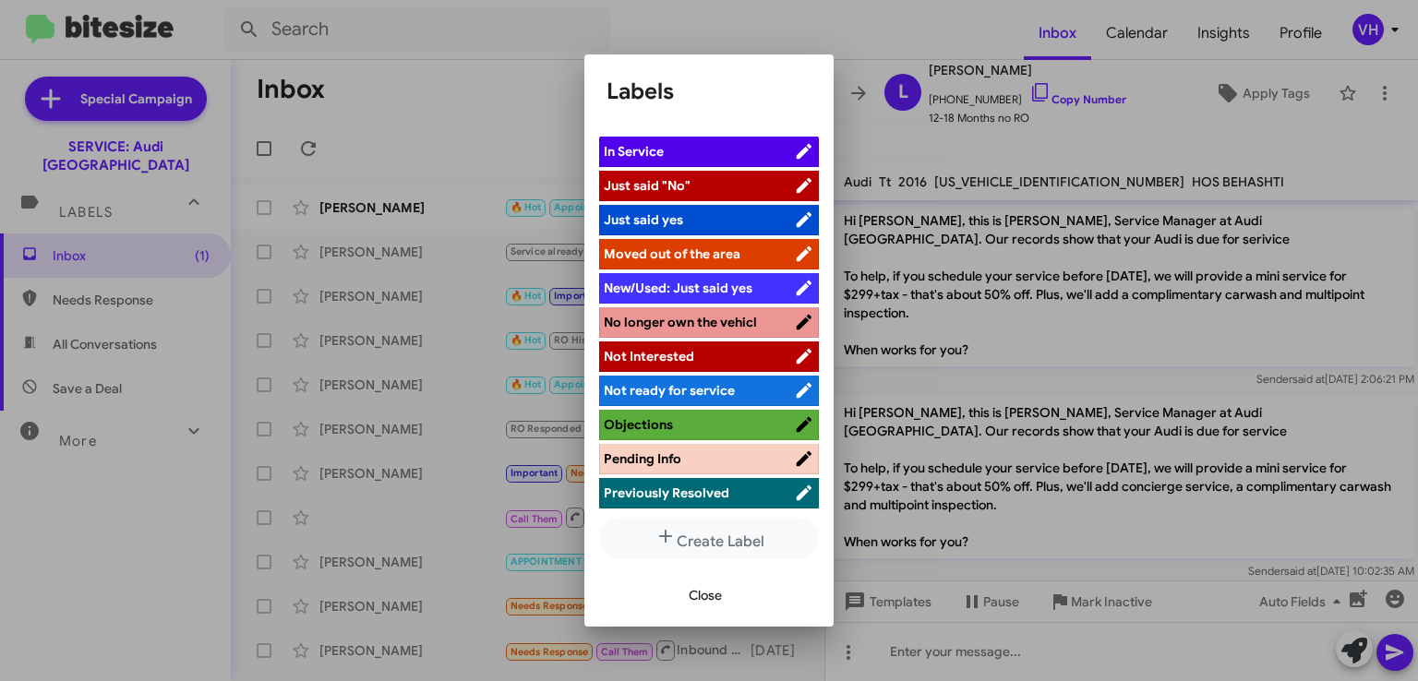
click at [718, 352] on span "Not Interested" at bounding box center [699, 356] width 190 height 18
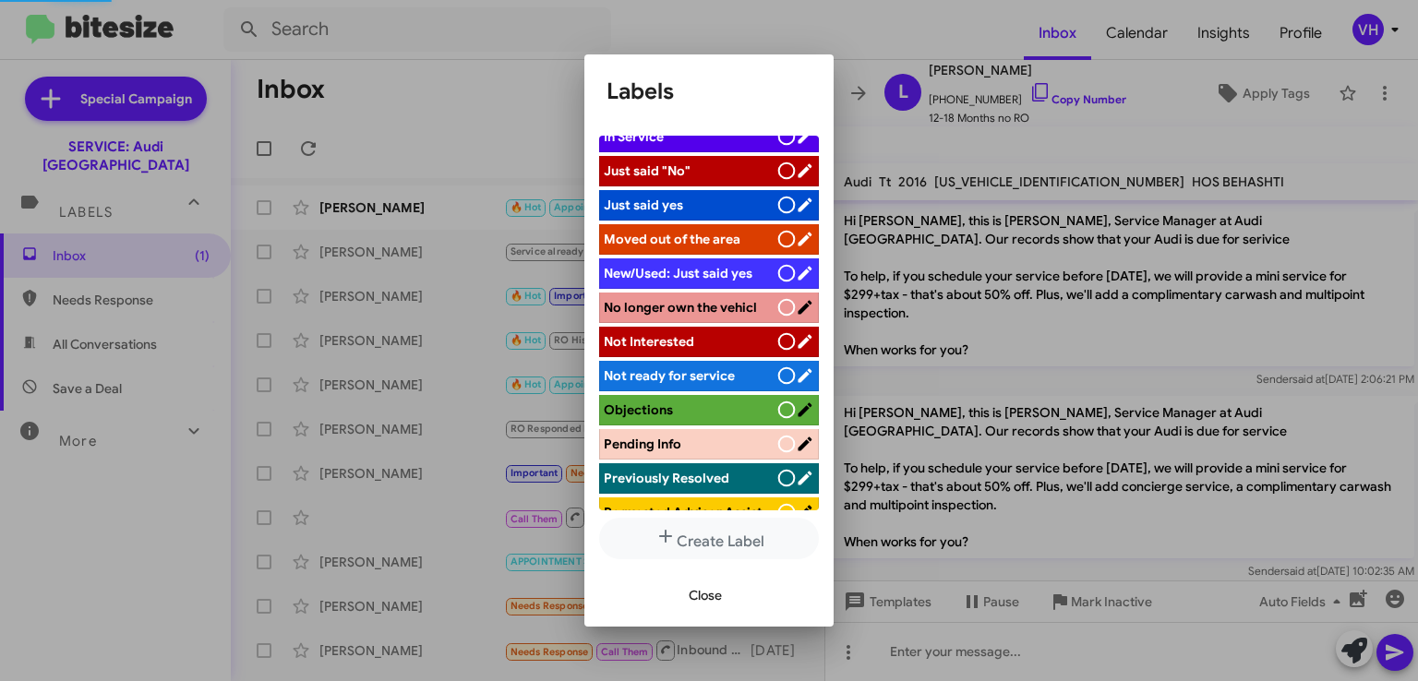
scroll to position [410, 0]
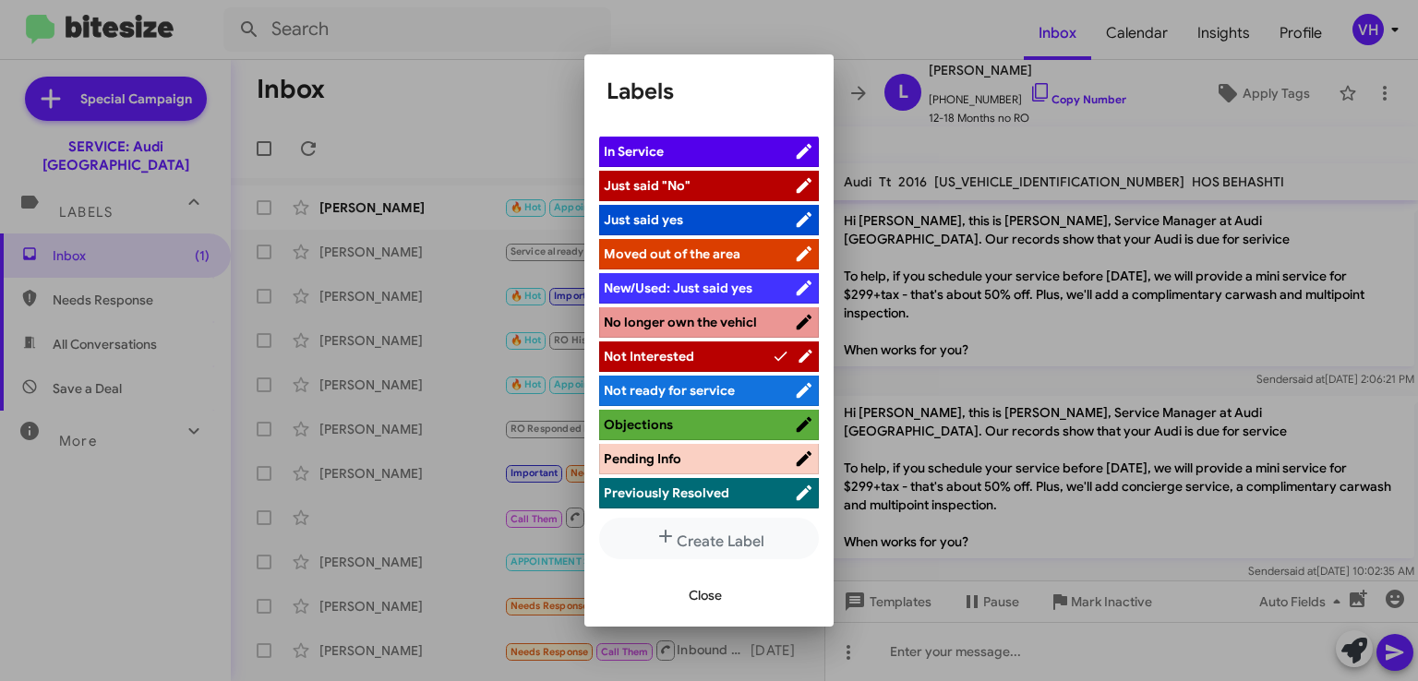
click at [711, 603] on span "Close" at bounding box center [705, 595] width 33 height 33
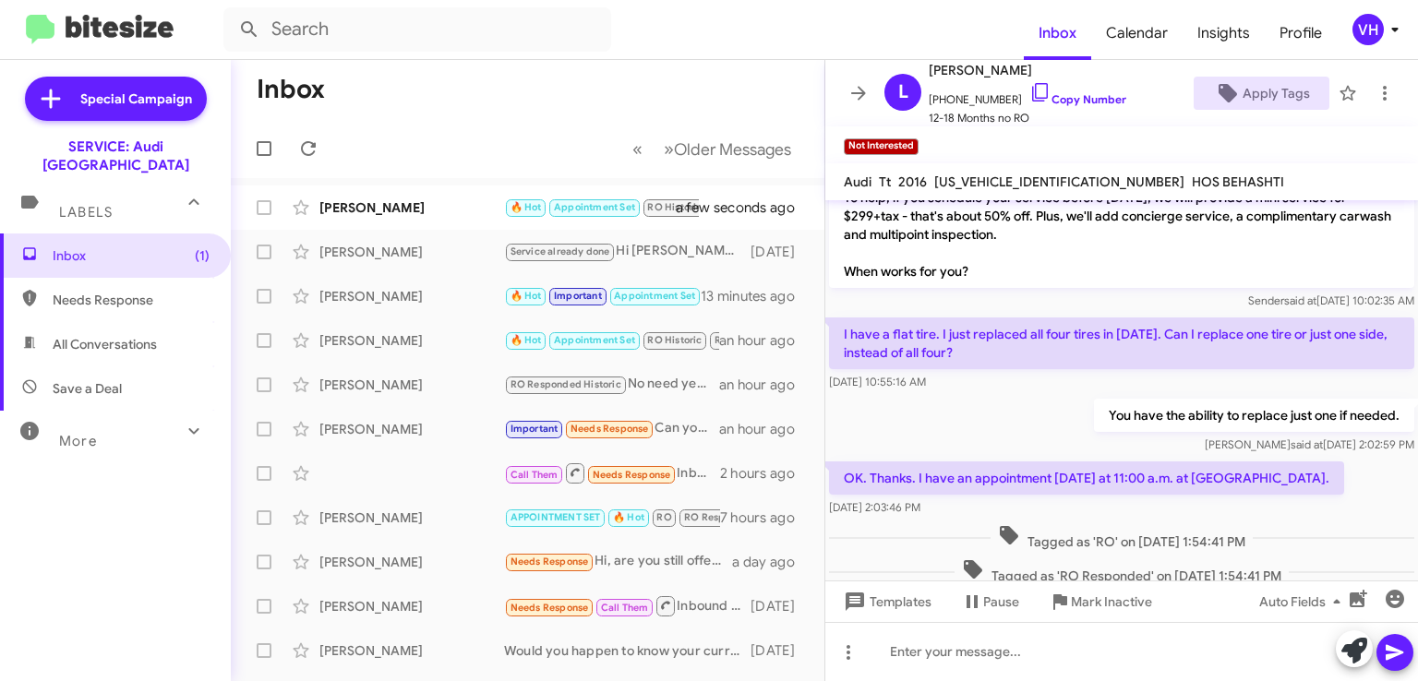
scroll to position [607, 0]
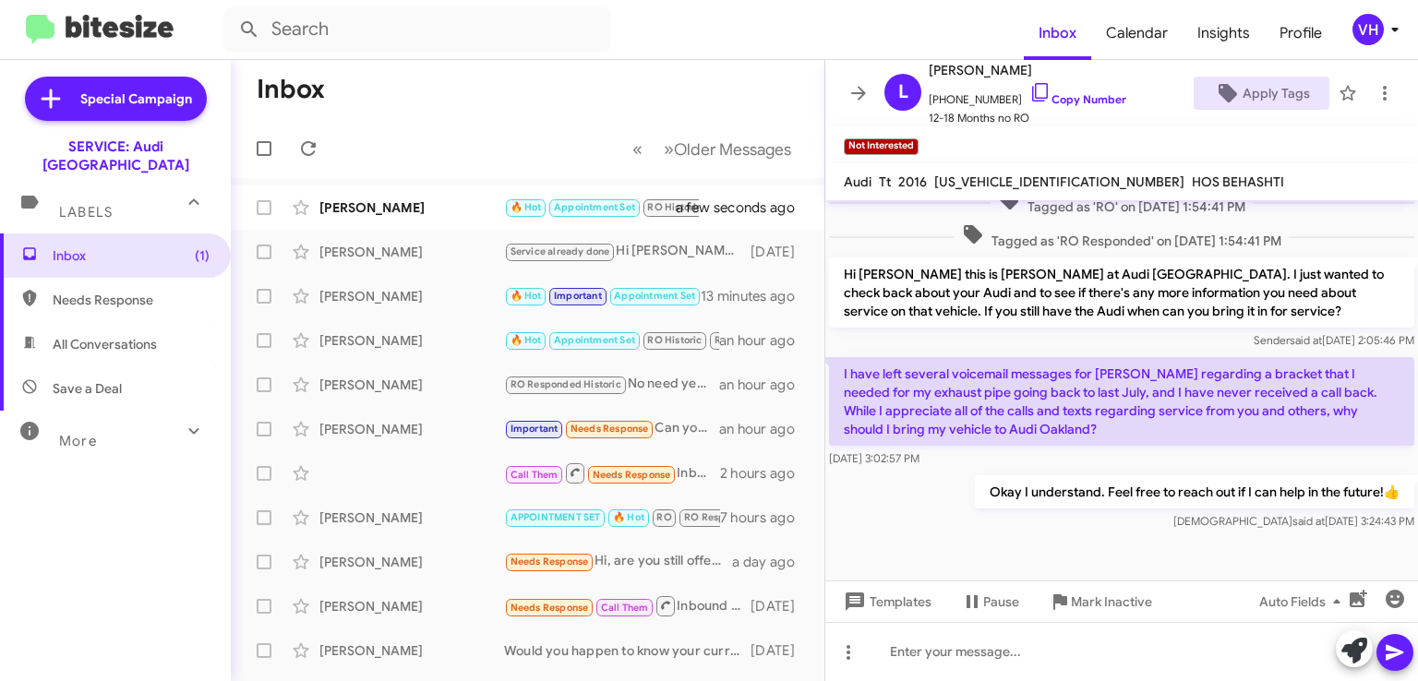
click at [423, 214] on div "[PERSON_NAME]" at bounding box center [411, 208] width 185 height 18
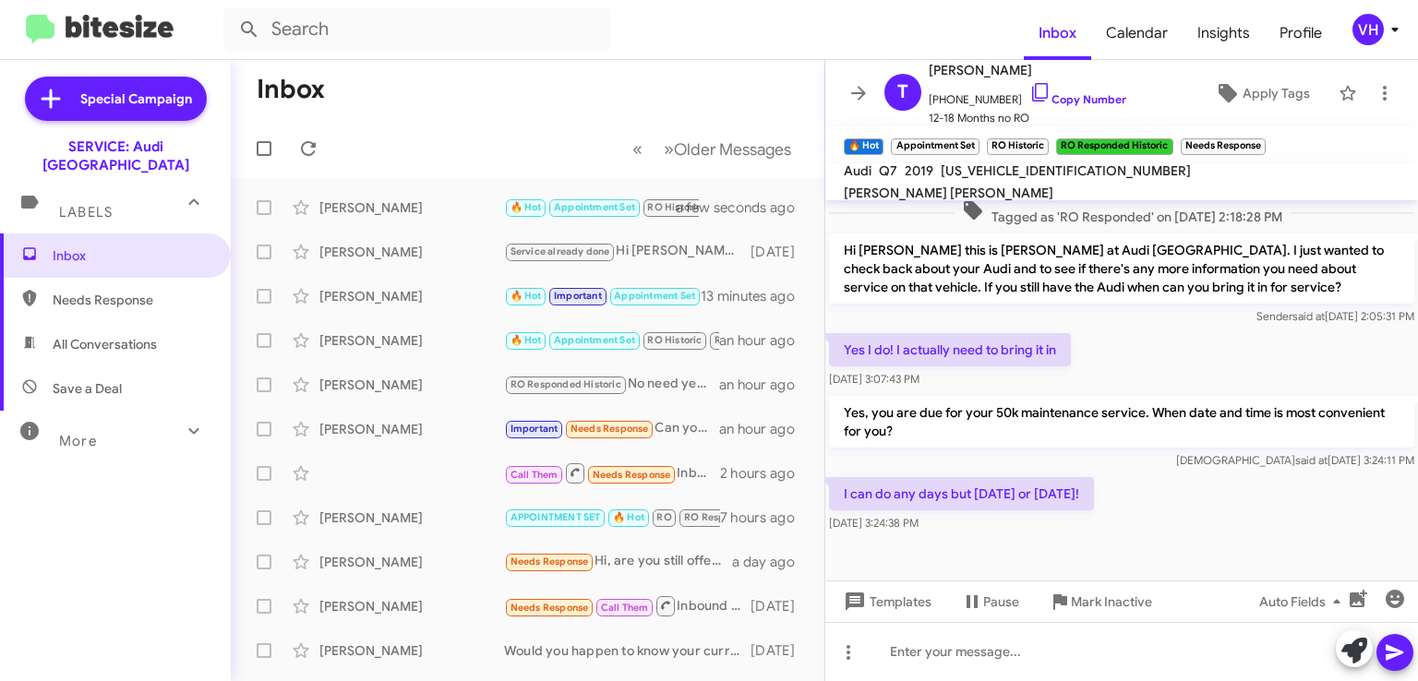
scroll to position [2257, 0]
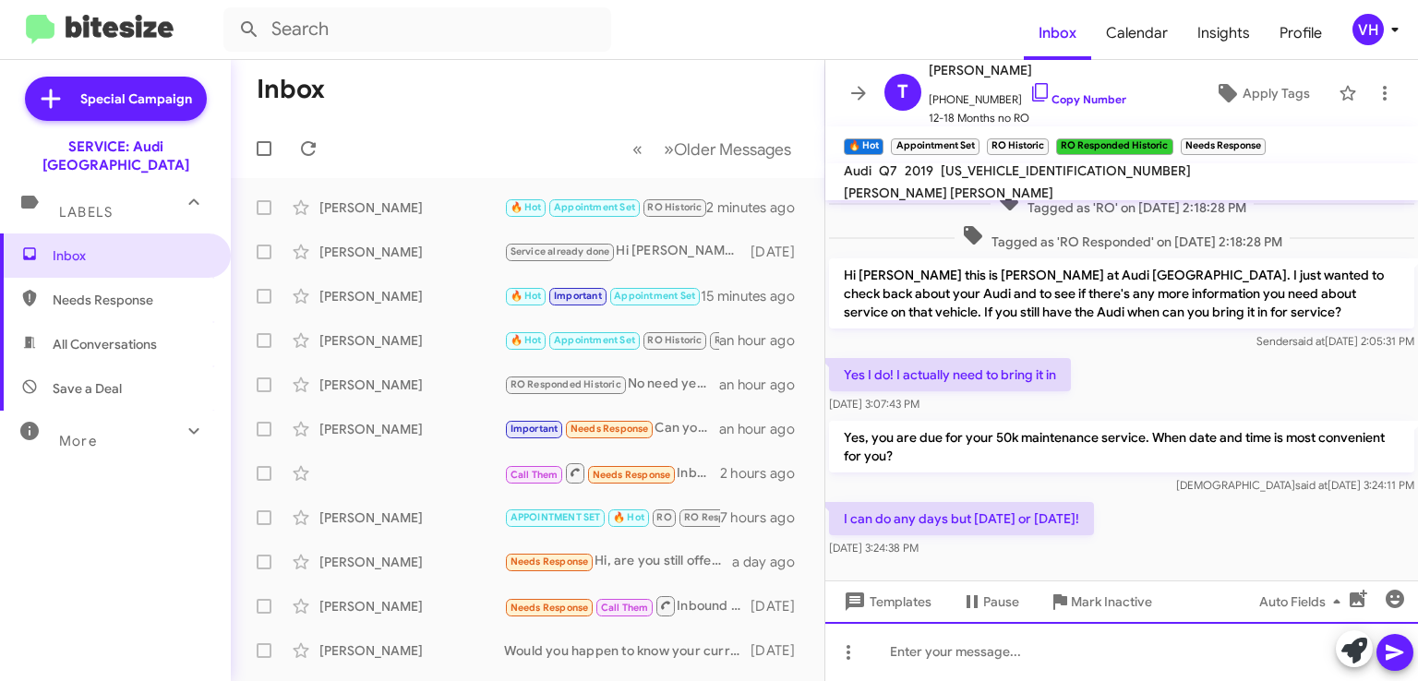
click at [901, 647] on div at bounding box center [1121, 651] width 593 height 59
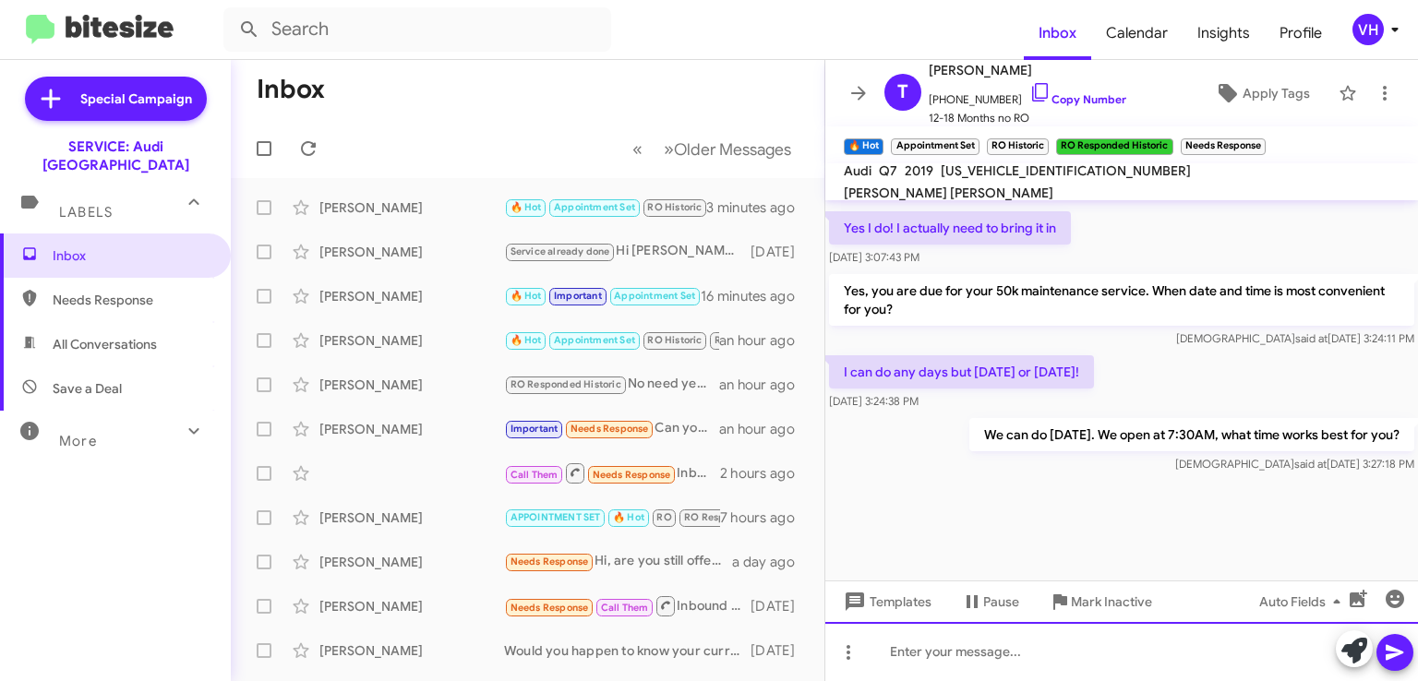
scroll to position [2617, 0]
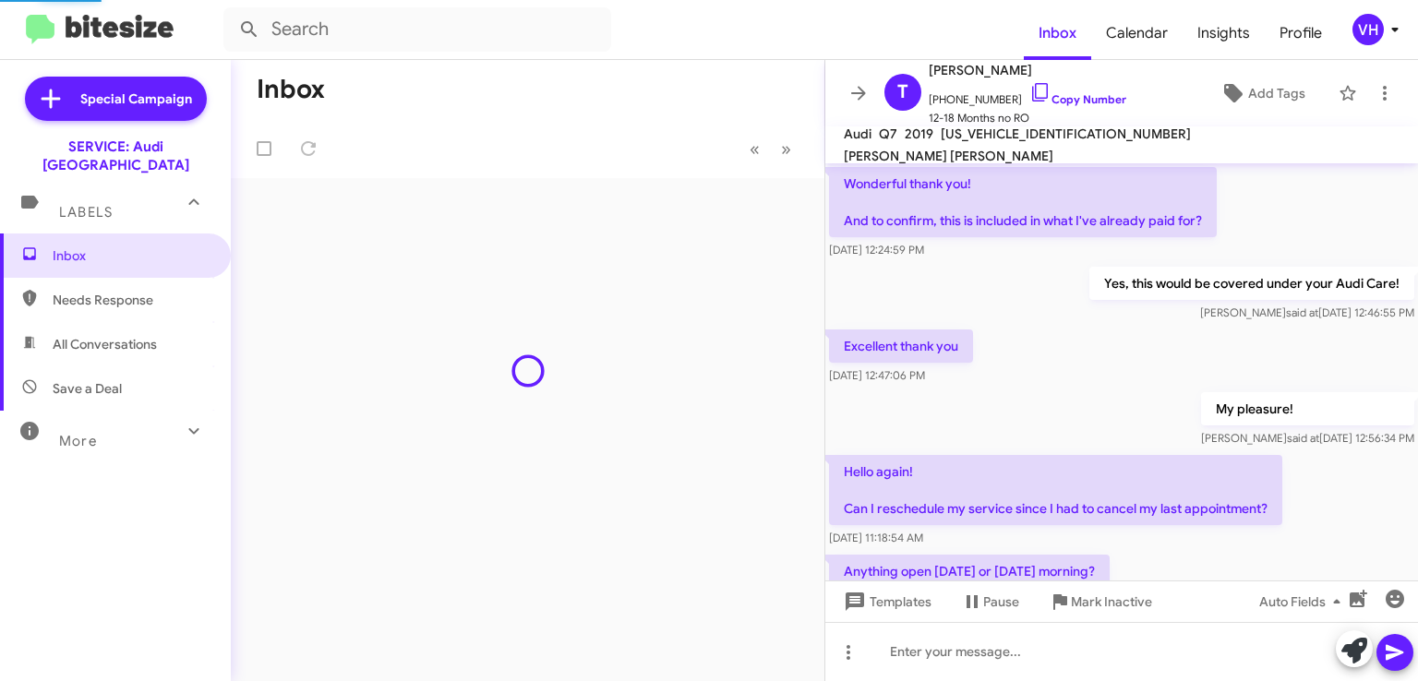
scroll to position [966, 0]
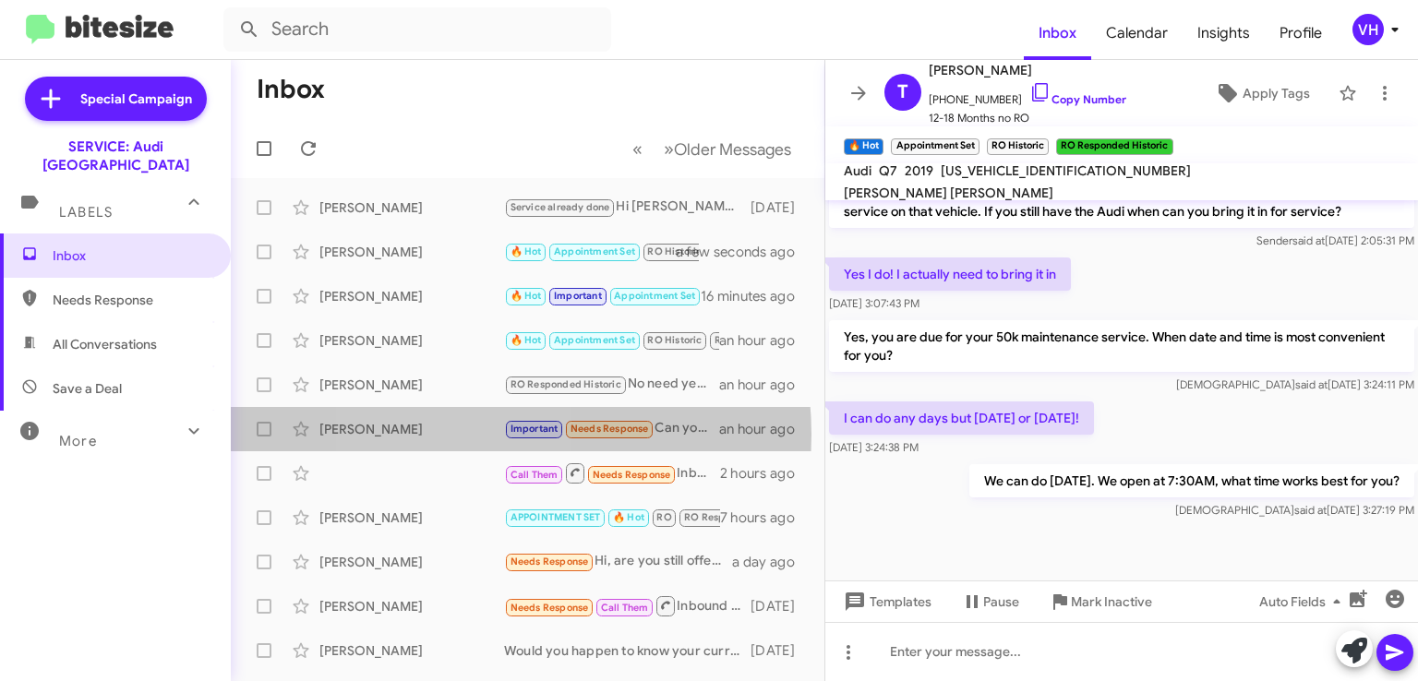
click at [456, 435] on div "[PERSON_NAME]" at bounding box center [411, 429] width 185 height 18
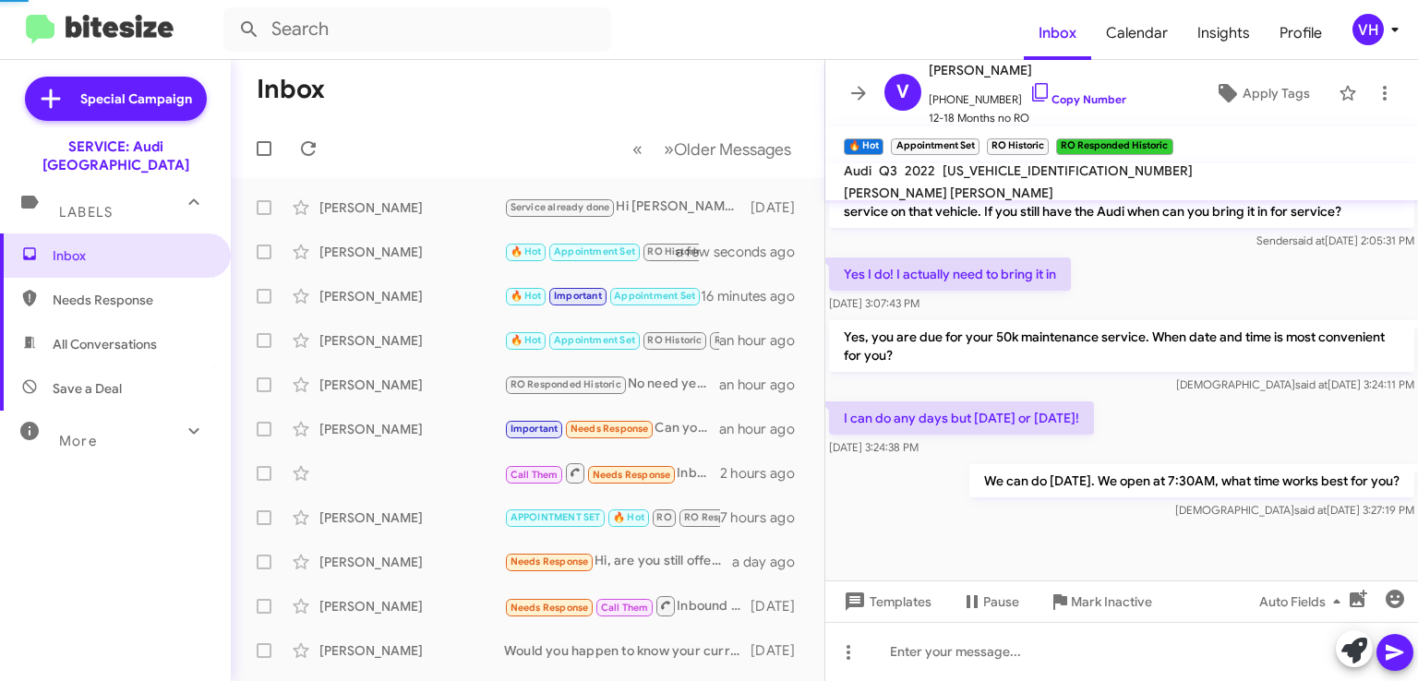
scroll to position [1215, 0]
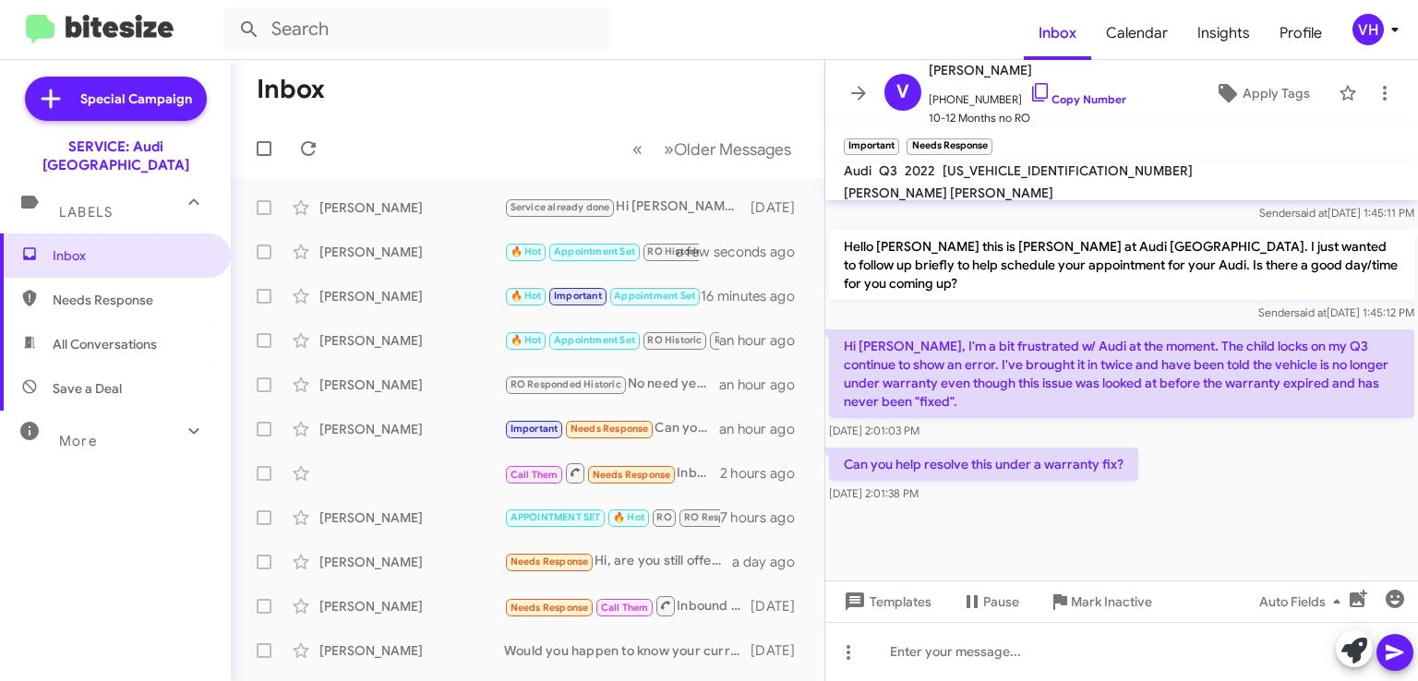
click at [435, 481] on div "Call Them Needs Response Inbound Call 2 hours ago" at bounding box center [528, 473] width 564 height 37
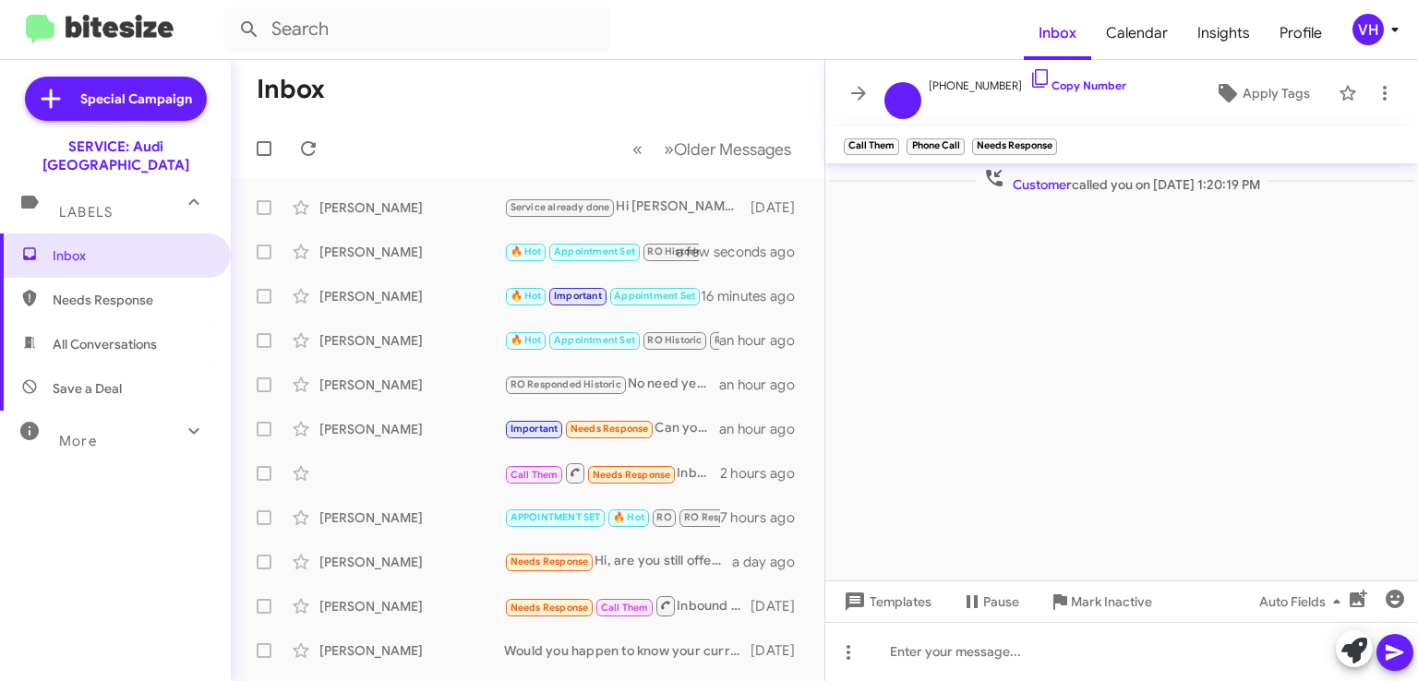
click at [1053, 137] on span "×" at bounding box center [1052, 137] width 11 height 22
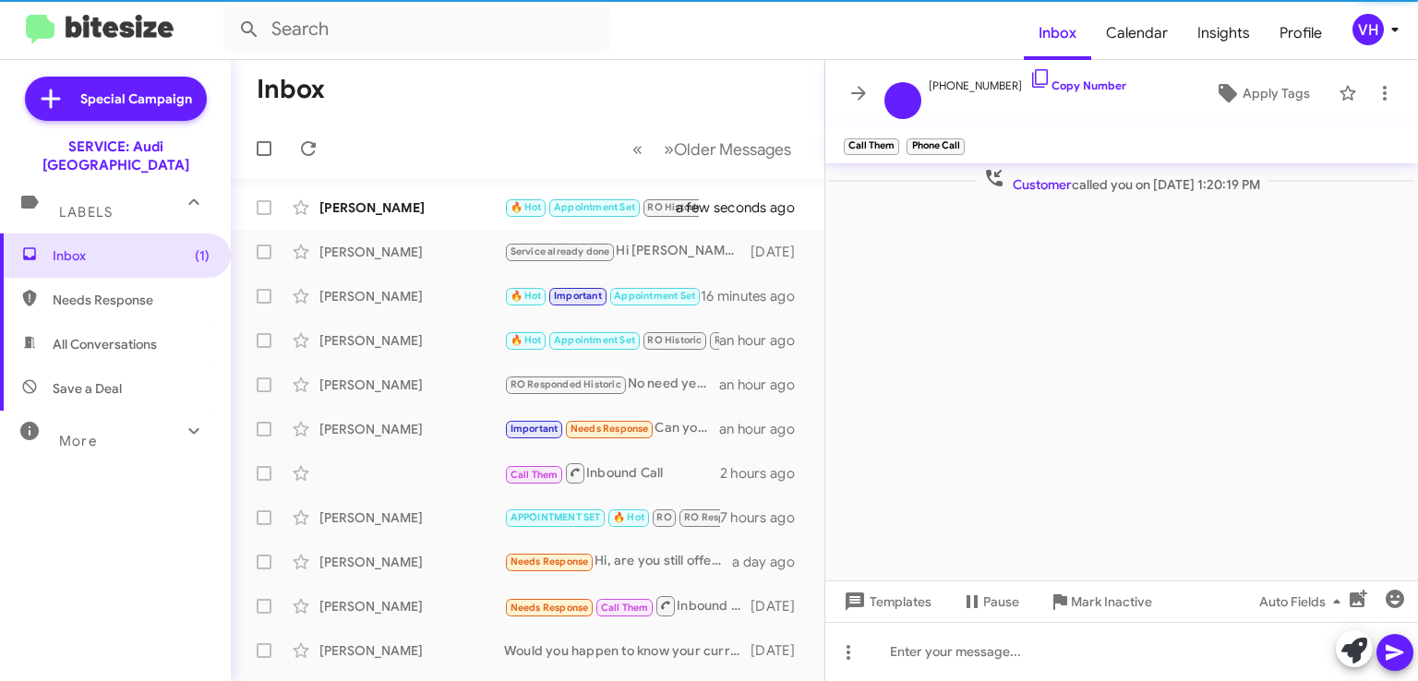
click at [960, 141] on span "×" at bounding box center [960, 137] width 11 height 22
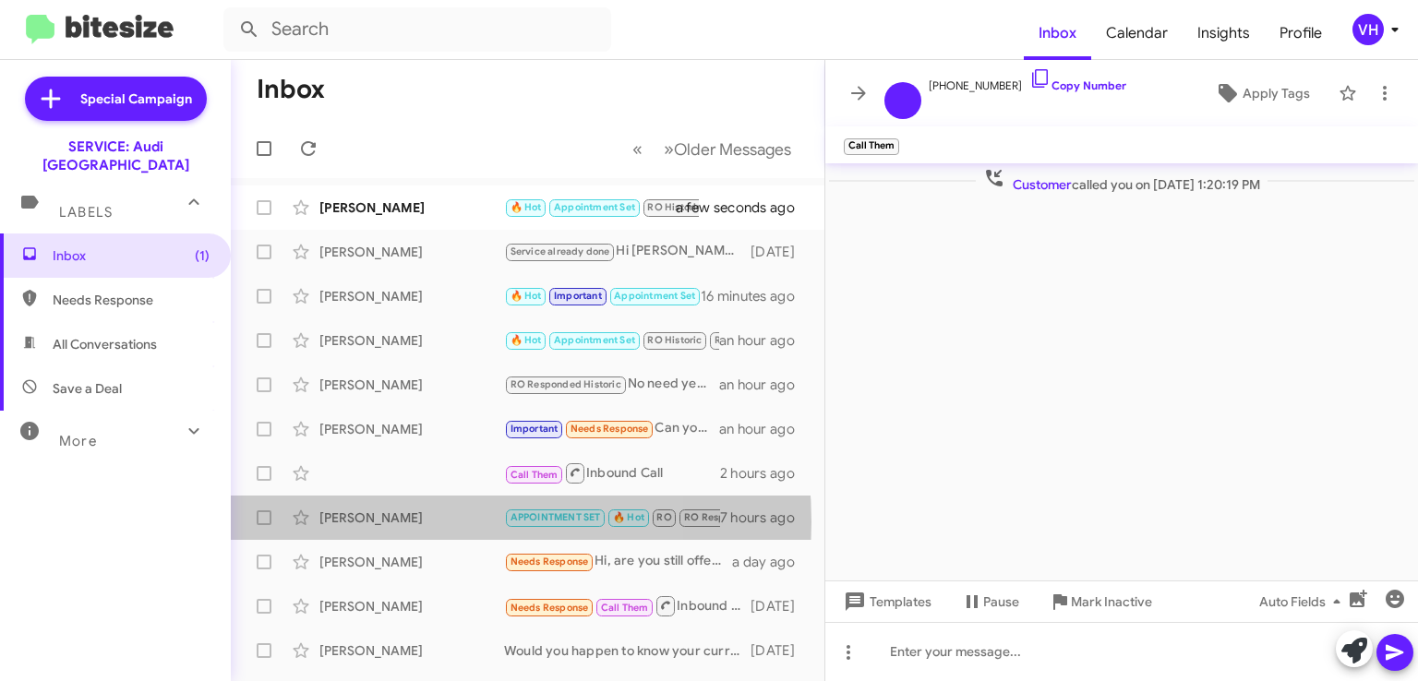
click at [395, 522] on div "[PERSON_NAME]" at bounding box center [411, 518] width 185 height 18
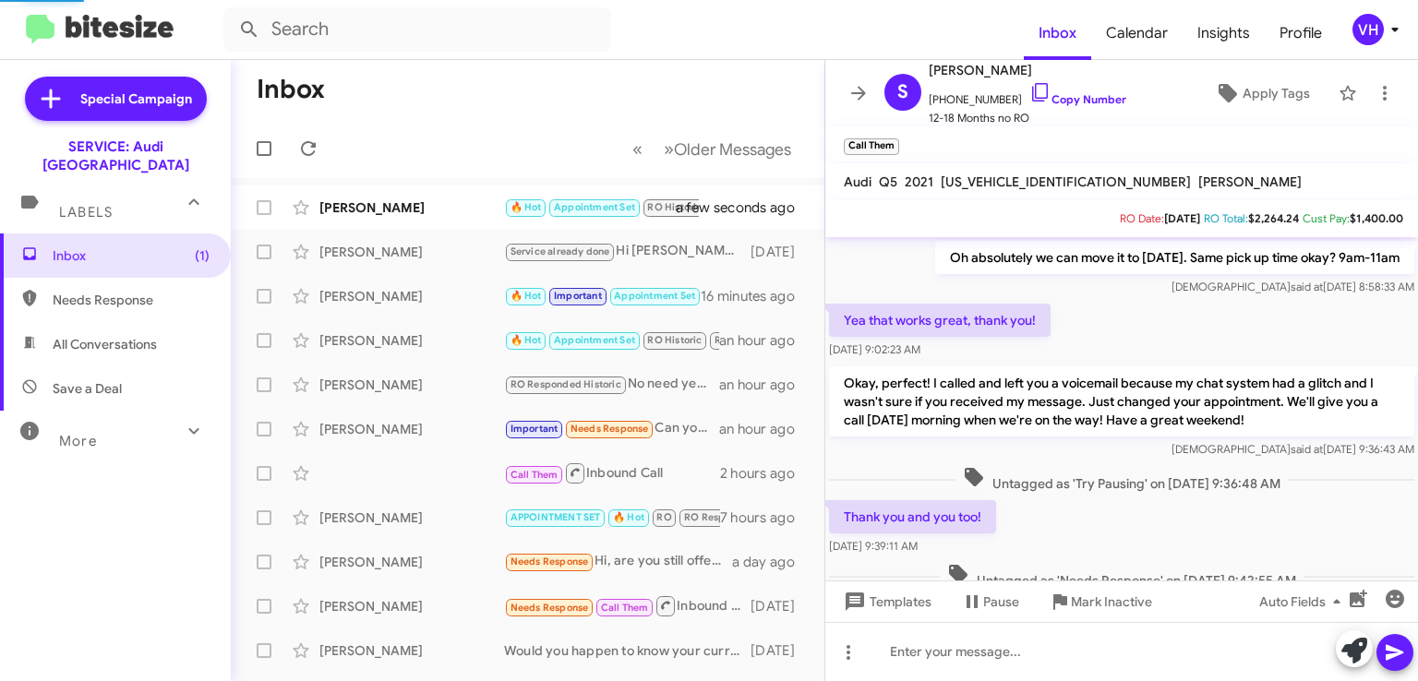
scroll to position [956, 0]
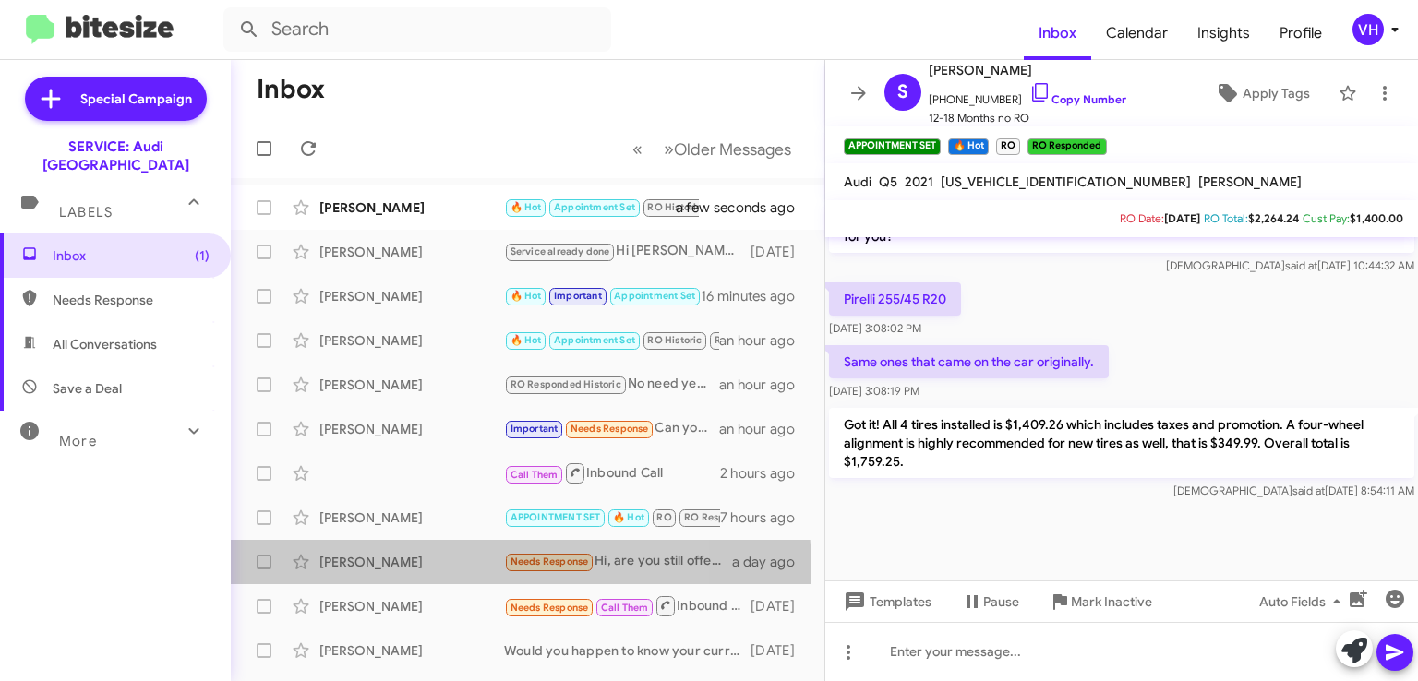
click at [408, 571] on div "[PERSON_NAME]" at bounding box center [411, 562] width 185 height 18
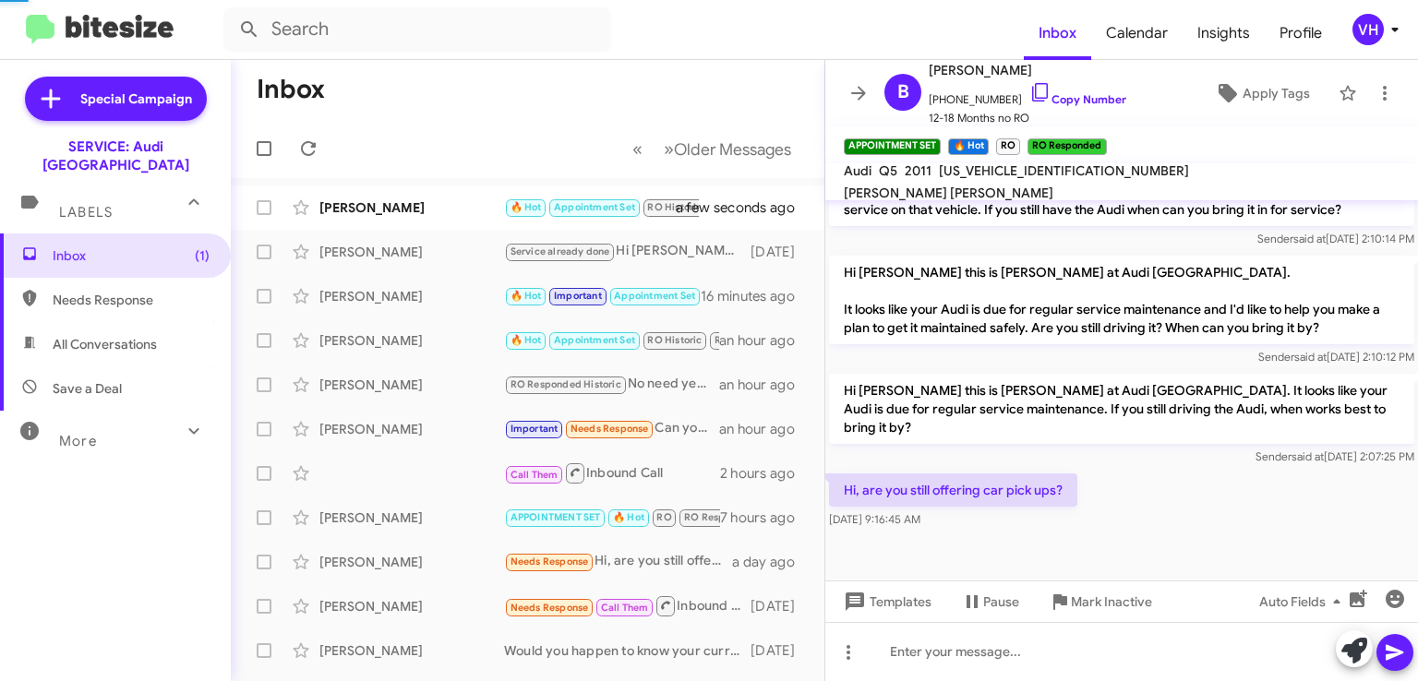
scroll to position [872, 0]
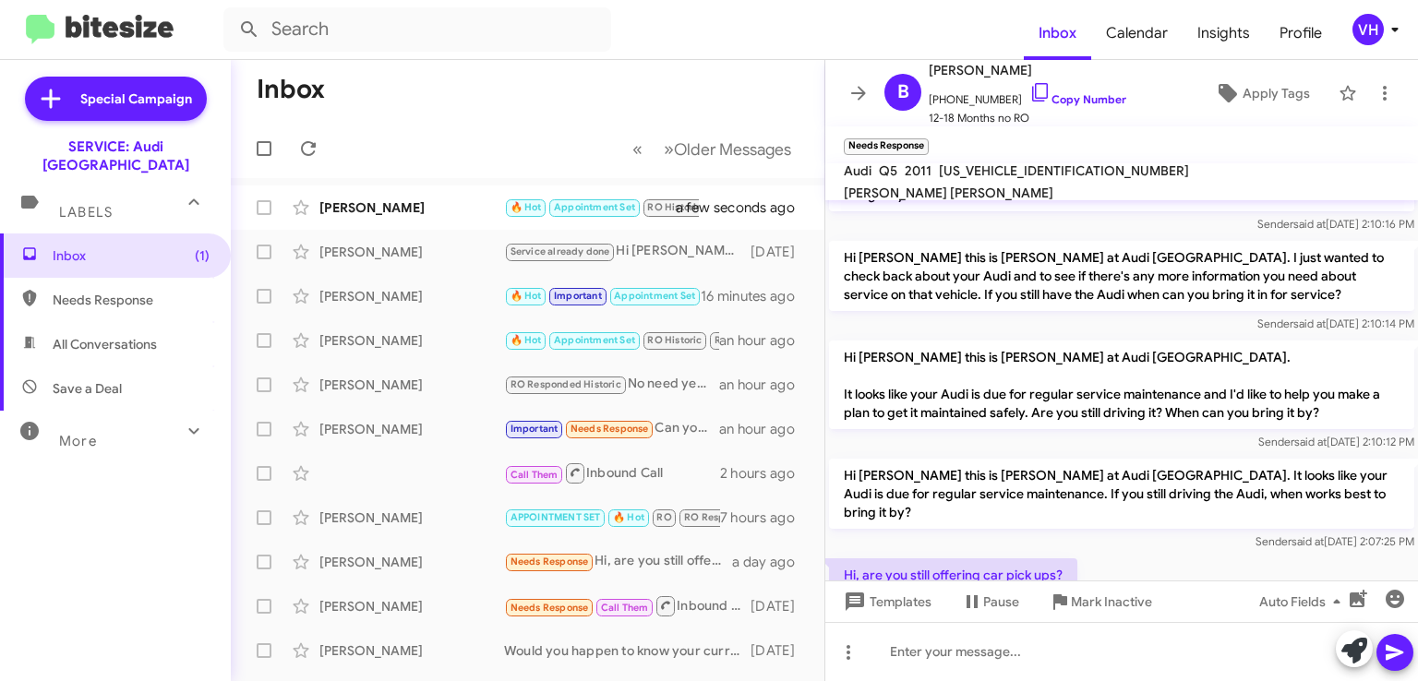
click at [926, 137] on span "×" at bounding box center [924, 137] width 11 height 22
click at [135, 247] on span "Inbox (1)" at bounding box center [131, 256] width 157 height 18
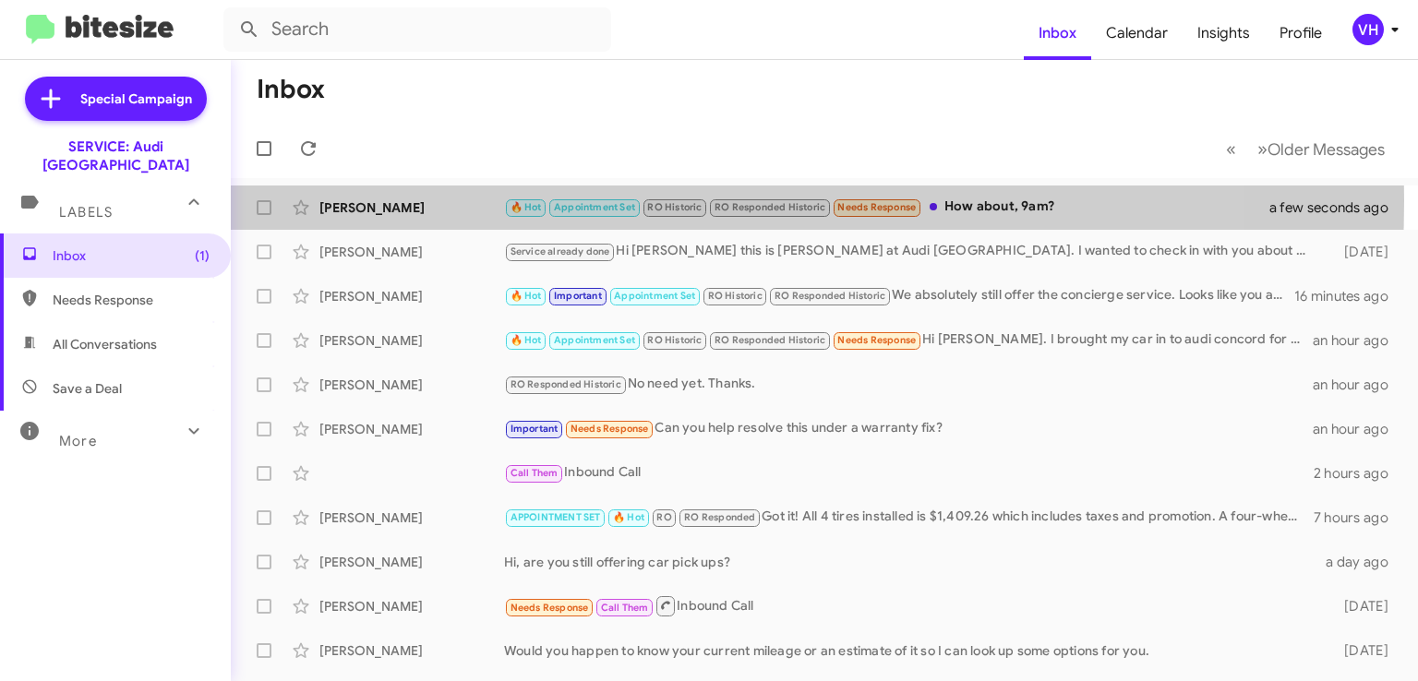
click at [386, 200] on div "[PERSON_NAME]" at bounding box center [411, 208] width 185 height 18
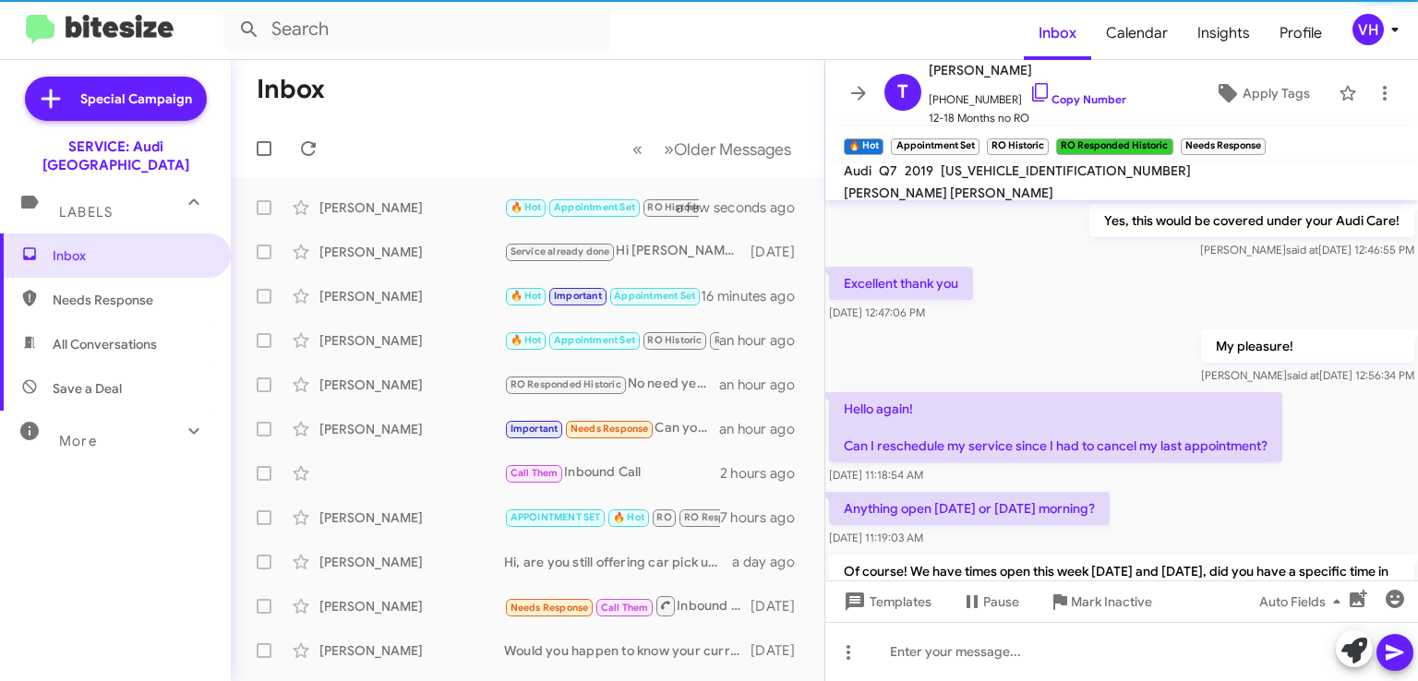
scroll to position [929, 0]
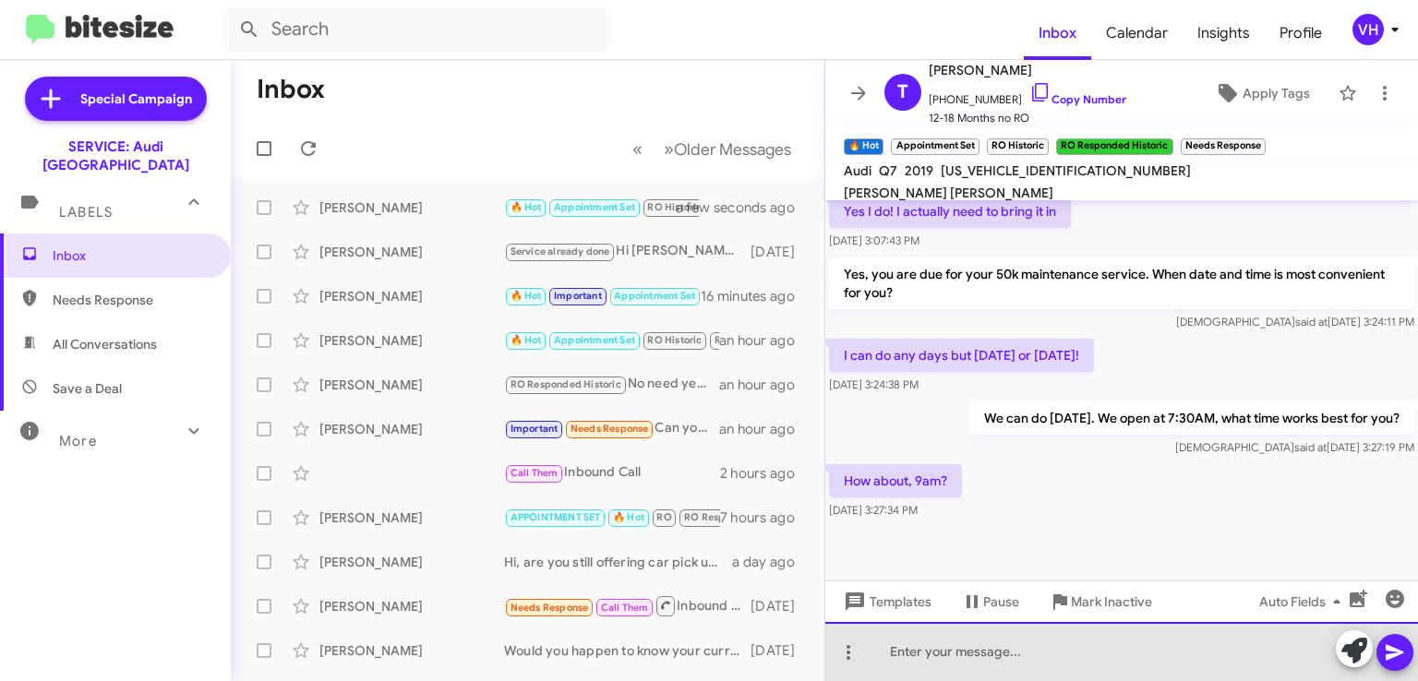
click at [894, 651] on div at bounding box center [1121, 651] width 593 height 59
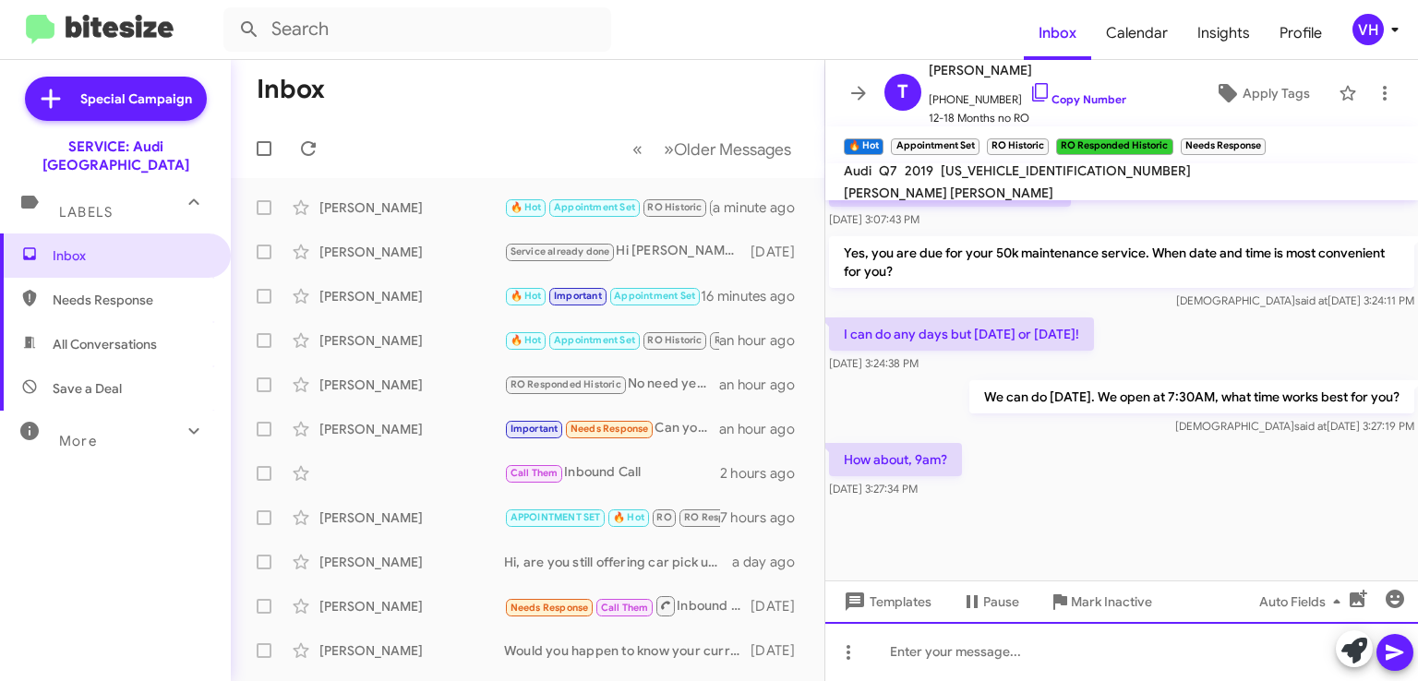
scroll to position [2629, 0]
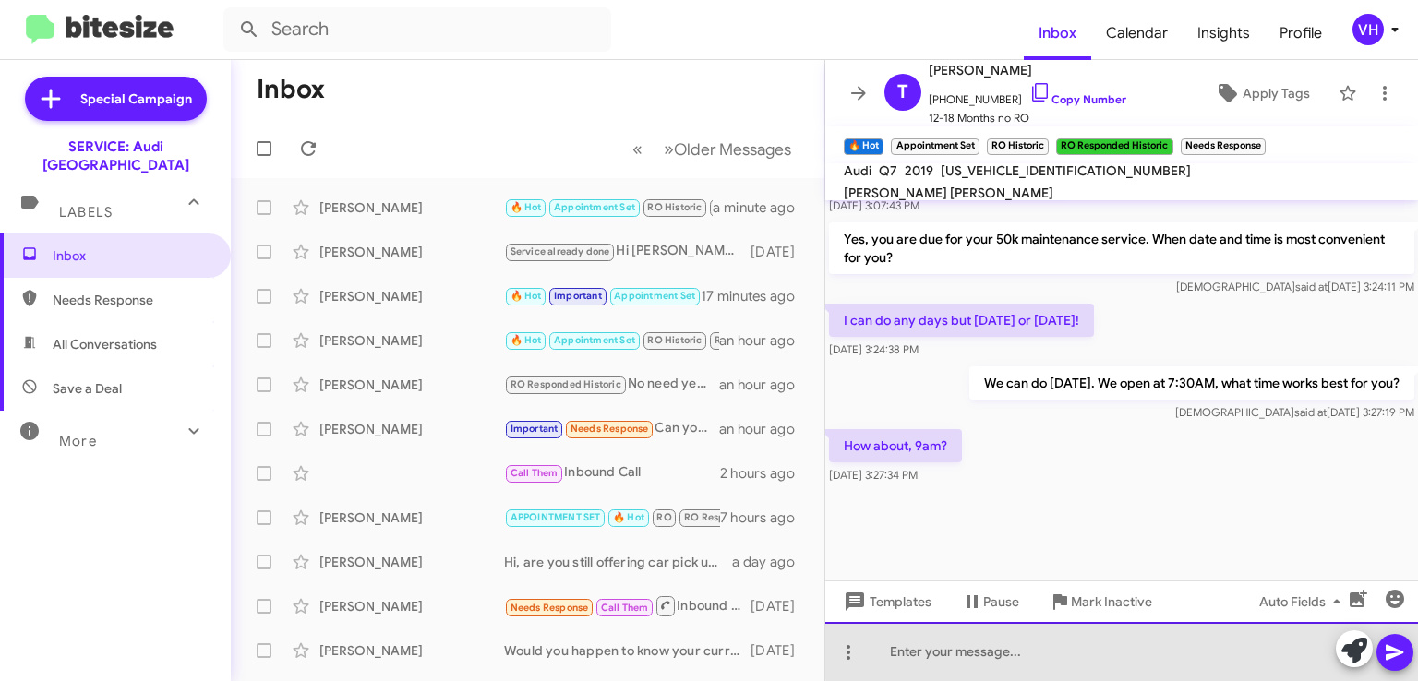
click at [1202, 633] on div at bounding box center [1121, 651] width 593 height 59
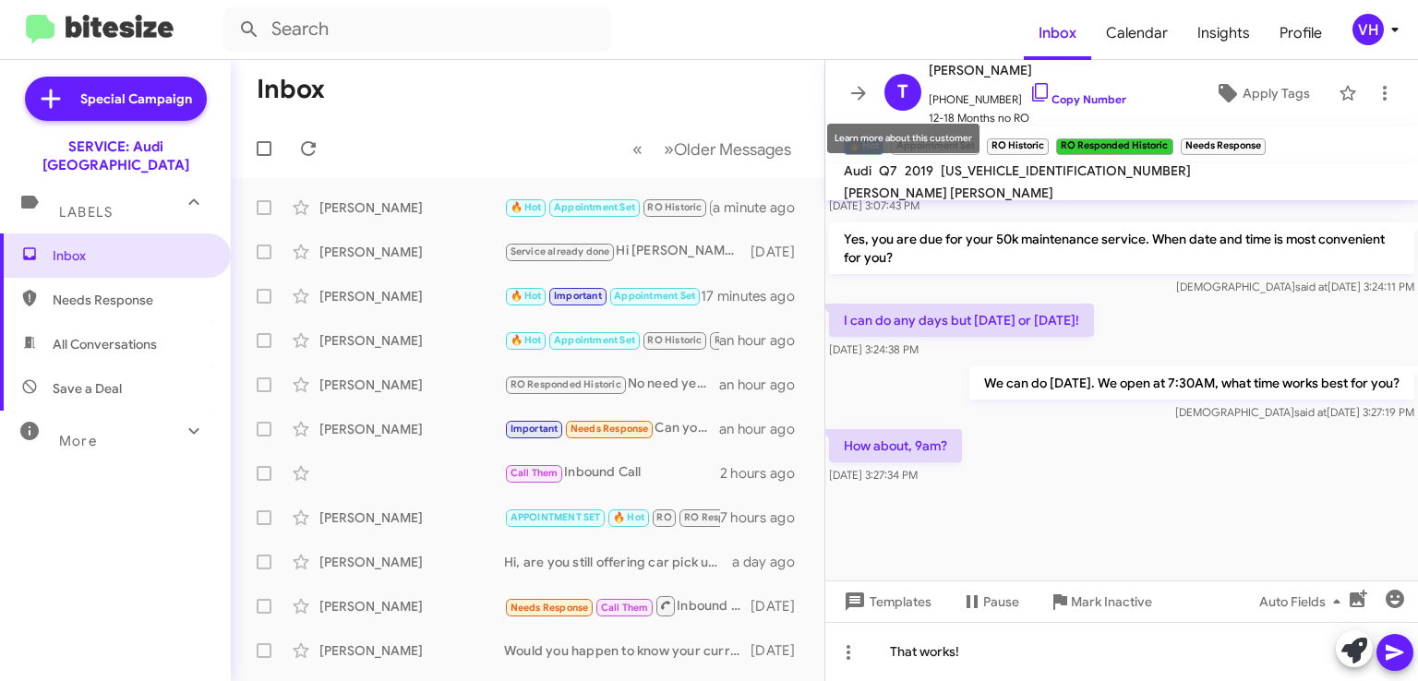
click at [913, 96] on icon at bounding box center [903, 92] width 44 height 44
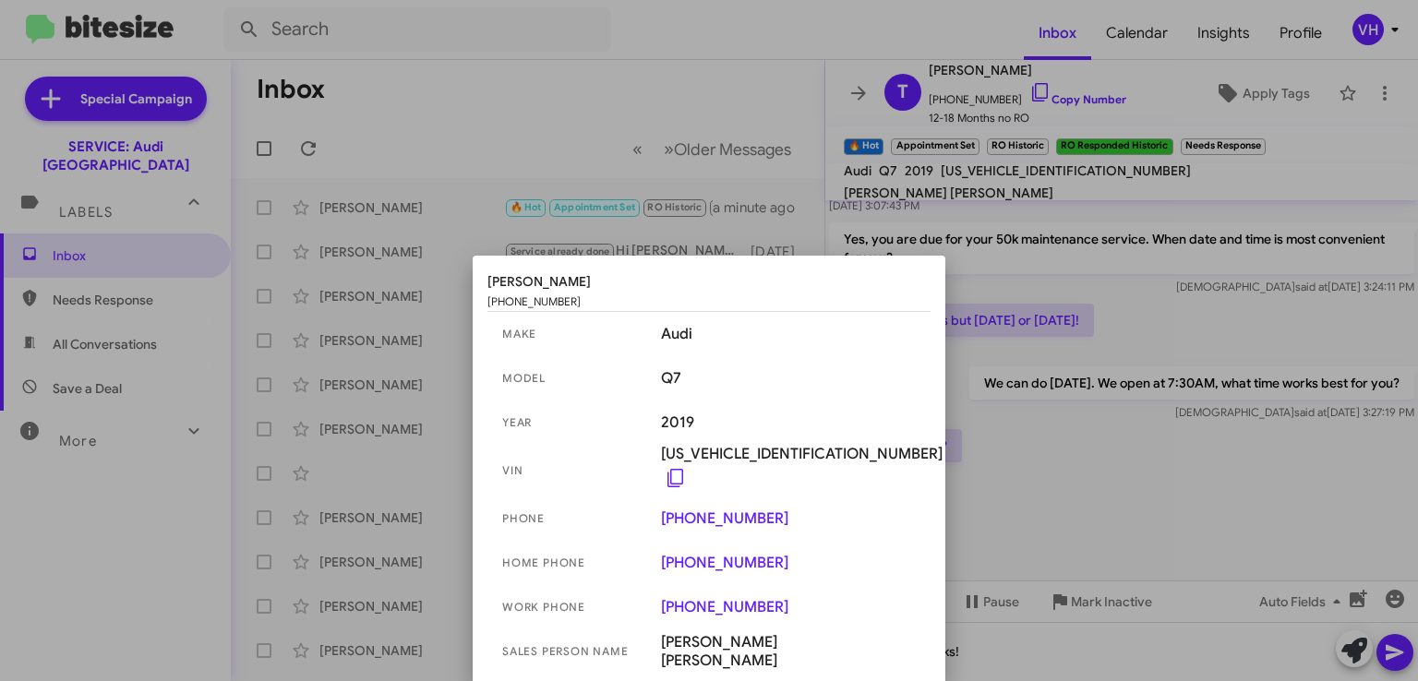
click at [1018, 310] on div at bounding box center [709, 340] width 1418 height 681
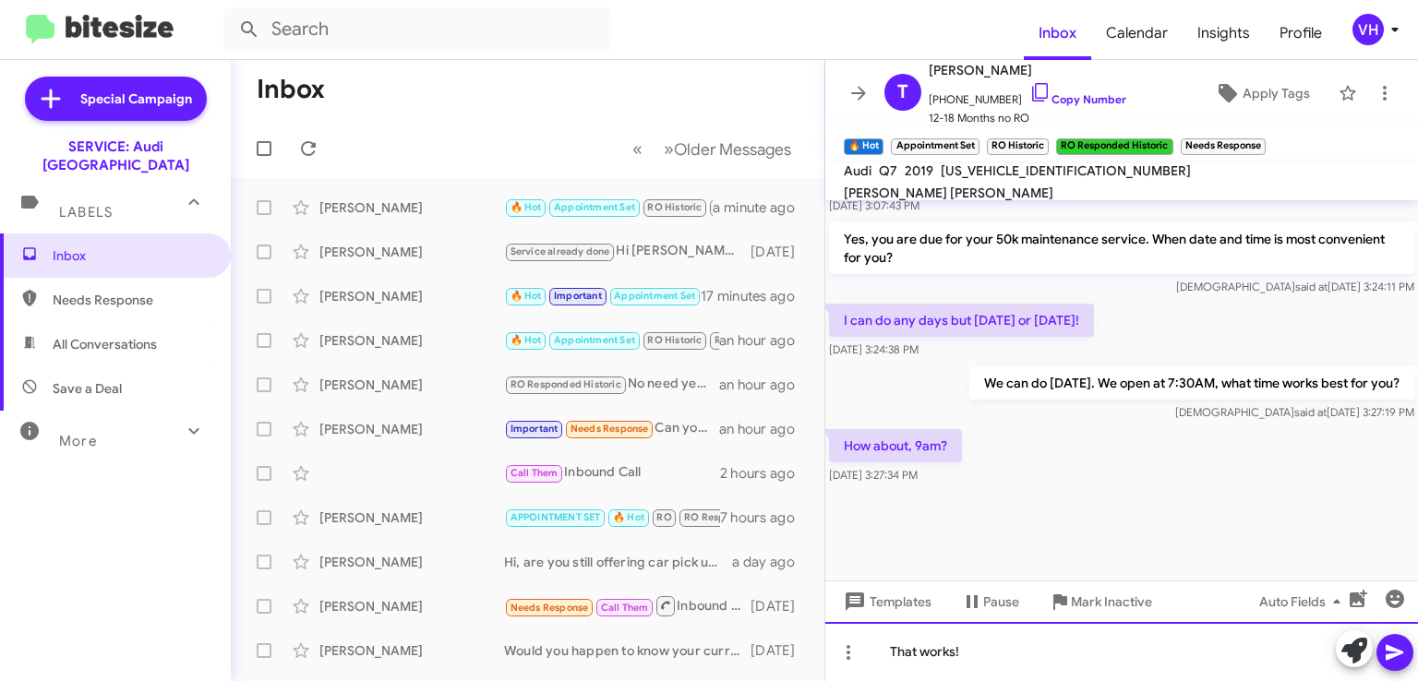
click at [1003, 653] on div "That works!" at bounding box center [1121, 651] width 593 height 59
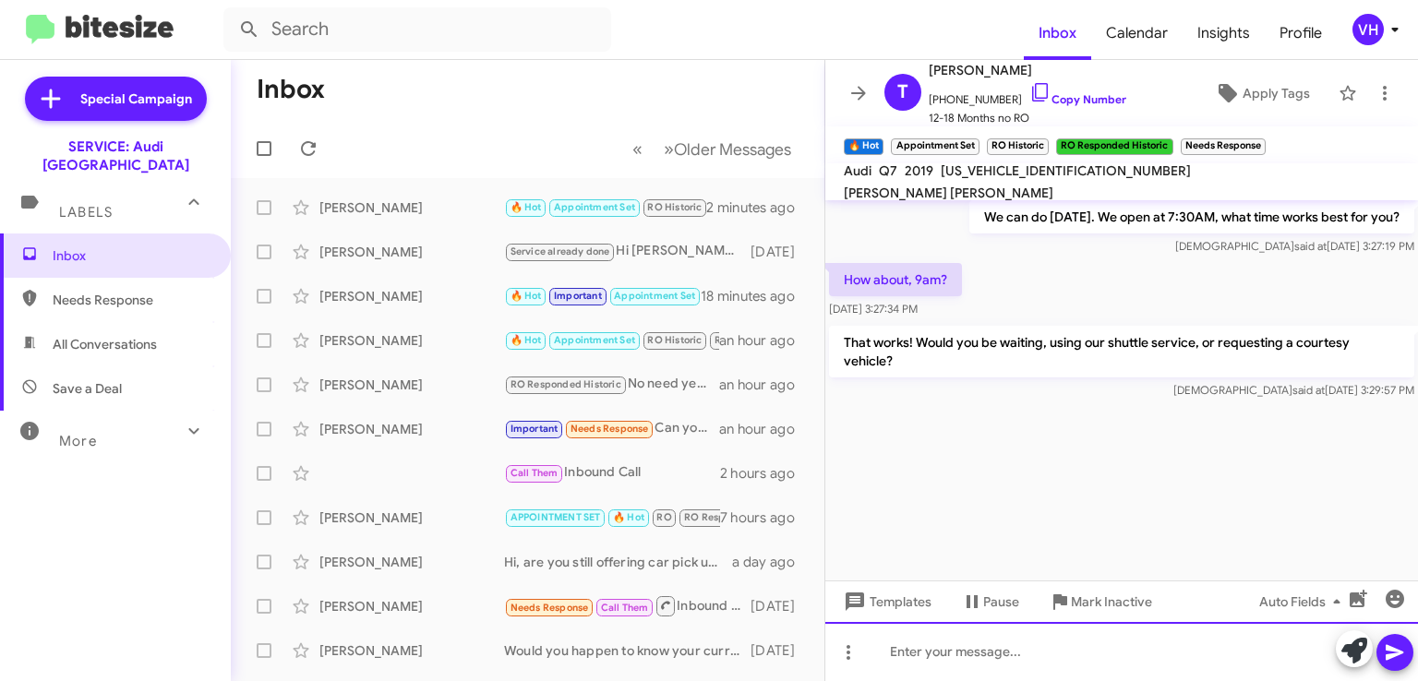
scroll to position [2823, 0]
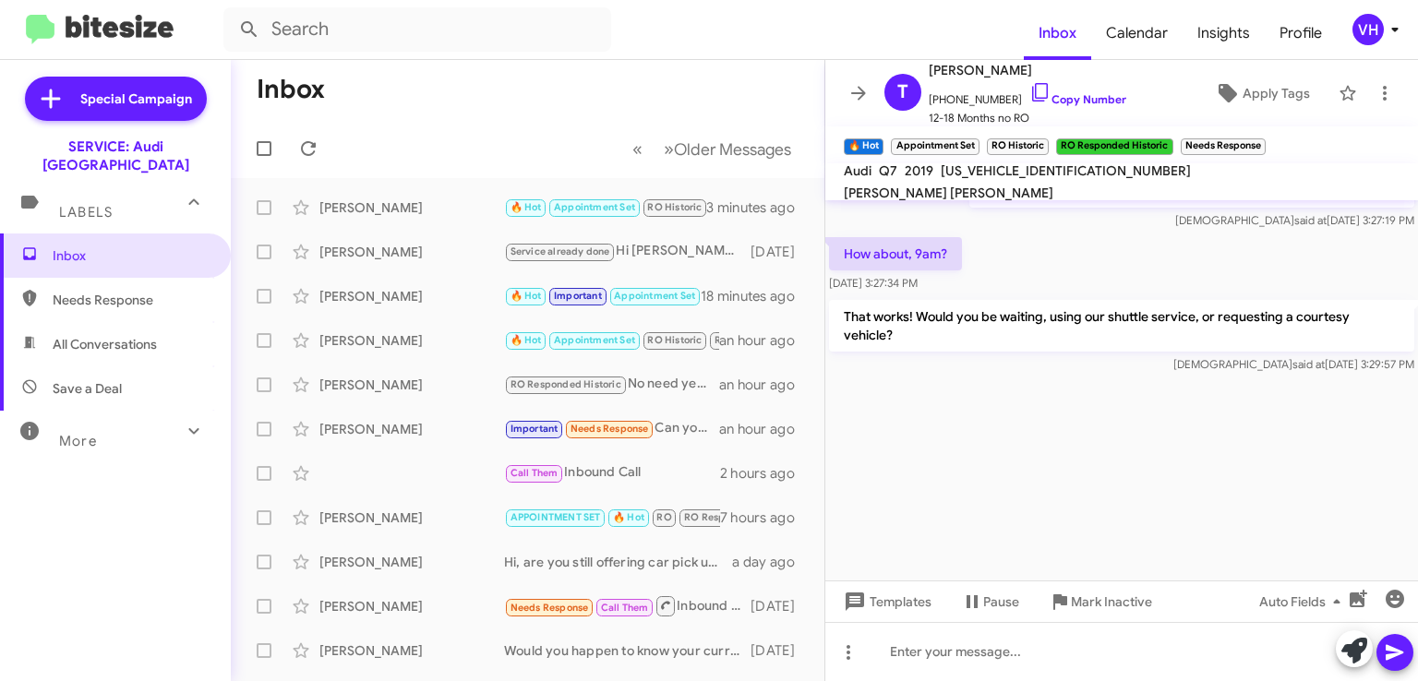
click at [410, 215] on div "[PERSON_NAME]" at bounding box center [411, 208] width 185 height 18
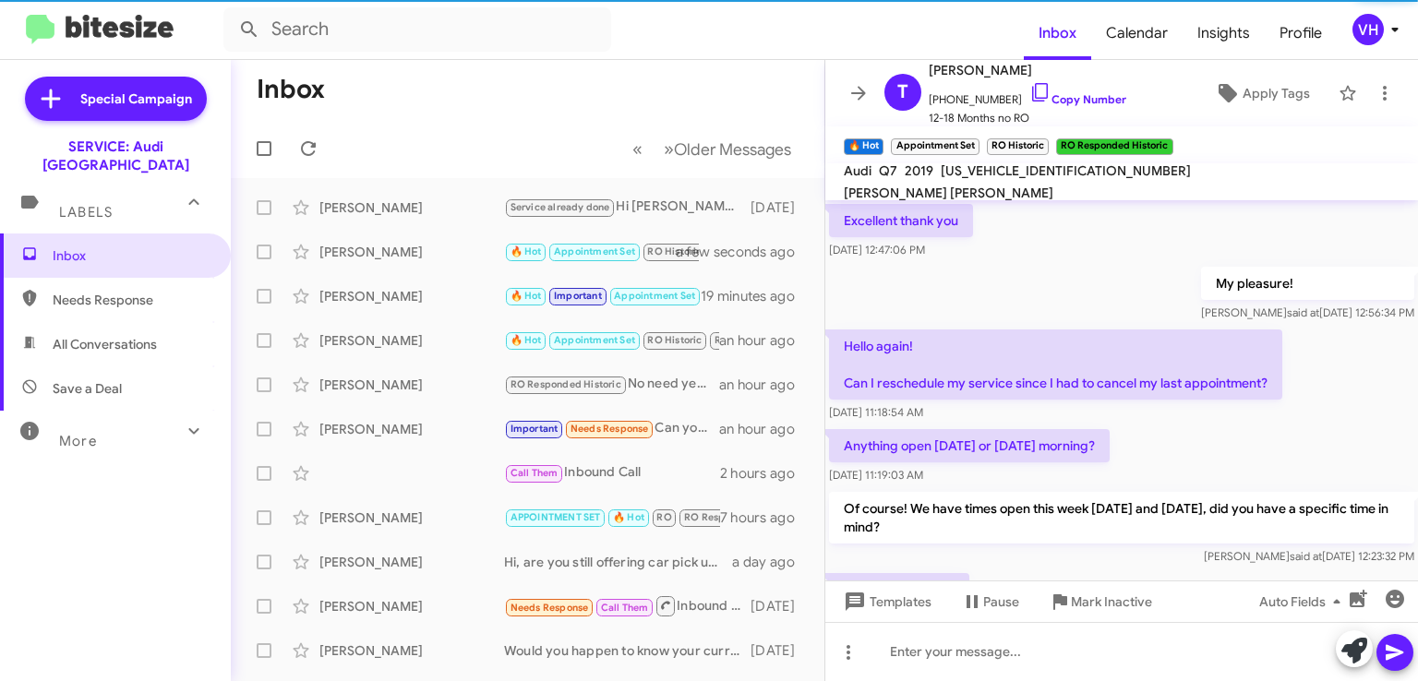
scroll to position [984, 0]
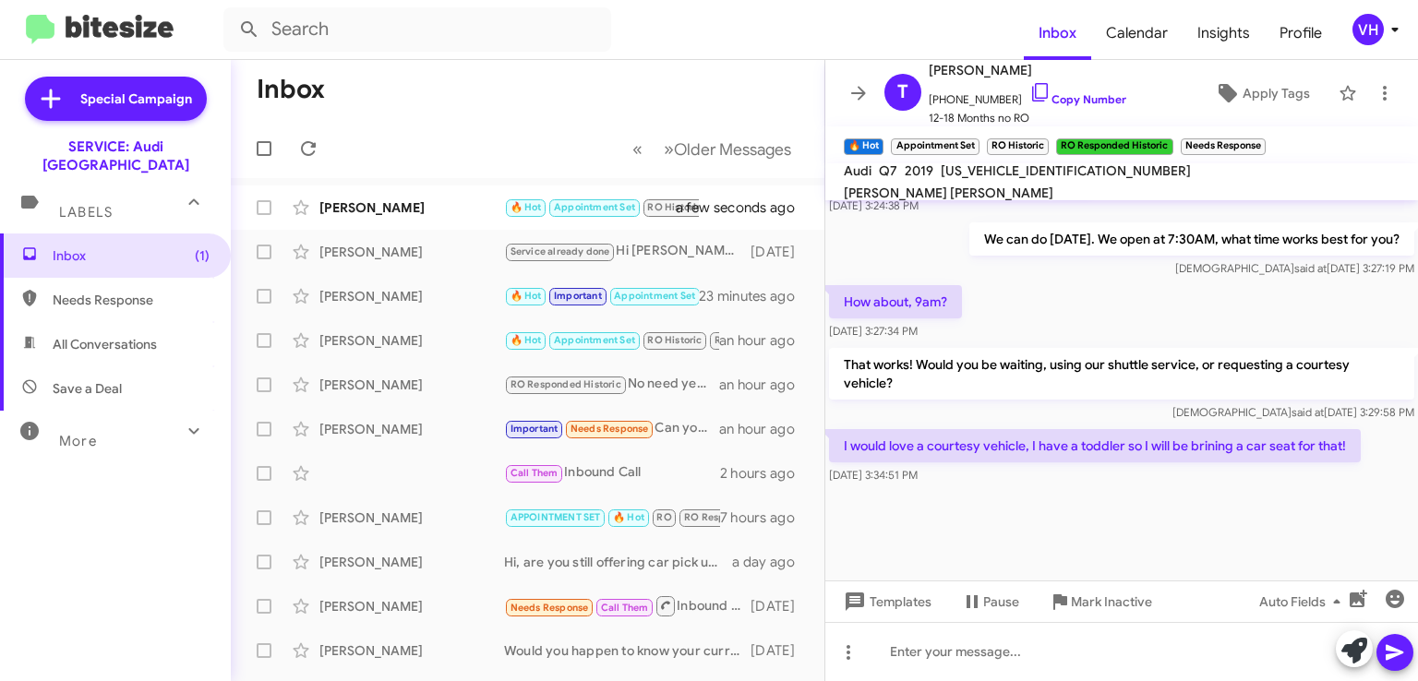
click at [956, 507] on div at bounding box center [1121, 534] width 593 height 92
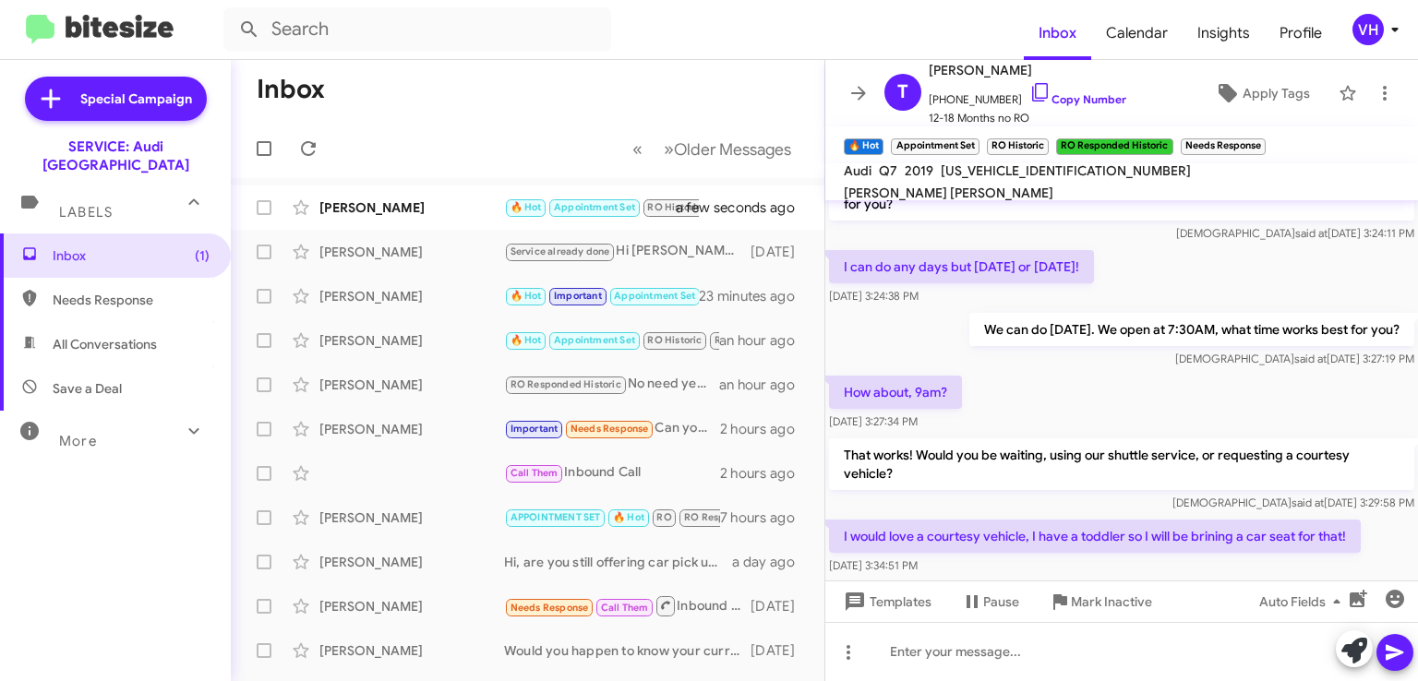
click at [1204, 472] on p "That works! Would you be waiting, using our shuttle service, or requesting a co…" at bounding box center [1121, 465] width 585 height 52
click at [893, 605] on span "Templates" at bounding box center [885, 601] width 91 height 33
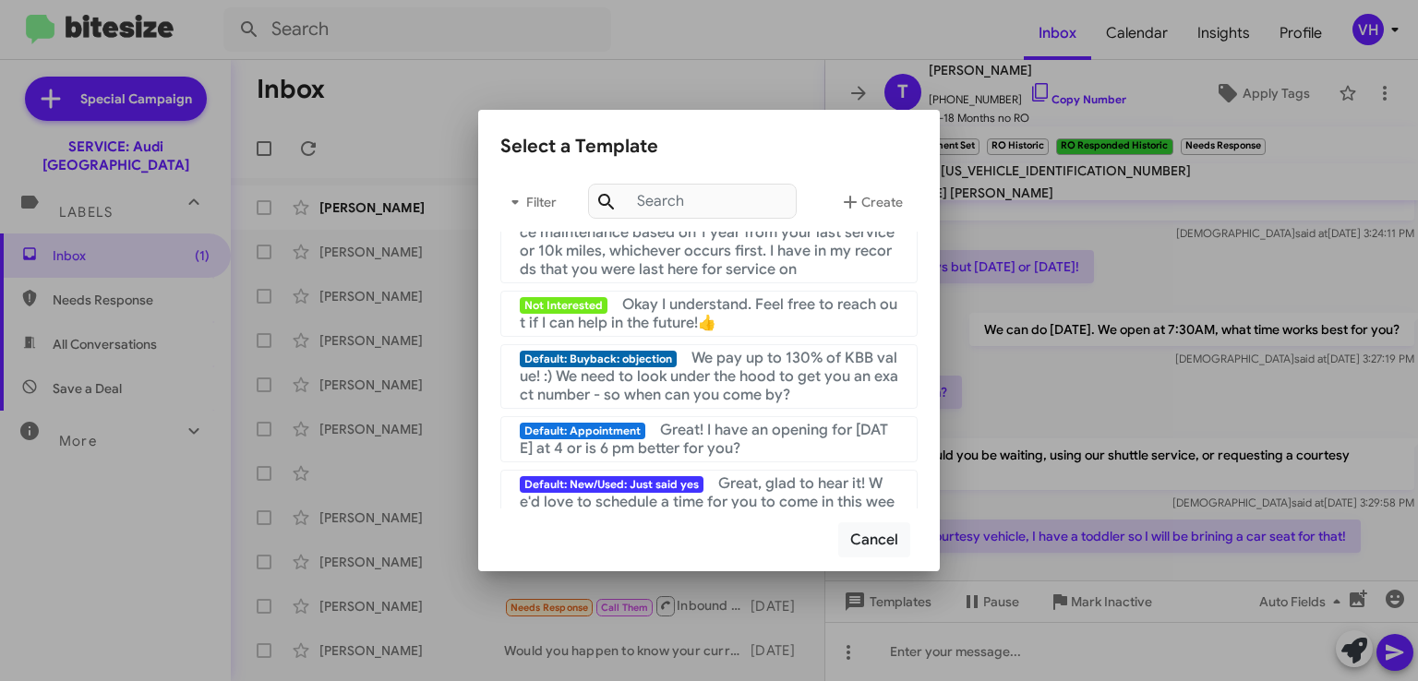
scroll to position [0, 0]
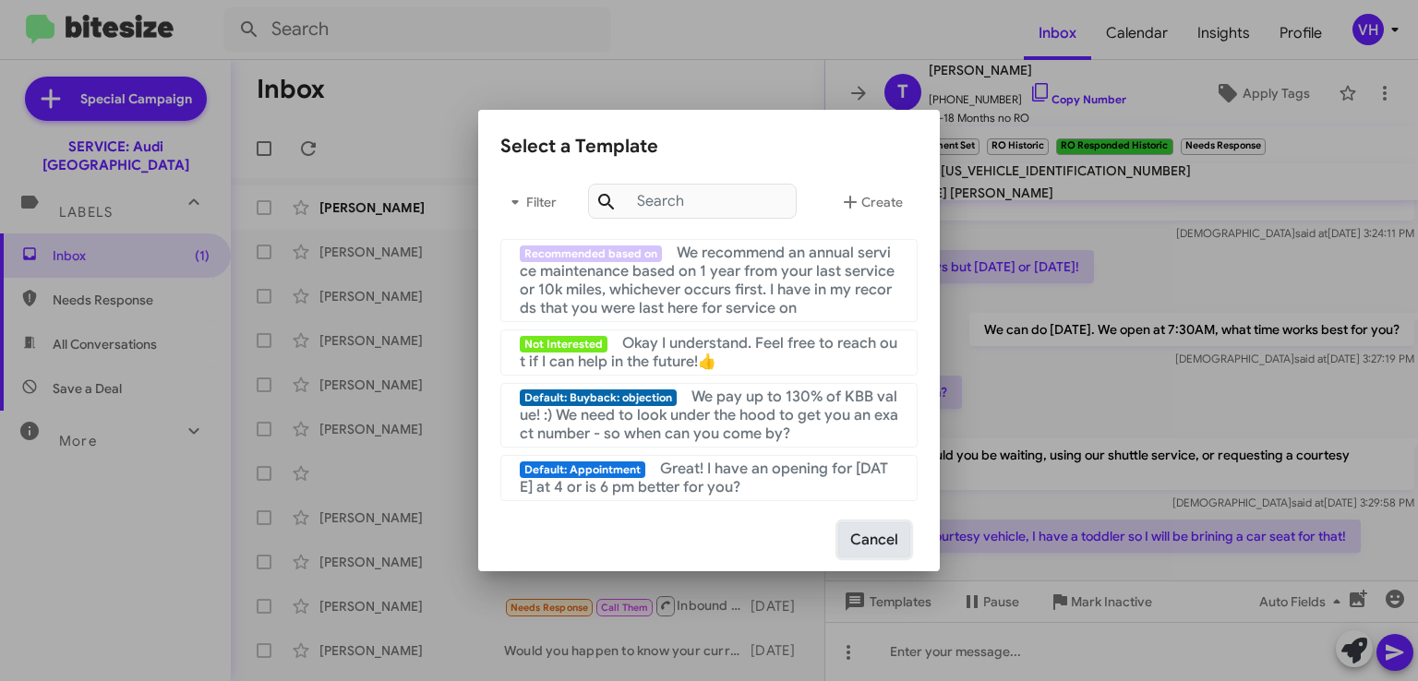
click at [863, 536] on button "Cancel" at bounding box center [874, 540] width 72 height 35
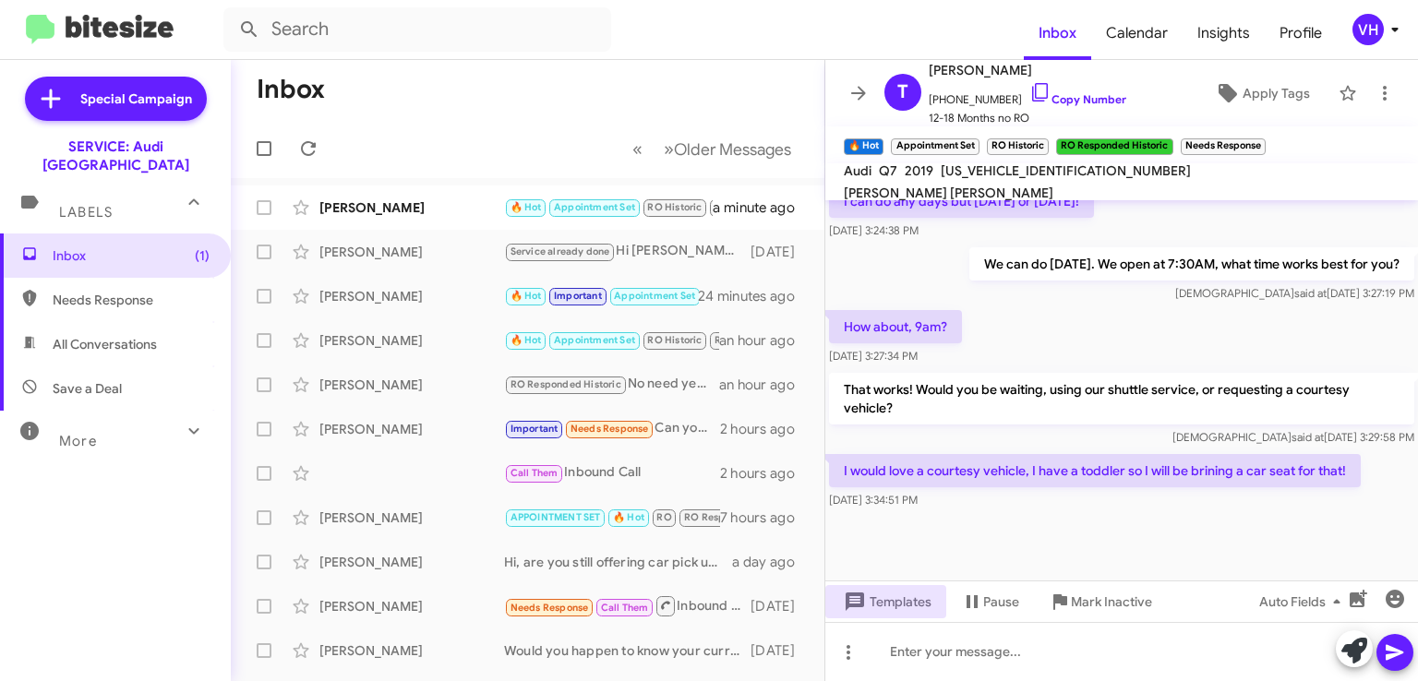
scroll to position [984, 0]
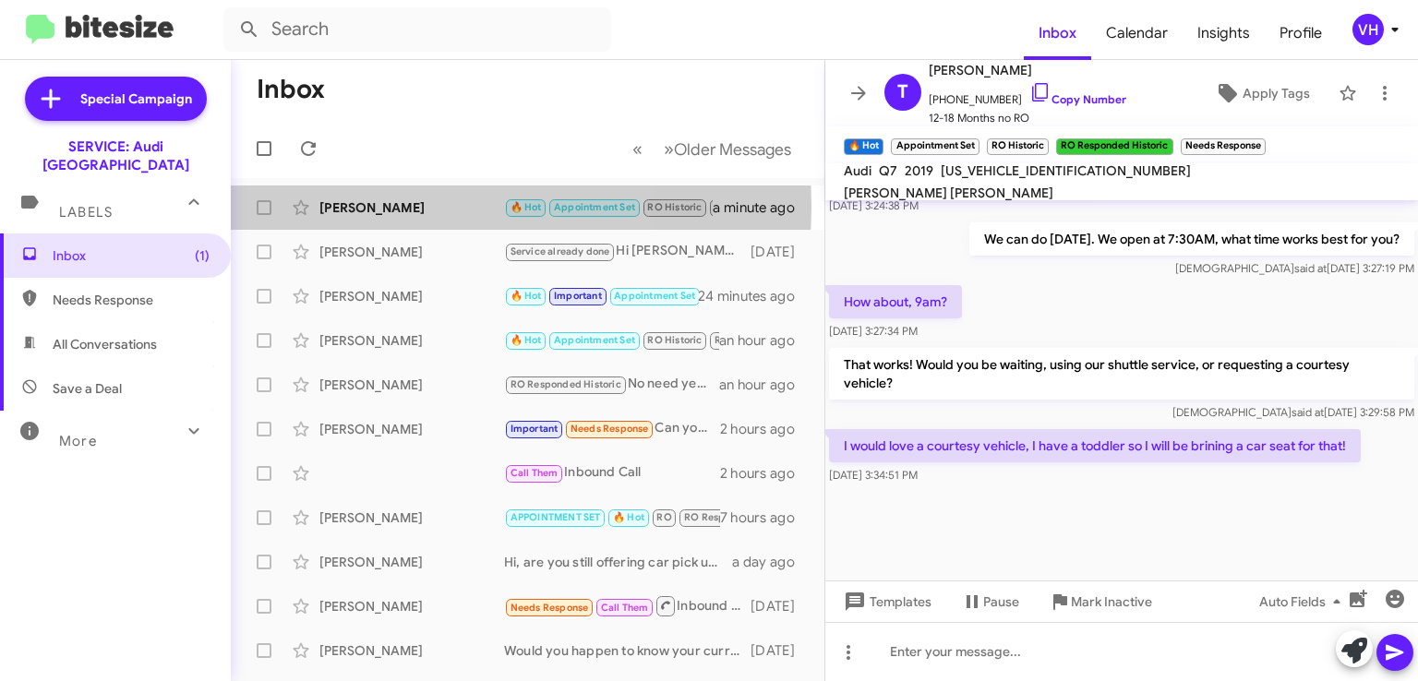
click at [379, 206] on div "[PERSON_NAME]" at bounding box center [411, 208] width 185 height 18
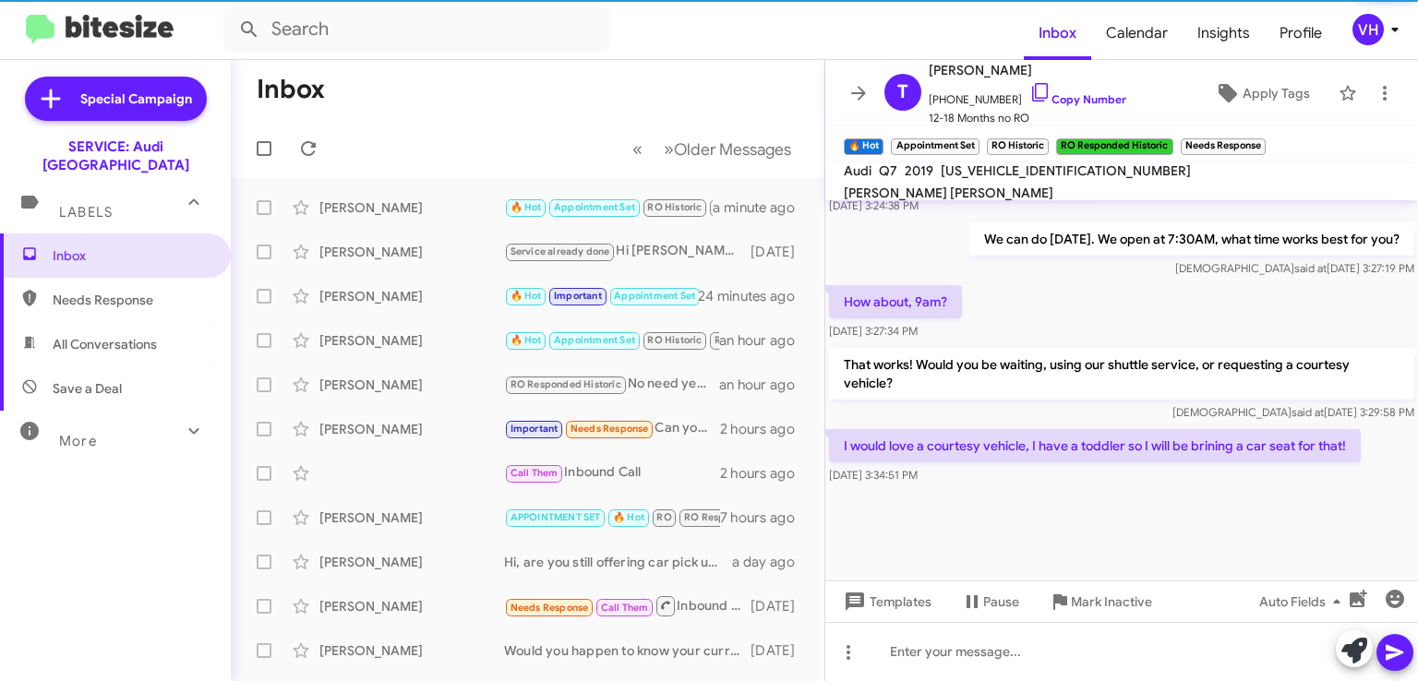
click at [392, 247] on div "[PERSON_NAME]" at bounding box center [411, 252] width 185 height 18
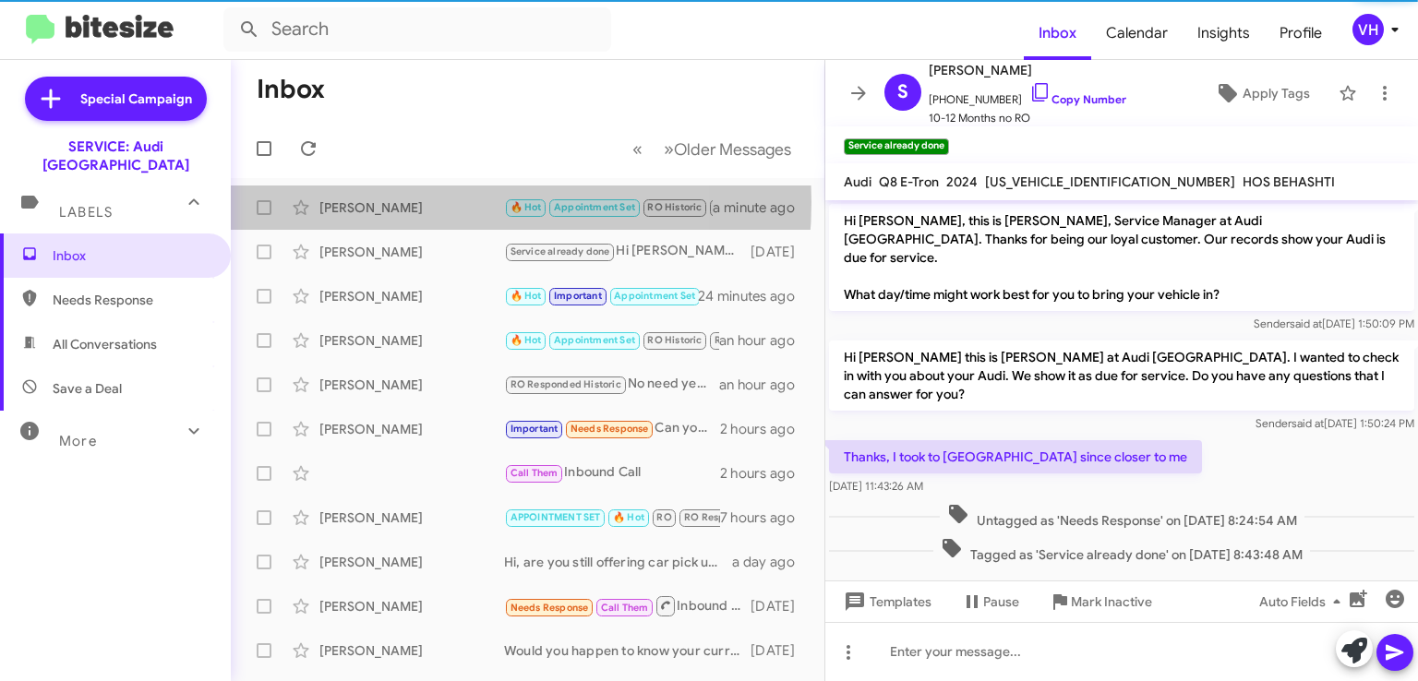
click at [408, 201] on div "[PERSON_NAME]" at bounding box center [411, 208] width 185 height 18
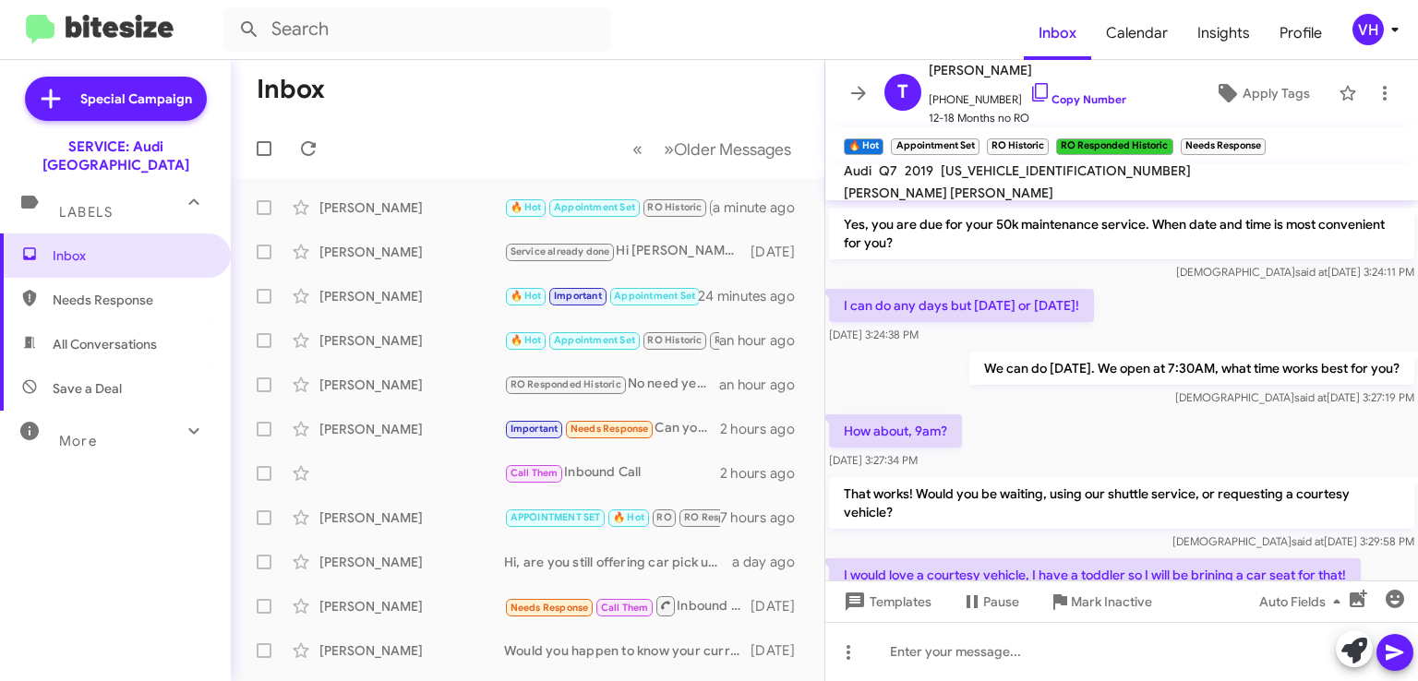
scroll to position [984, 0]
